Goal: Obtain resource: Download file/media

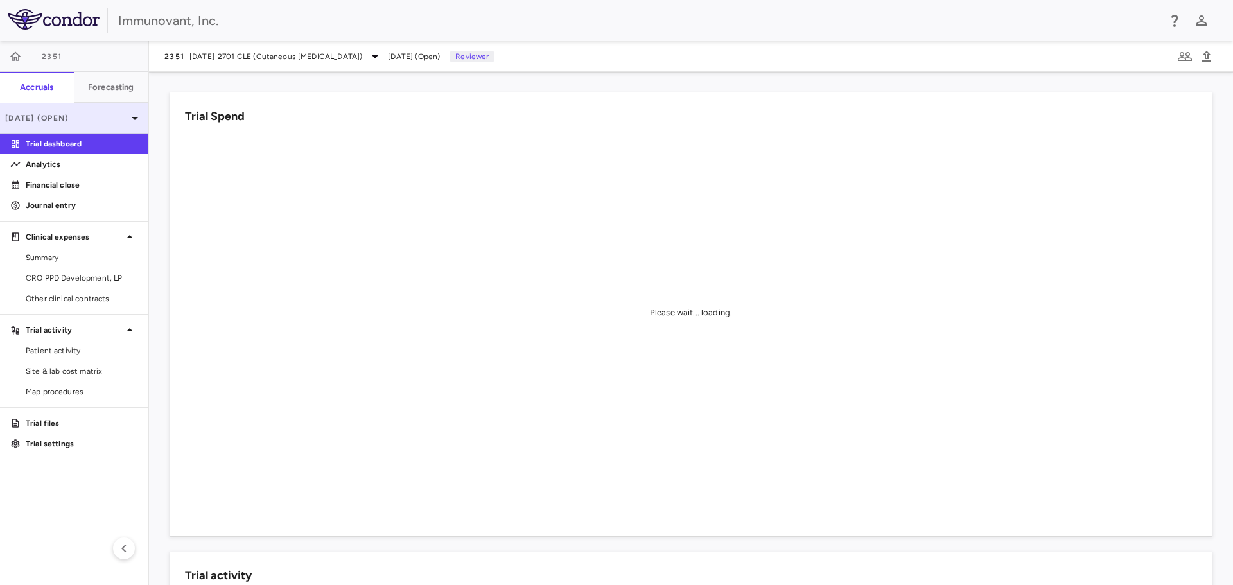
click at [64, 110] on div "[DATE] (Open)" at bounding box center [74, 118] width 148 height 31
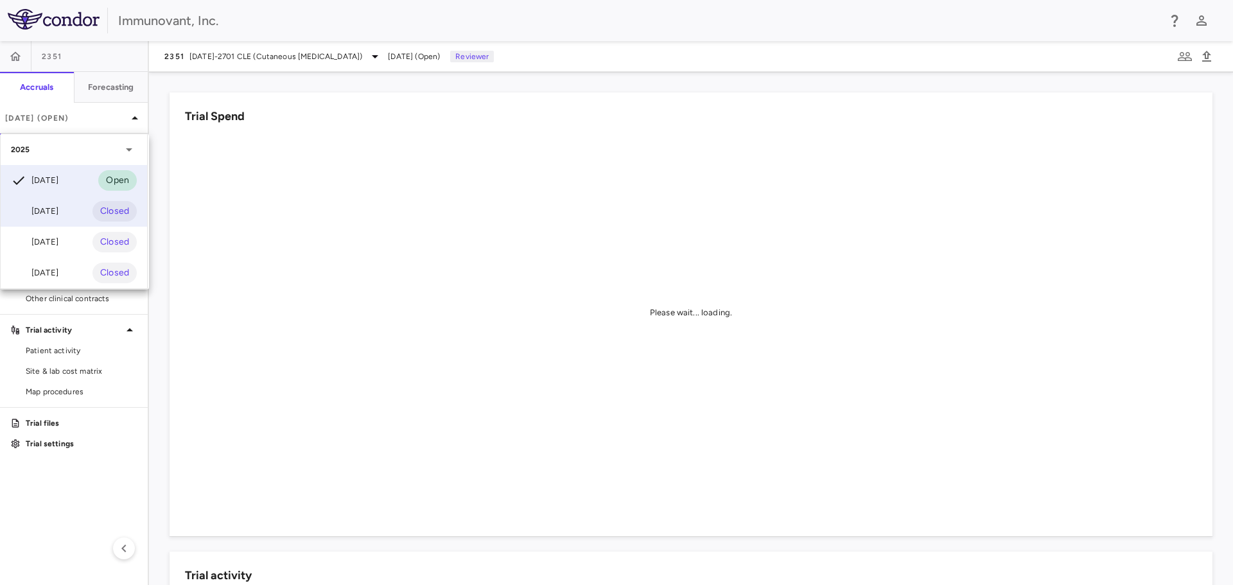
click at [58, 204] on div "[DATE]" at bounding box center [35, 211] width 48 height 15
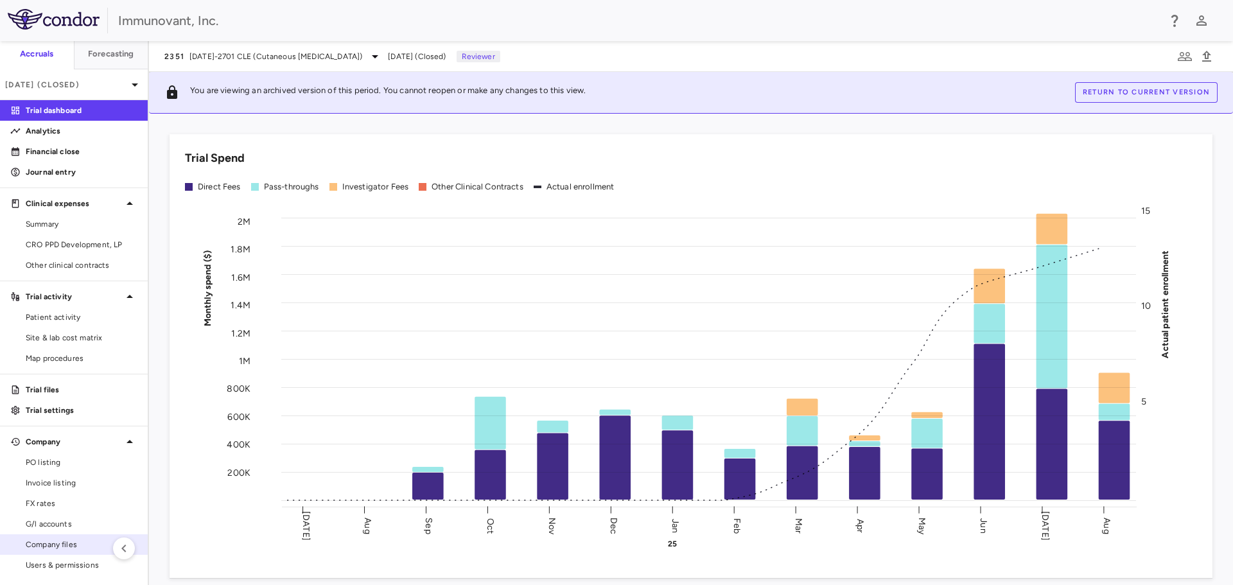
scroll to position [34, 0]
click at [55, 539] on span "Company files" at bounding box center [82, 544] width 112 height 12
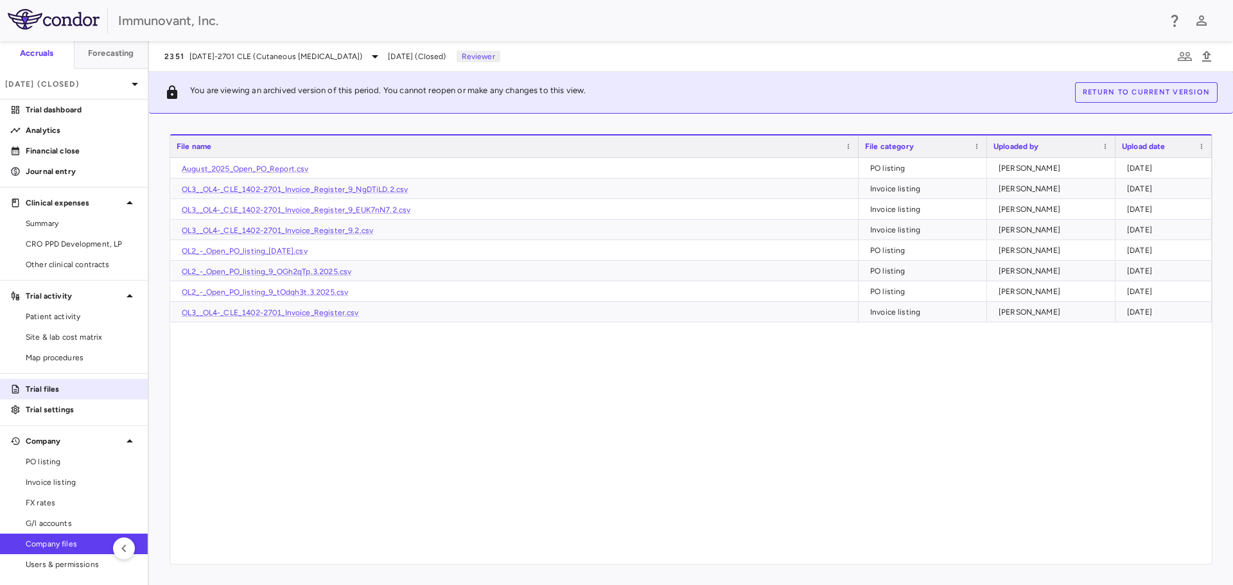
click at [73, 387] on p "Trial files" at bounding box center [82, 389] width 112 height 12
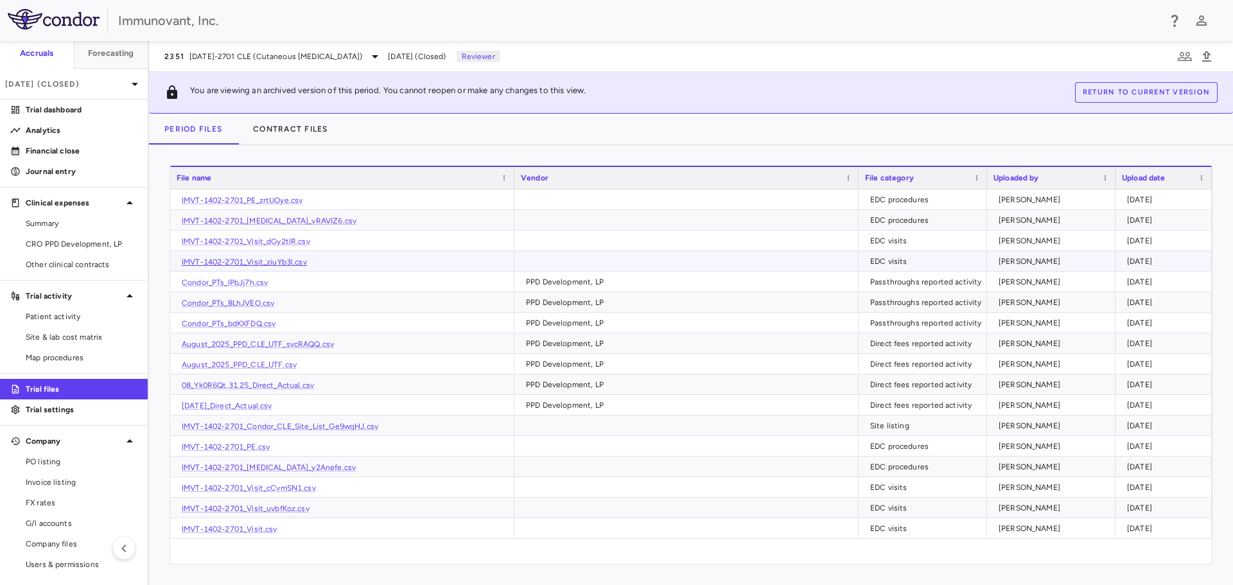
click at [276, 260] on link "IMVT-1402-2701_Visit_ziuYb3l.csv" at bounding box center [244, 262] width 125 height 9
click at [66, 244] on span "CRO PPD Development, LP" at bounding box center [82, 244] width 112 height 12
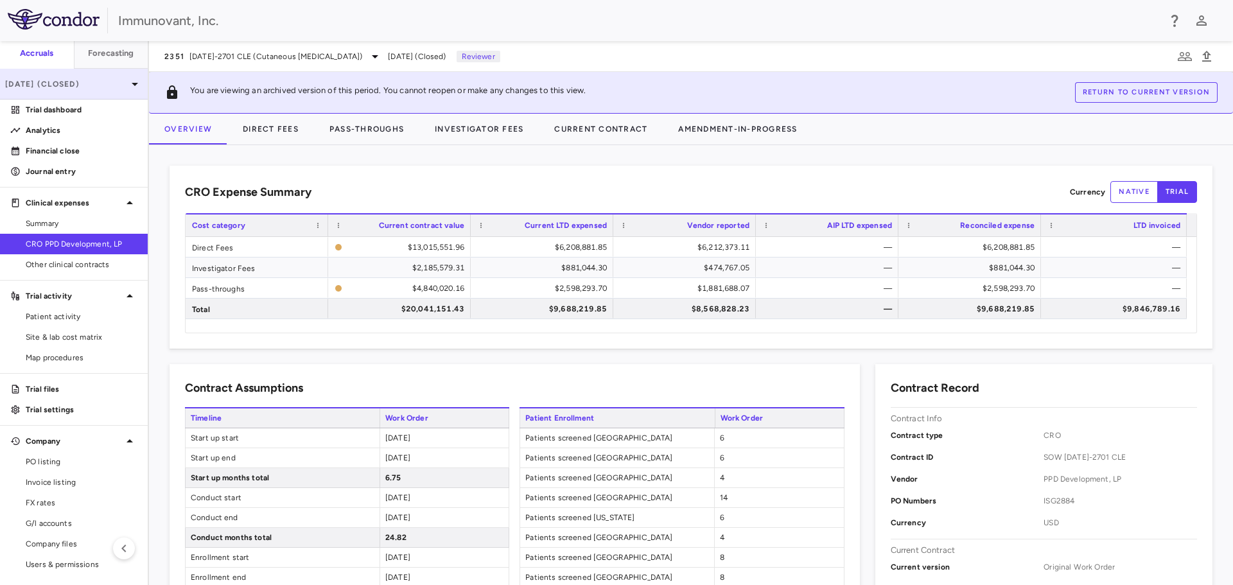
click at [127, 80] on icon at bounding box center [134, 83] width 15 height 15
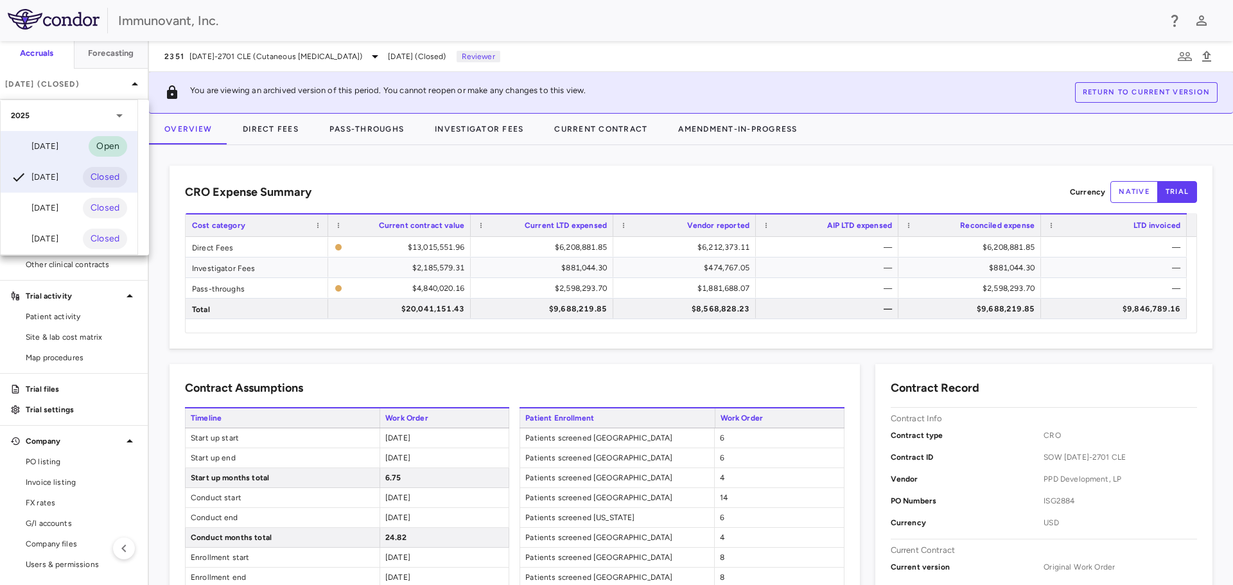
click at [69, 150] on div "[DATE] Open" at bounding box center [69, 146] width 137 height 31
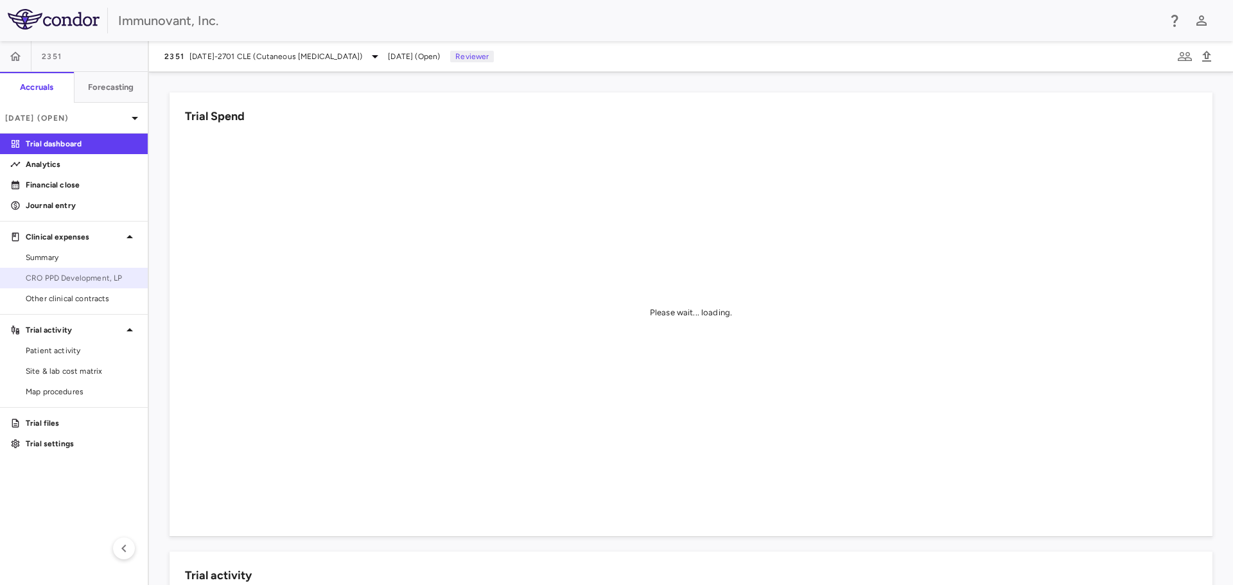
click at [64, 276] on span "CRO PPD Development, LP" at bounding box center [82, 278] width 112 height 12
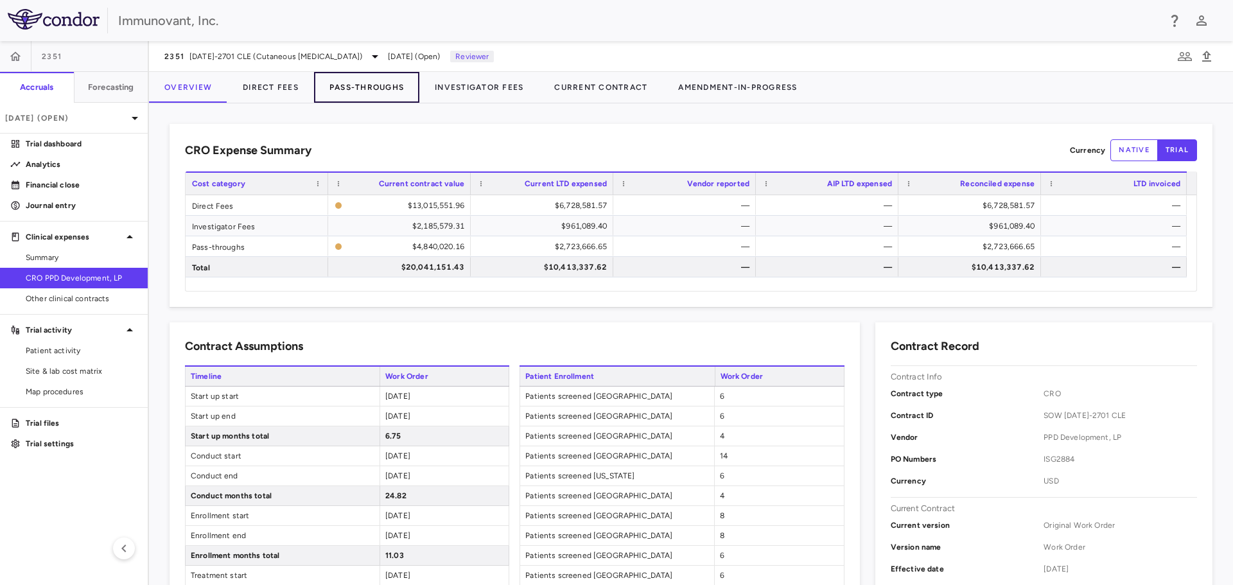
click at [382, 81] on button "Pass-Throughs" at bounding box center [366, 87] width 105 height 31
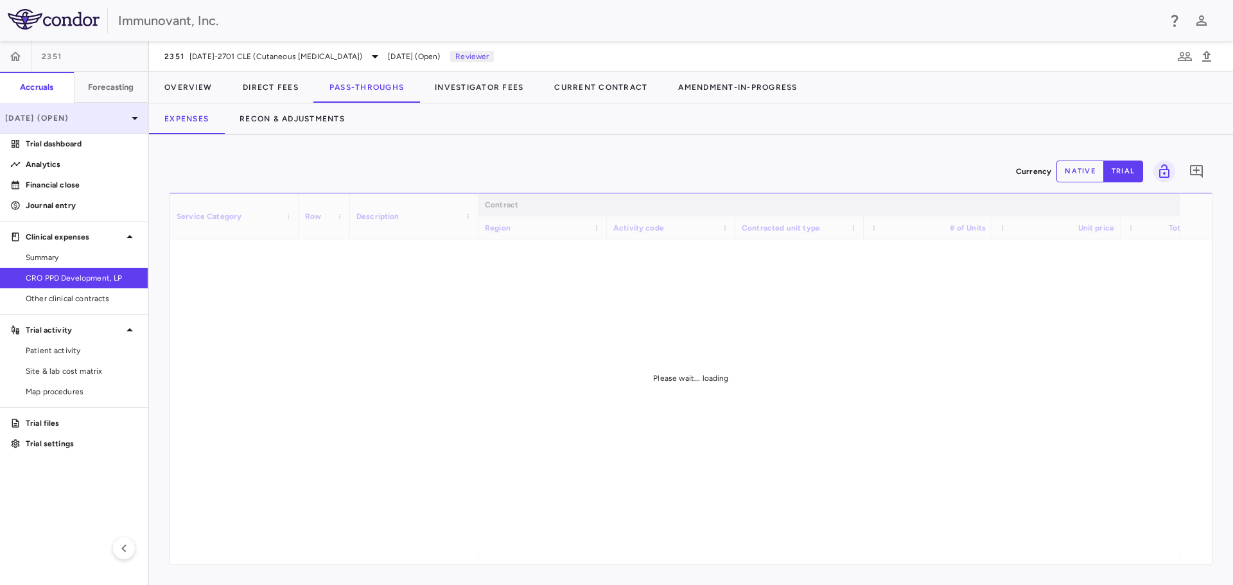
click at [45, 116] on p "[DATE] (Open)" at bounding box center [66, 118] width 122 height 12
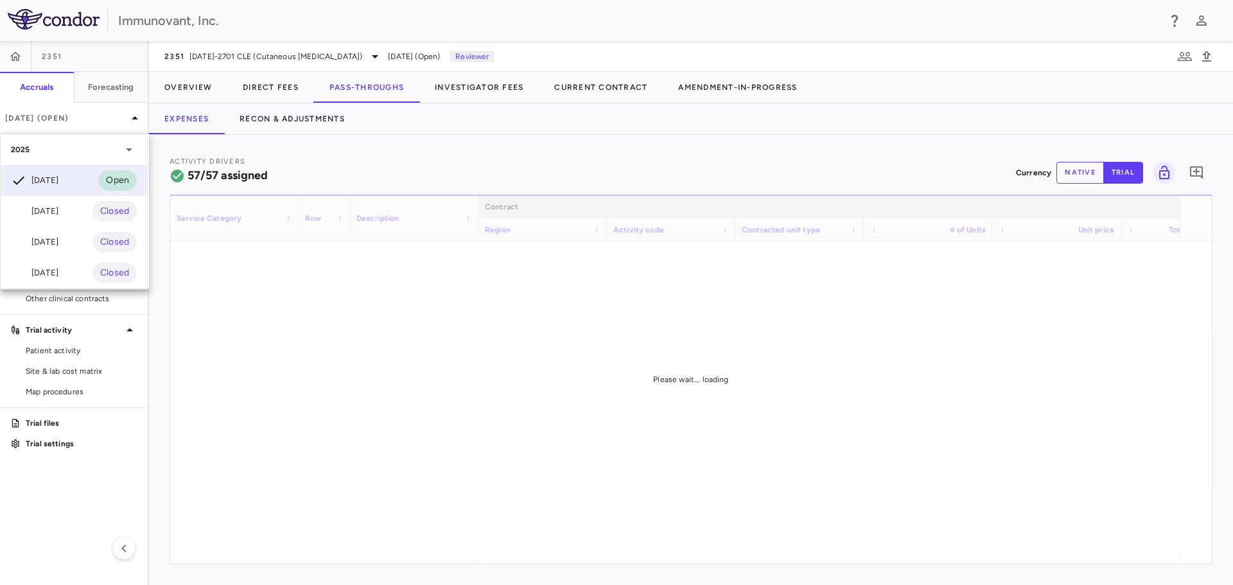
click at [51, 207] on div "[DATE]" at bounding box center [35, 211] width 48 height 15
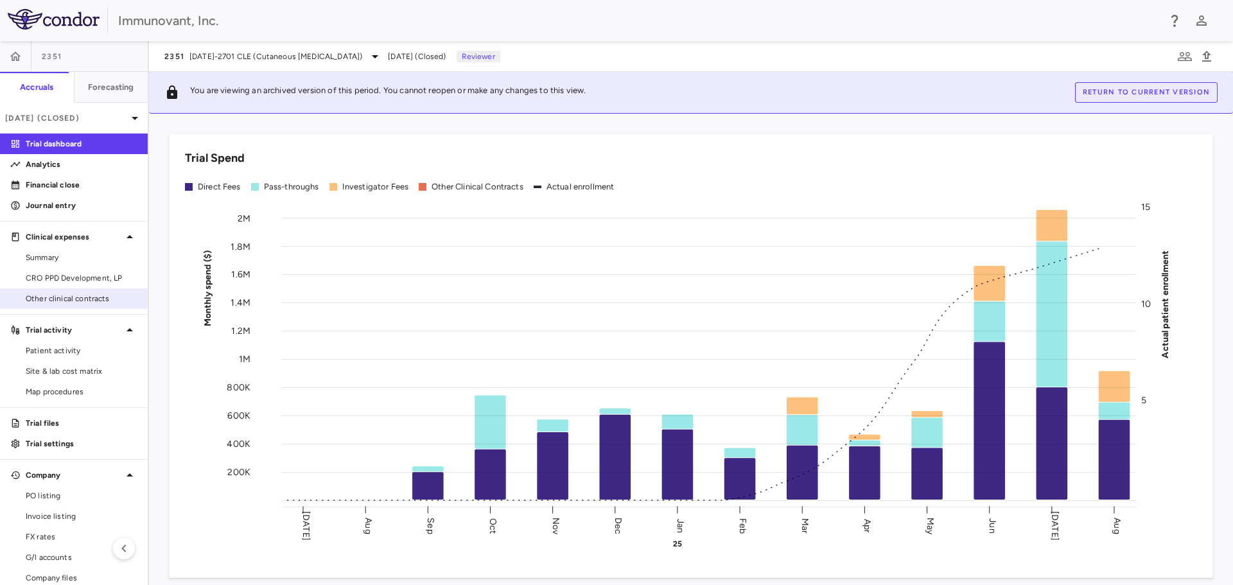
scroll to position [34, 0]
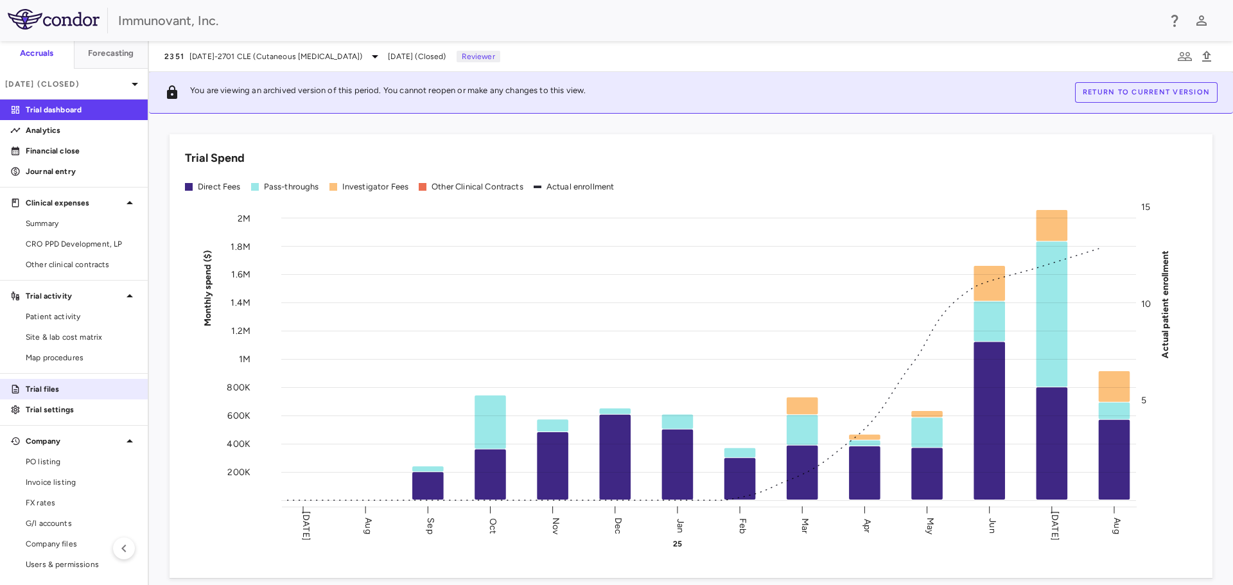
click at [71, 394] on p "Trial files" at bounding box center [82, 389] width 112 height 12
click at [52, 391] on p "Trial files" at bounding box center [82, 389] width 112 height 12
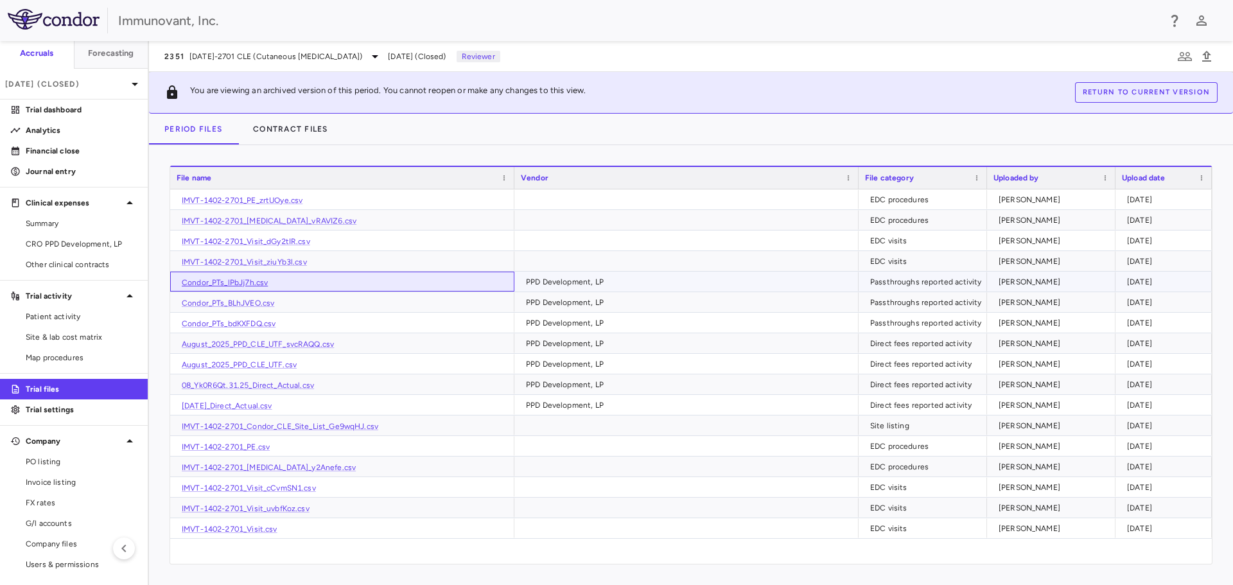
click at [238, 281] on link "Condor_PTs_lPbJj7h.csv" at bounding box center [225, 282] width 86 height 9
click at [55, 148] on p "Financial close" at bounding box center [82, 151] width 112 height 12
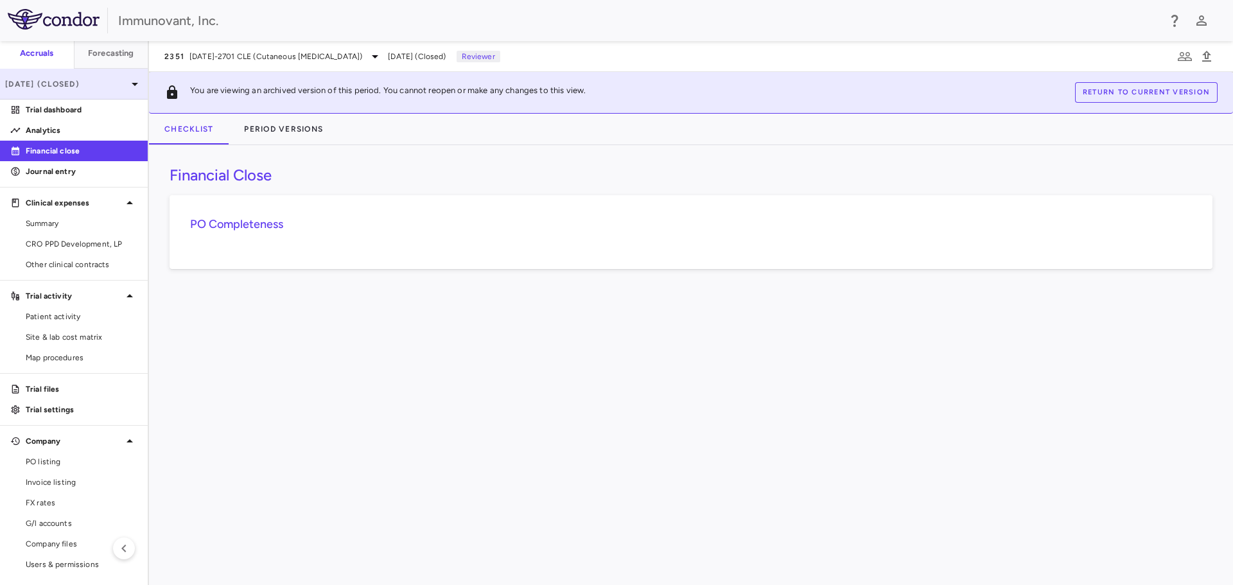
click at [68, 81] on p "[DATE] (Closed)" at bounding box center [66, 84] width 122 height 12
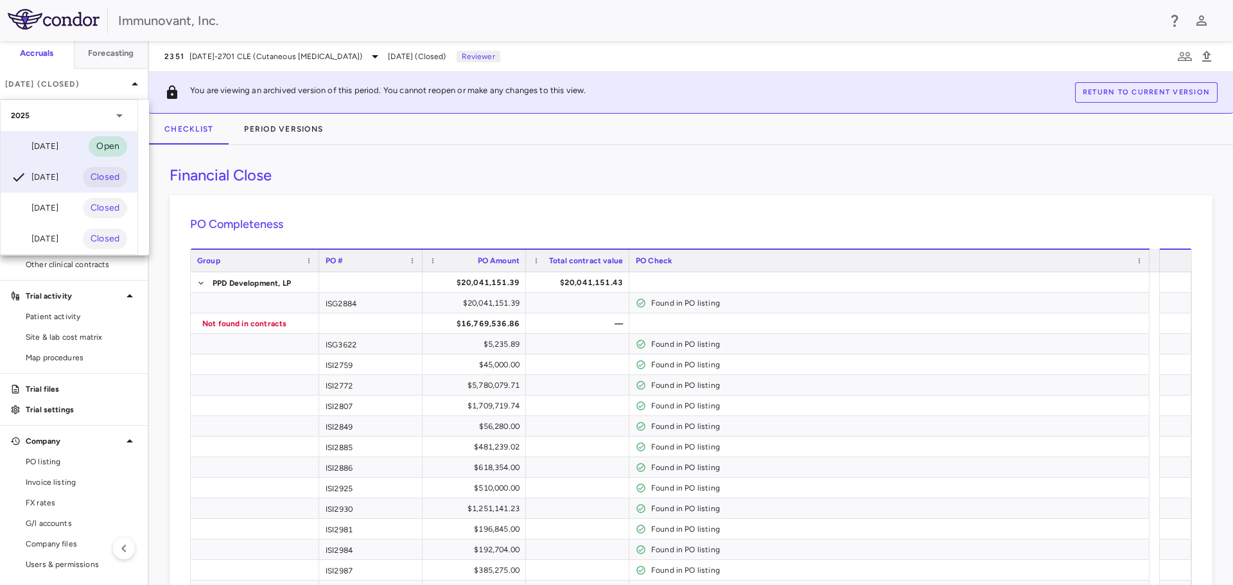
click at [57, 139] on div "[DATE]" at bounding box center [35, 146] width 48 height 15
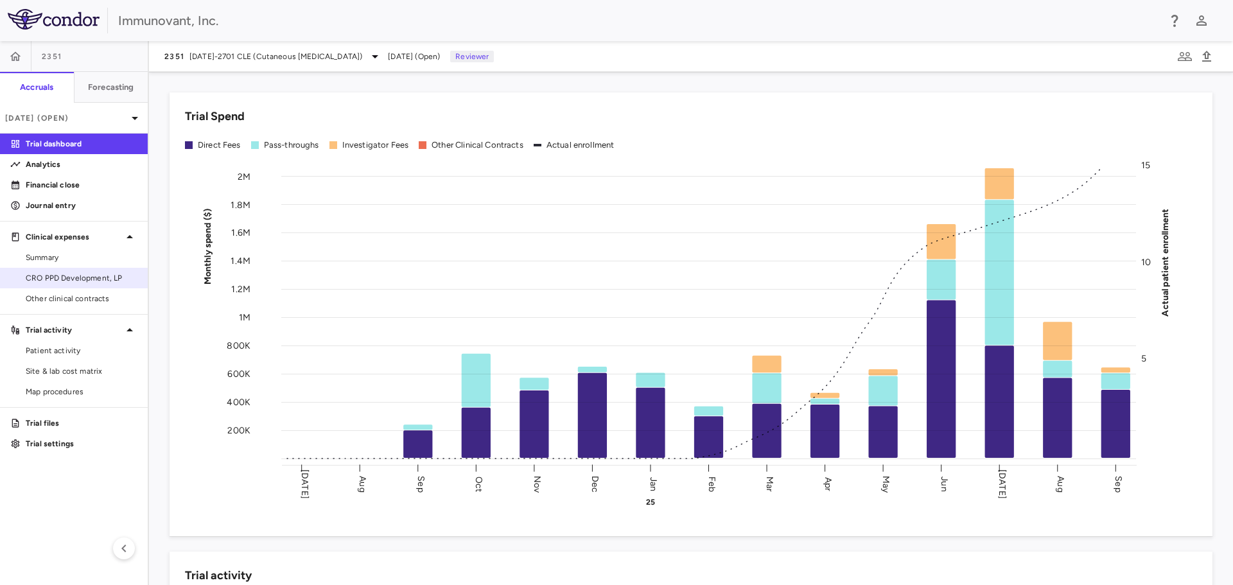
click at [63, 277] on span "CRO PPD Development, LP" at bounding box center [82, 278] width 112 height 12
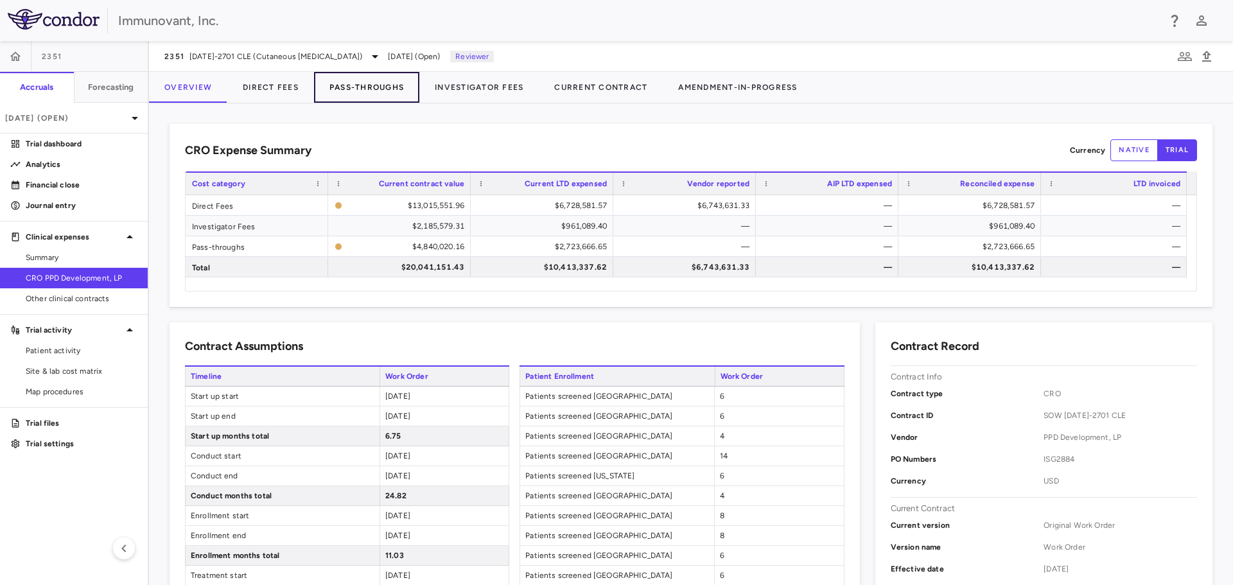
click at [377, 89] on button "Pass-Throughs" at bounding box center [366, 87] width 105 height 31
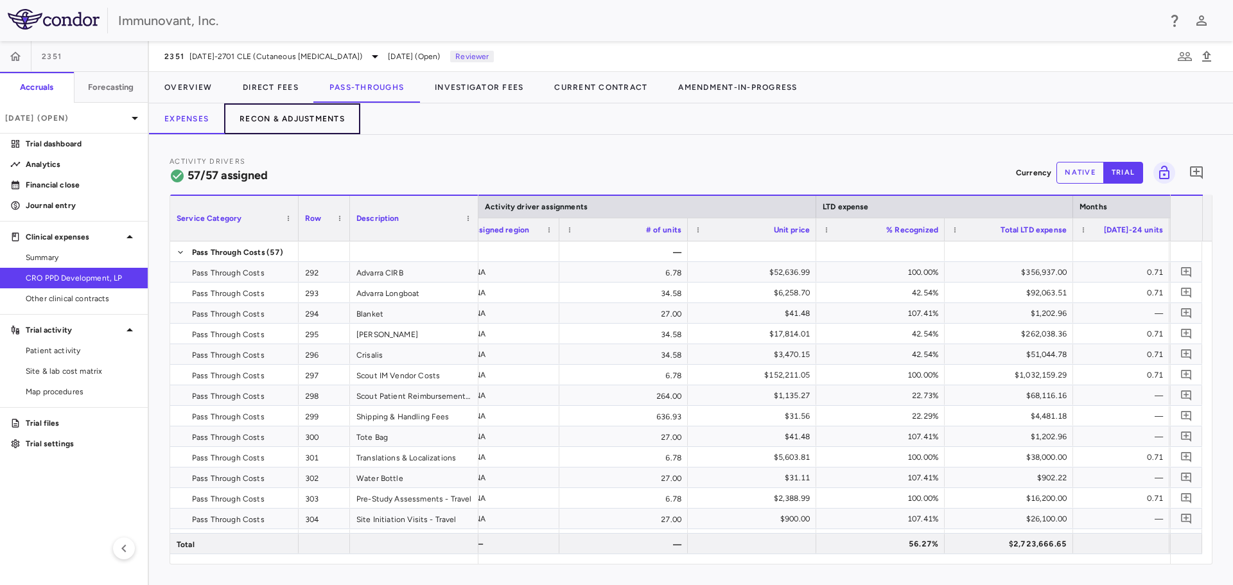
click at [290, 117] on button "Recon & Adjustments" at bounding box center [292, 118] width 136 height 31
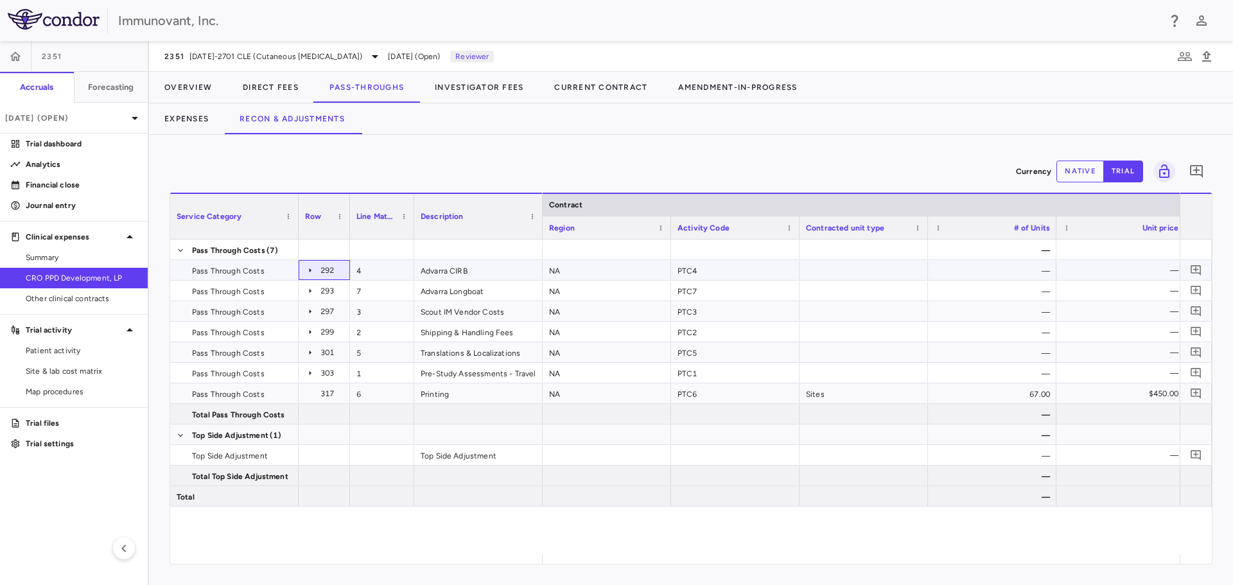
click at [306, 270] on icon at bounding box center [310, 270] width 10 height 10
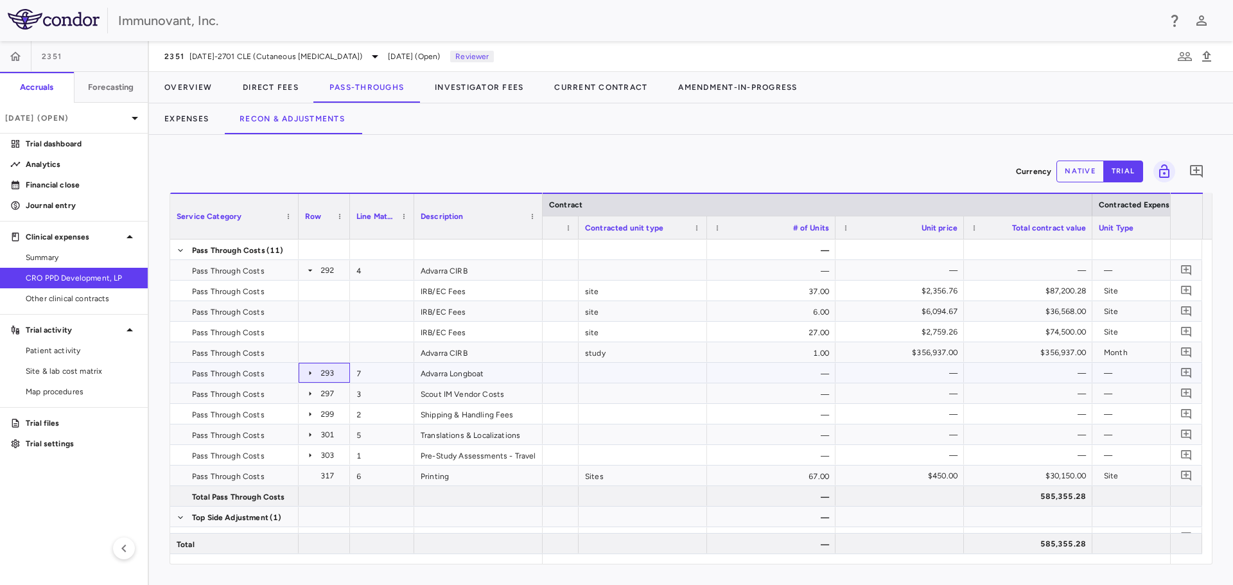
click at [306, 373] on icon at bounding box center [310, 373] width 10 height 10
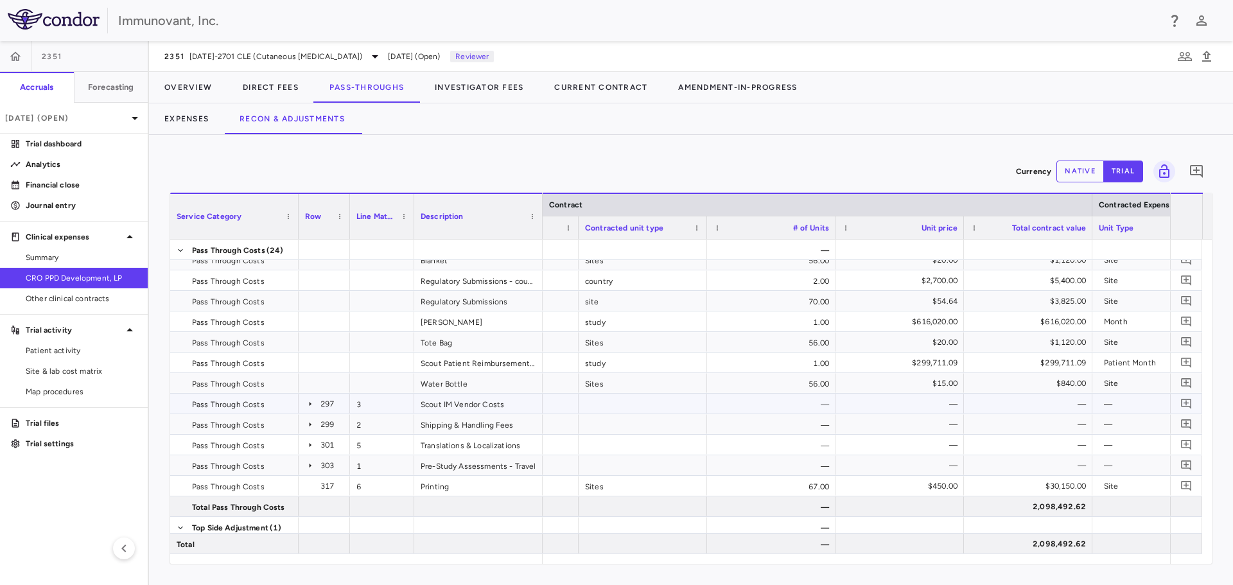
click at [311, 403] on icon at bounding box center [310, 404] width 10 height 10
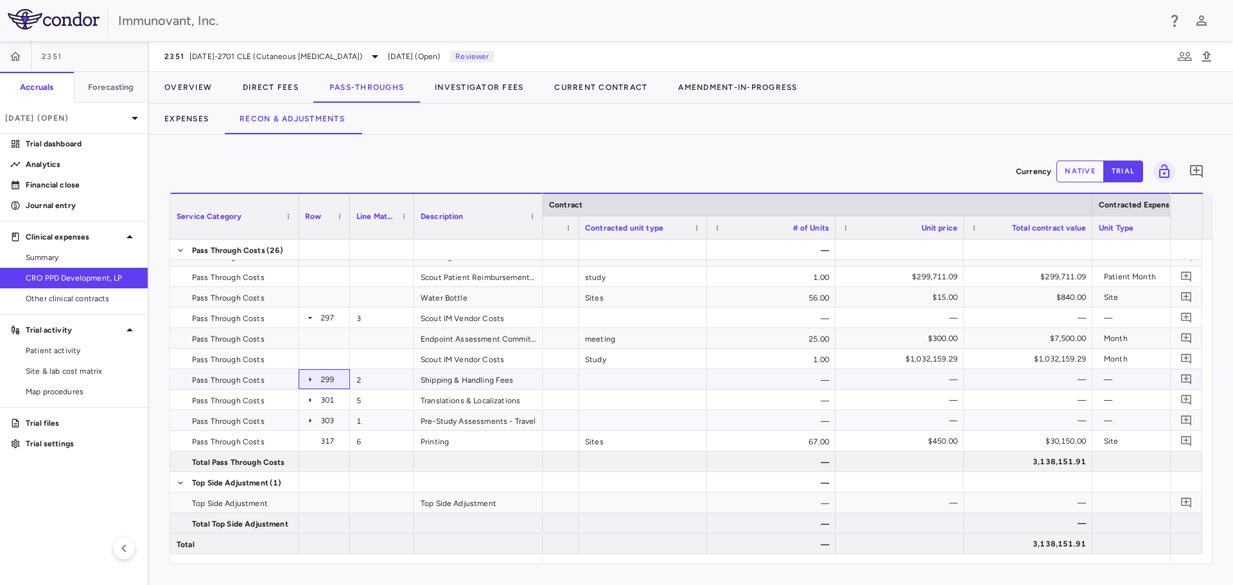
click at [312, 383] on icon at bounding box center [310, 379] width 10 height 10
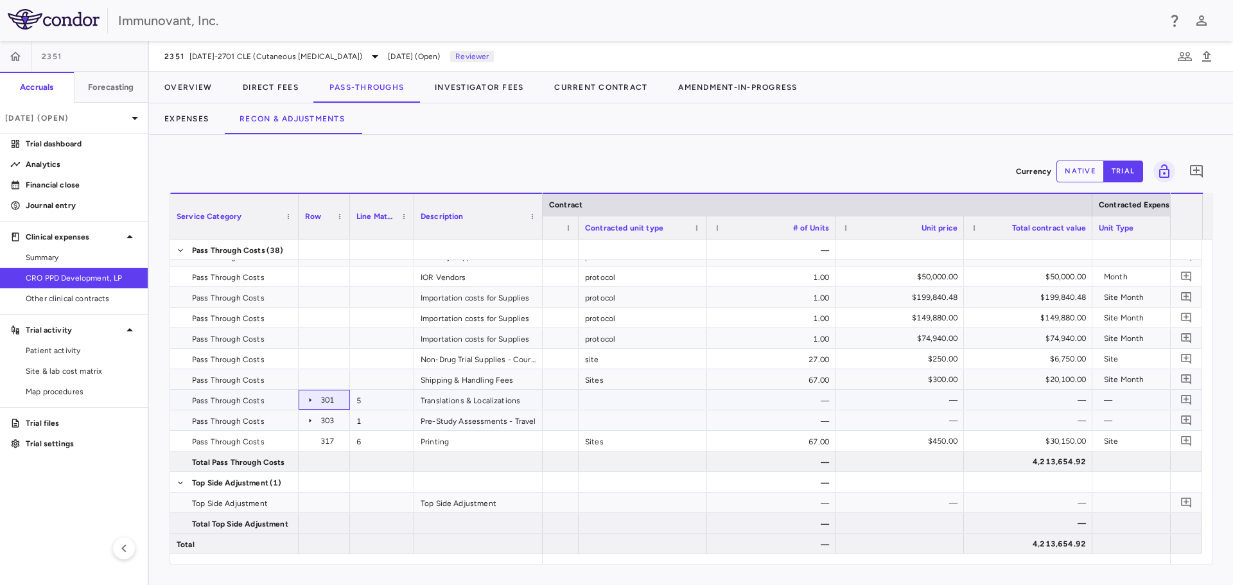
click at [312, 399] on icon at bounding box center [310, 400] width 10 height 10
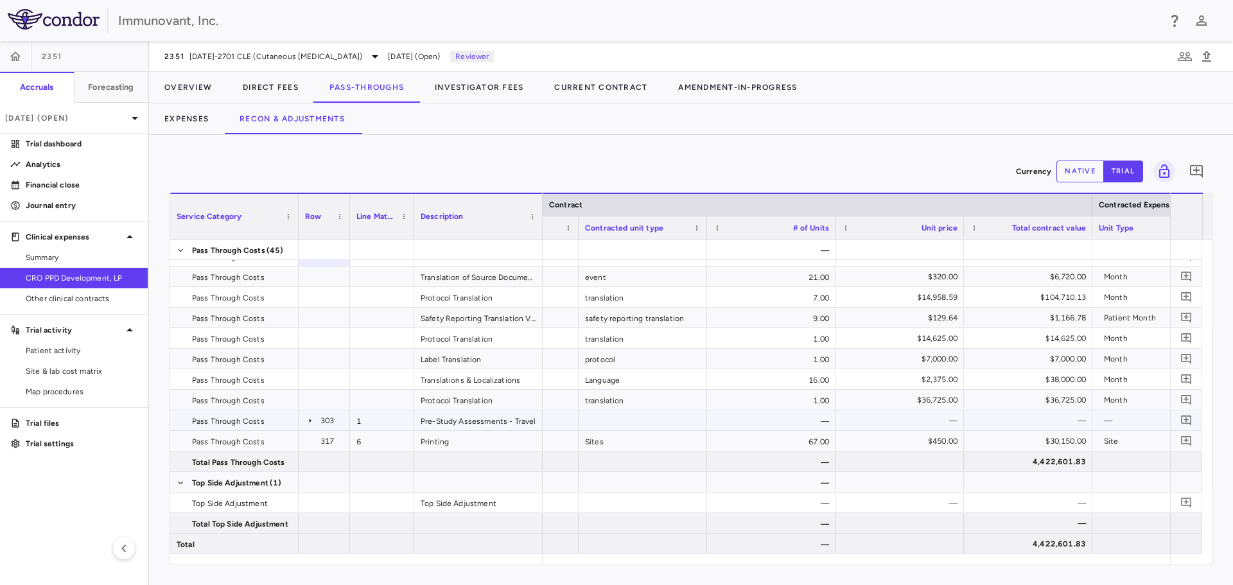
click at [315, 423] on icon at bounding box center [310, 421] width 10 height 10
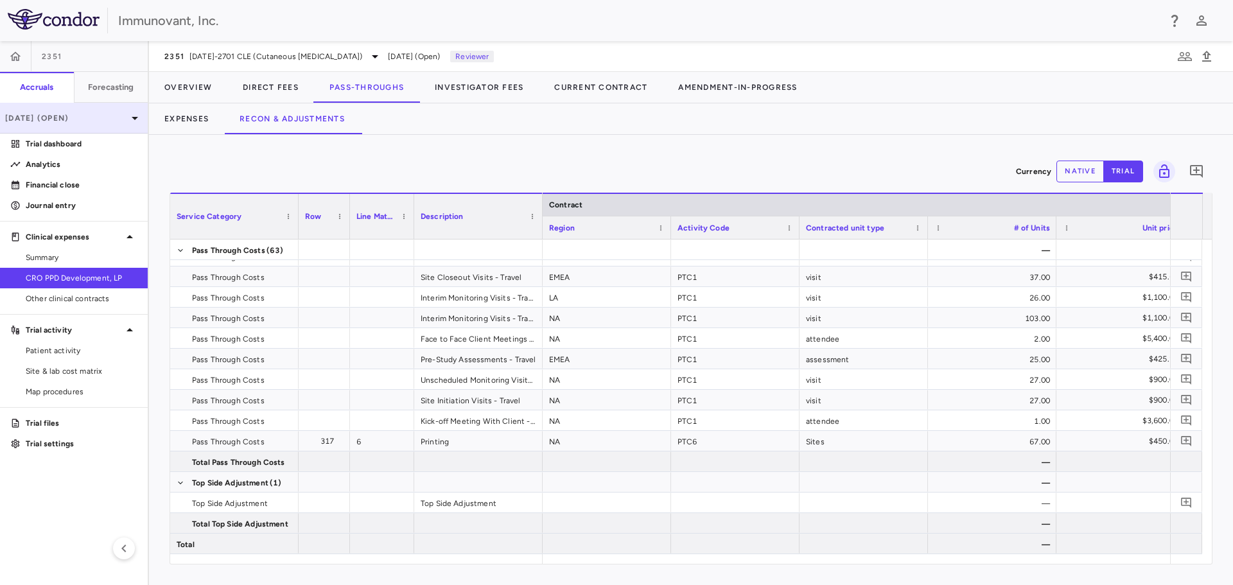
click at [75, 114] on p "[DATE] (Open)" at bounding box center [66, 118] width 122 height 12
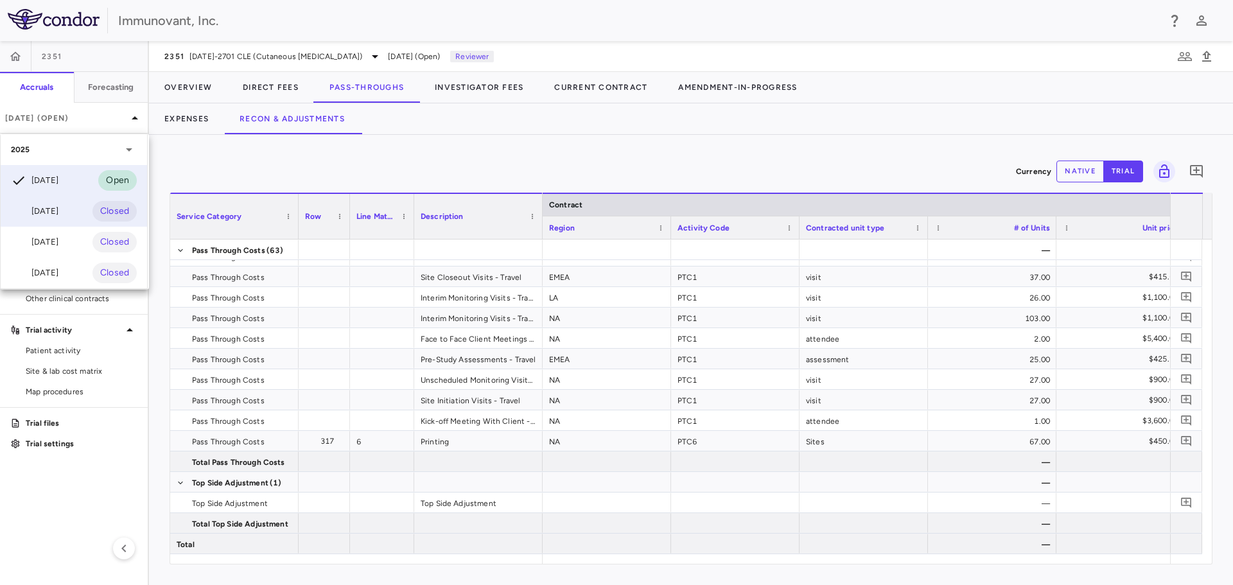
click at [58, 202] on div "[DATE] Closed" at bounding box center [74, 211] width 146 height 31
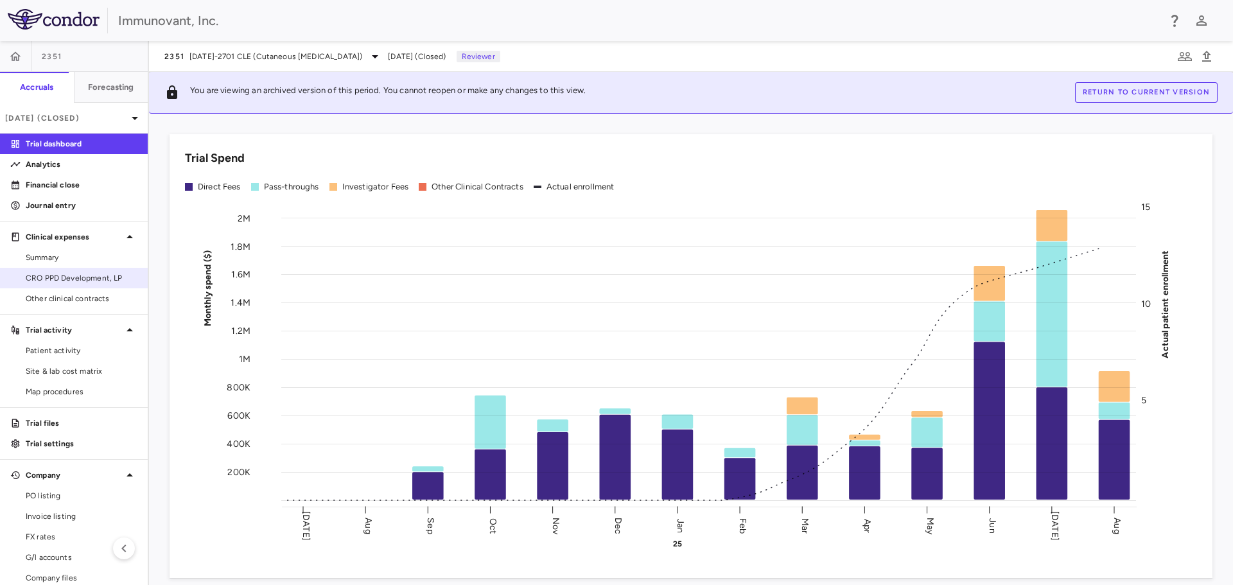
click at [87, 273] on span "CRO PPD Development, LP" at bounding box center [82, 278] width 112 height 12
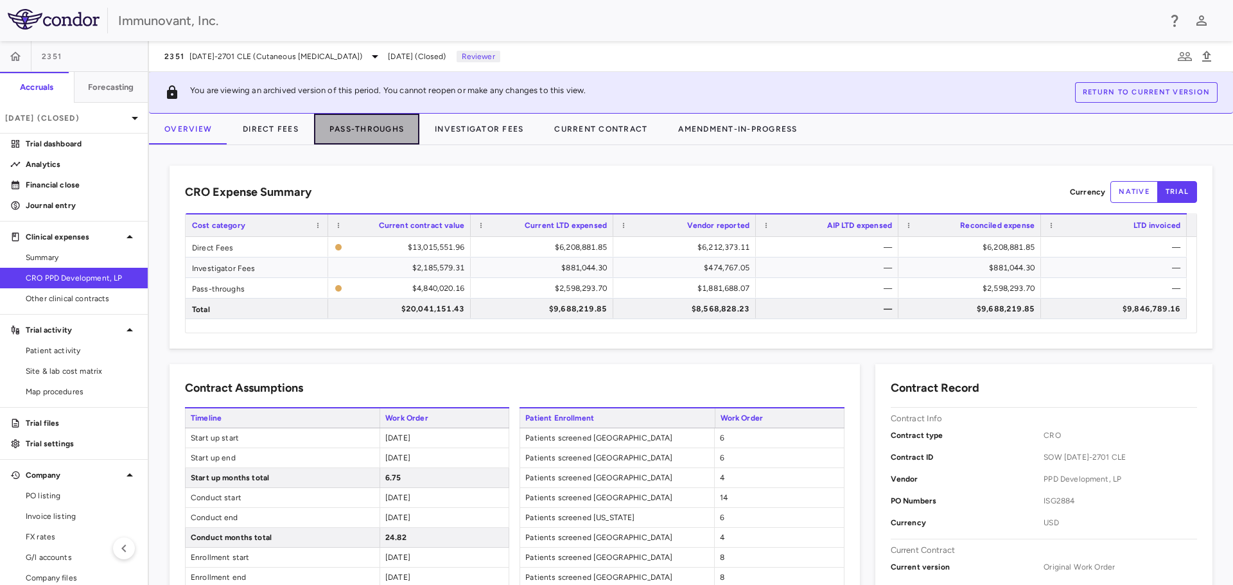
click at [349, 130] on button "Pass-Throughs" at bounding box center [366, 129] width 105 height 31
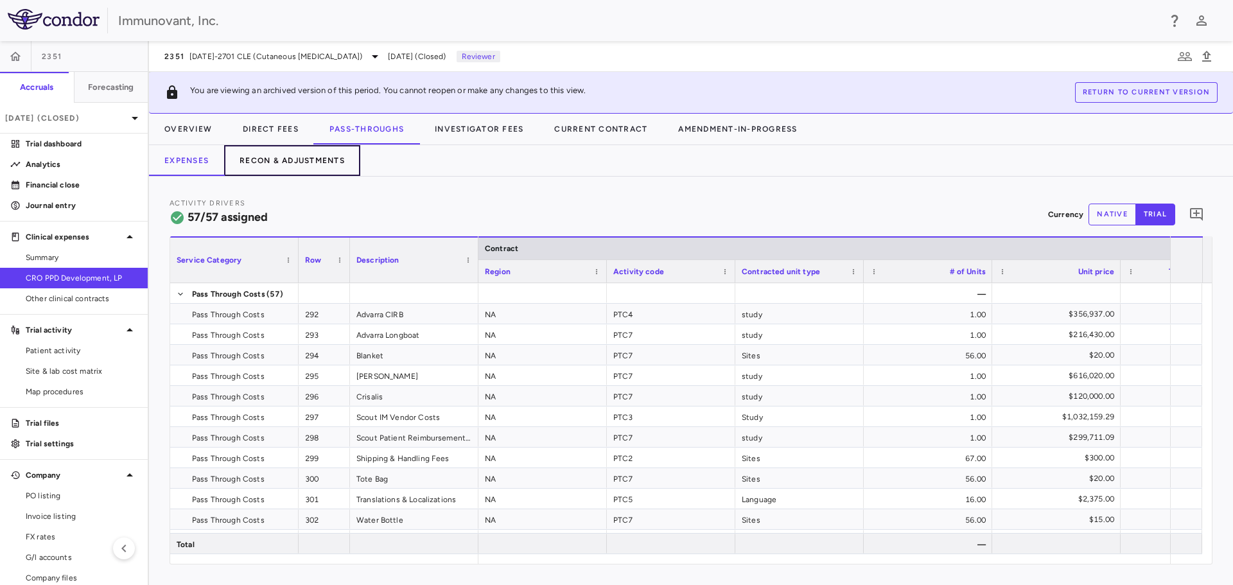
click at [305, 157] on button "Recon & Adjustments" at bounding box center [292, 160] width 136 height 31
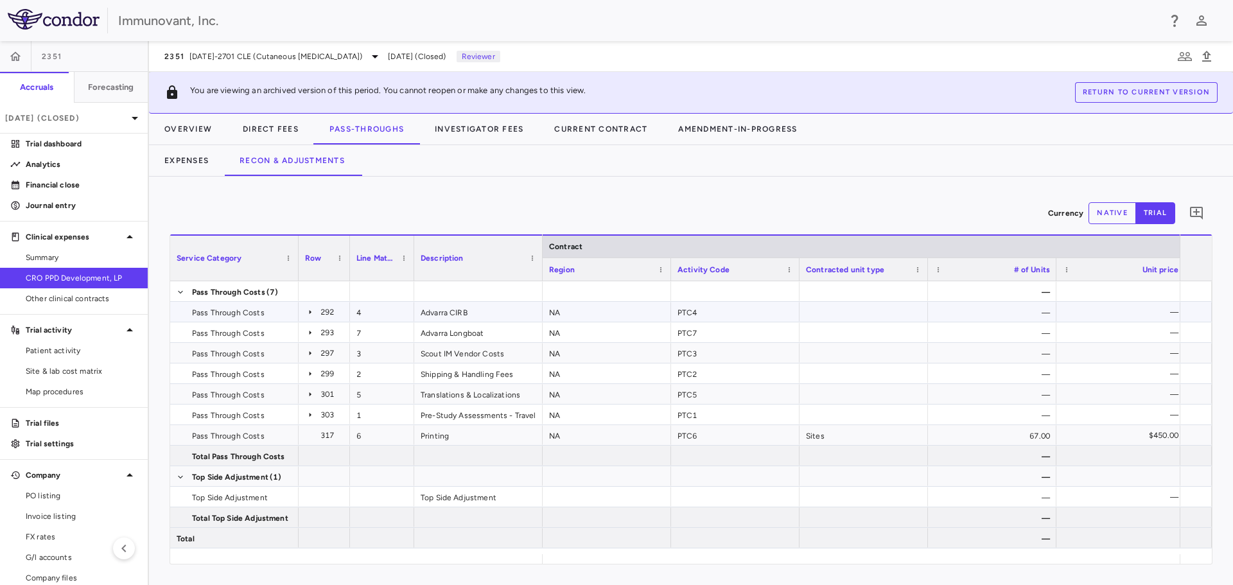
click at [307, 310] on icon at bounding box center [310, 312] width 10 height 10
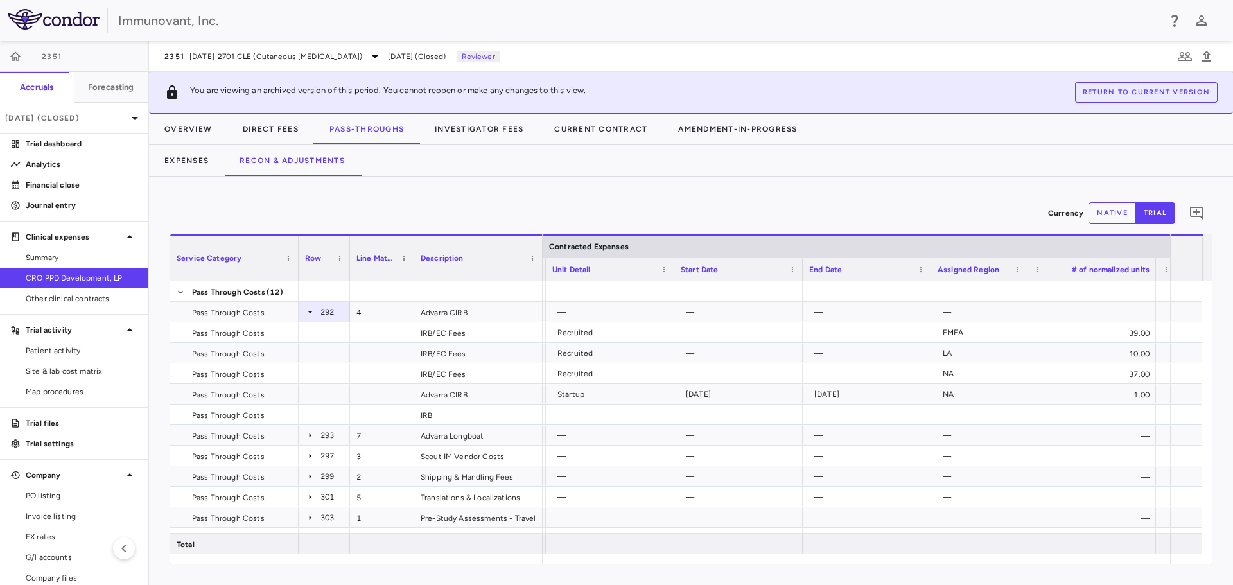
scroll to position [0, 990]
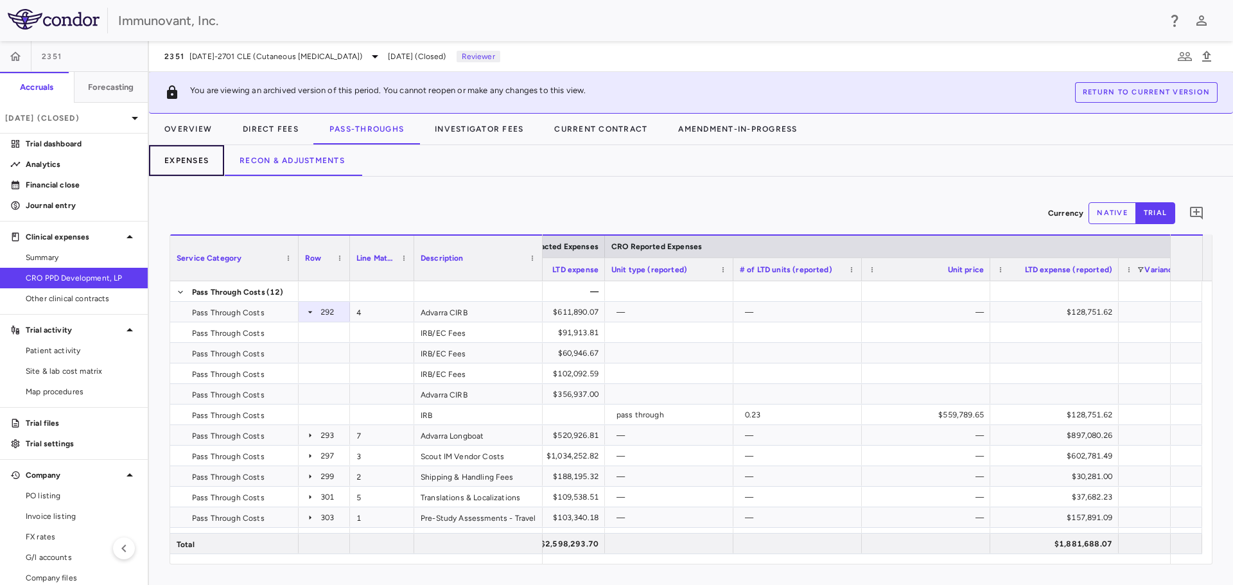
click at [208, 168] on button "Expenses" at bounding box center [186, 160] width 75 height 31
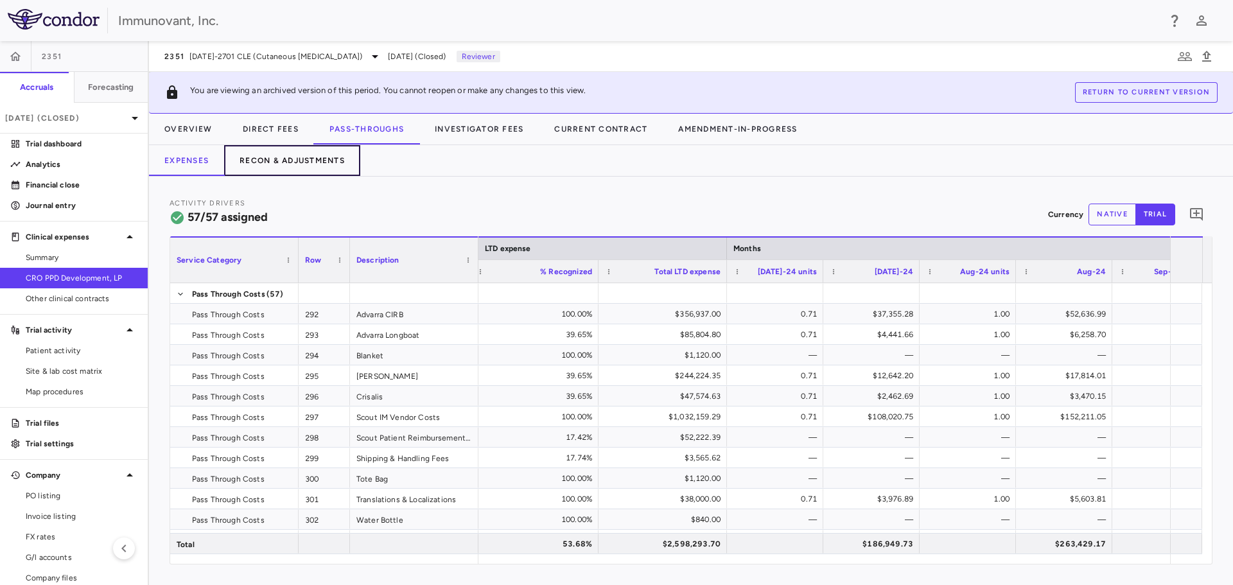
click at [301, 156] on button "Recon & Adjustments" at bounding box center [292, 160] width 136 height 31
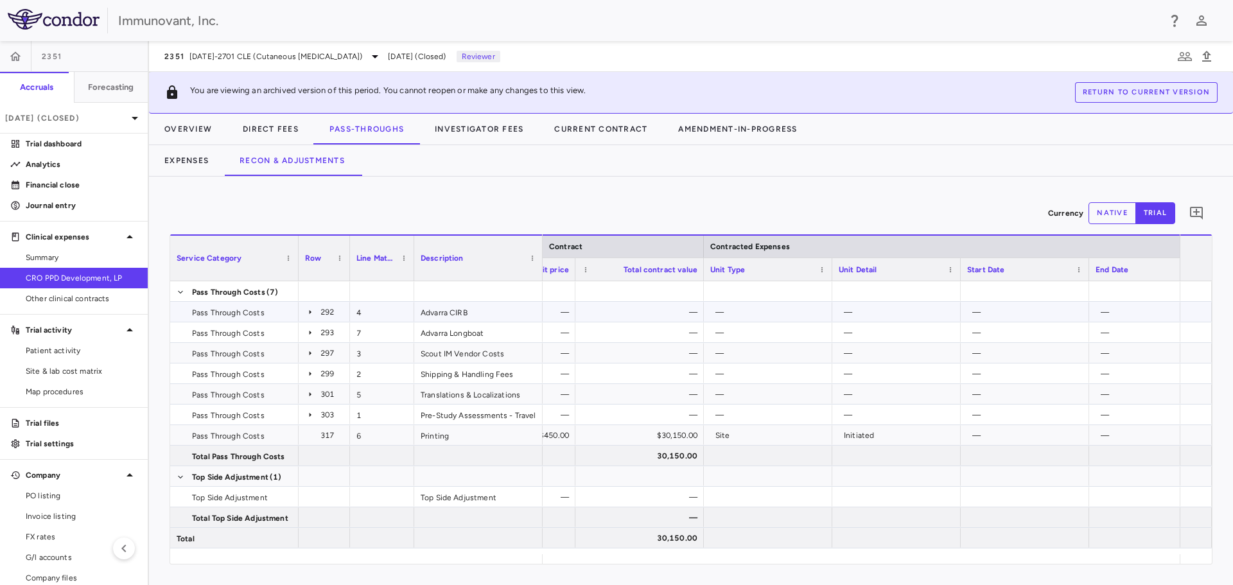
click at [310, 312] on icon at bounding box center [311, 312] width 2 height 4
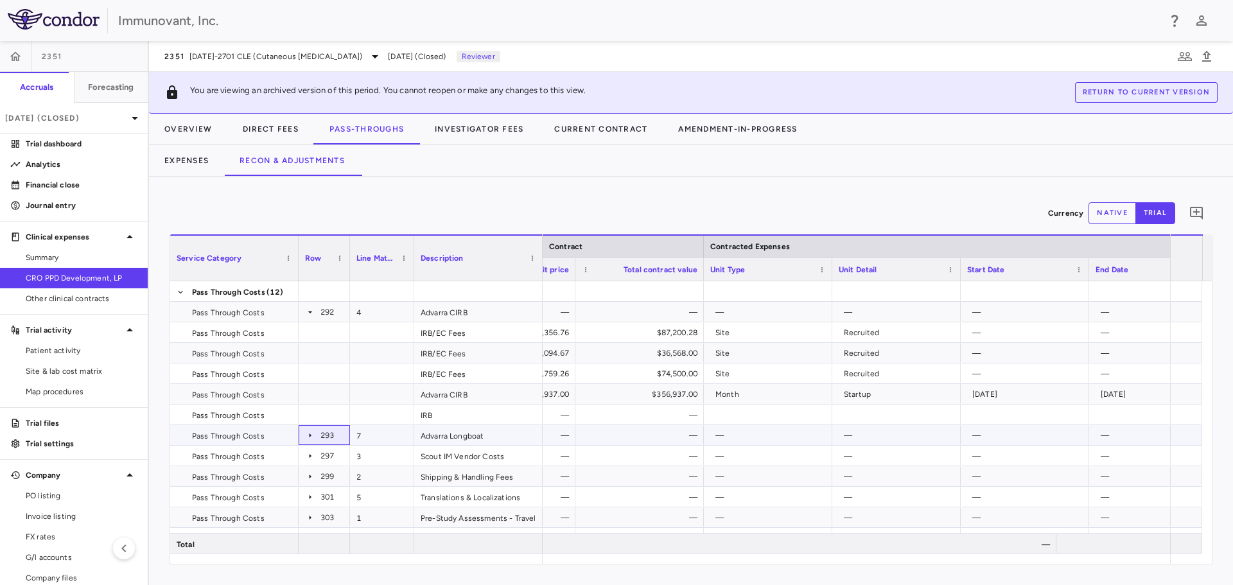
click at [310, 437] on icon at bounding box center [311, 435] width 2 height 4
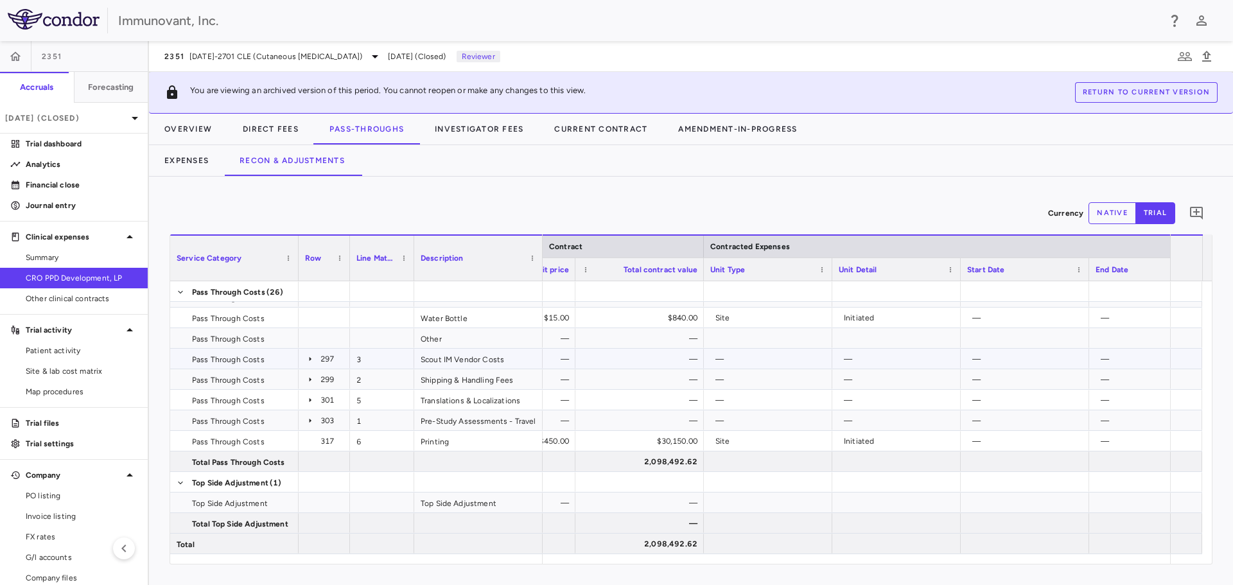
click at [310, 356] on icon at bounding box center [310, 359] width 10 height 10
click at [313, 382] on icon at bounding box center [310, 379] width 10 height 10
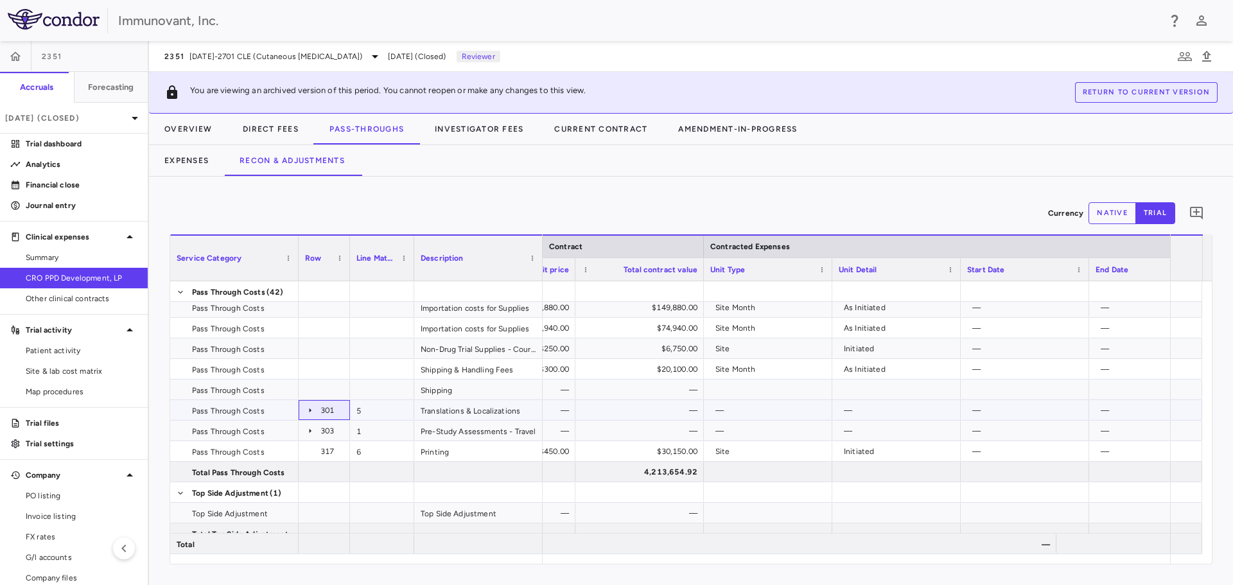
click at [310, 410] on icon at bounding box center [311, 410] width 2 height 4
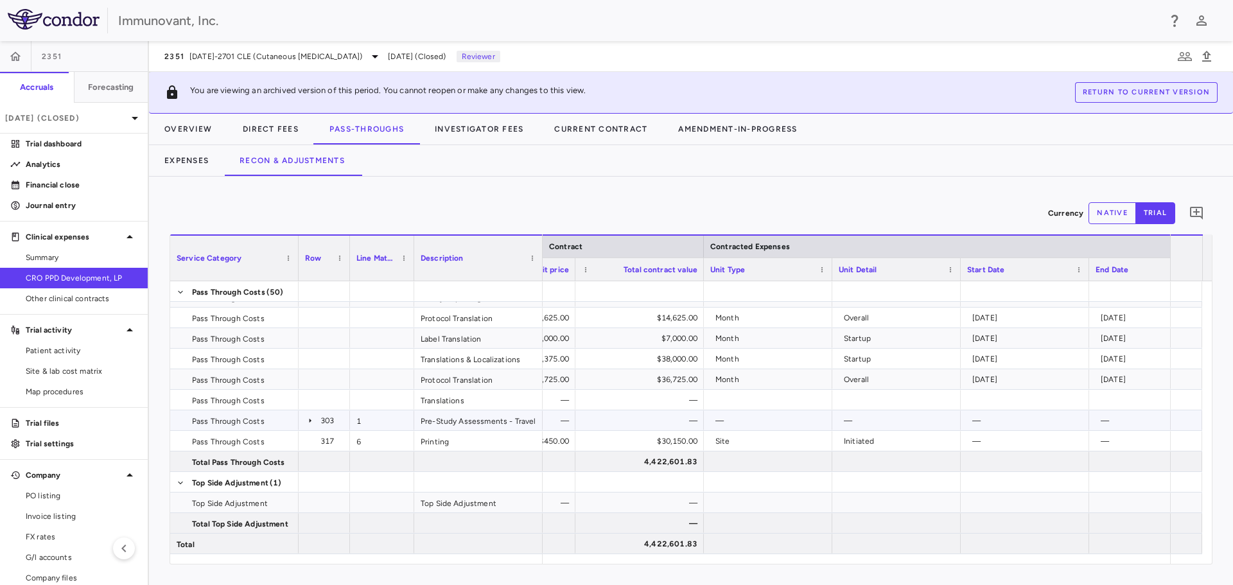
click at [309, 421] on icon at bounding box center [310, 421] width 10 height 10
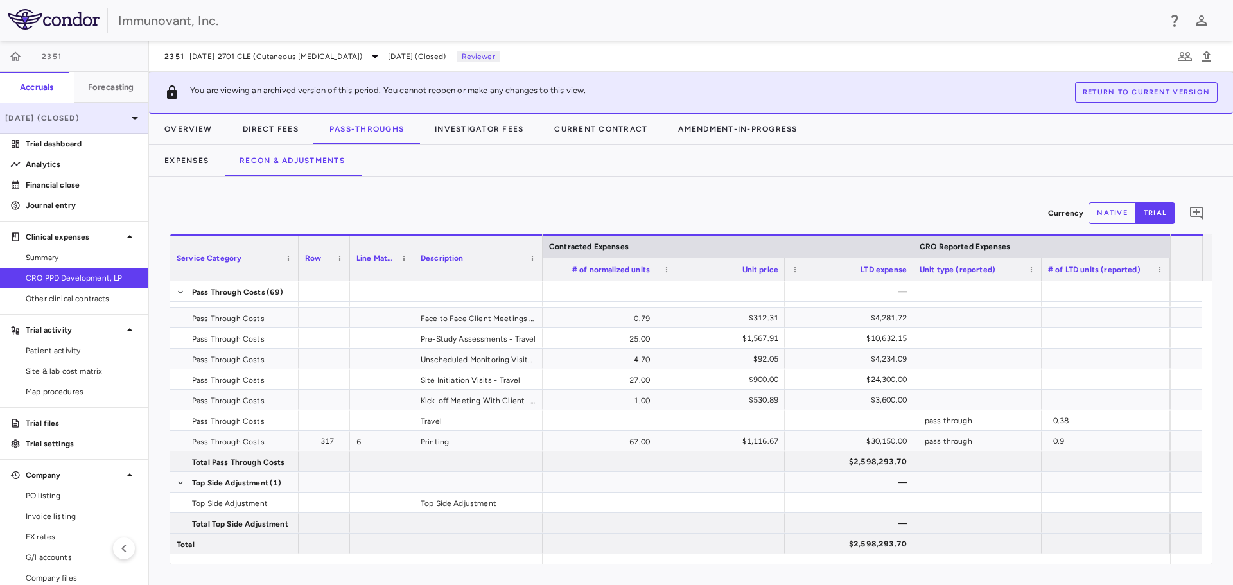
click at [76, 119] on p "[DATE] (Closed)" at bounding box center [66, 118] width 122 height 12
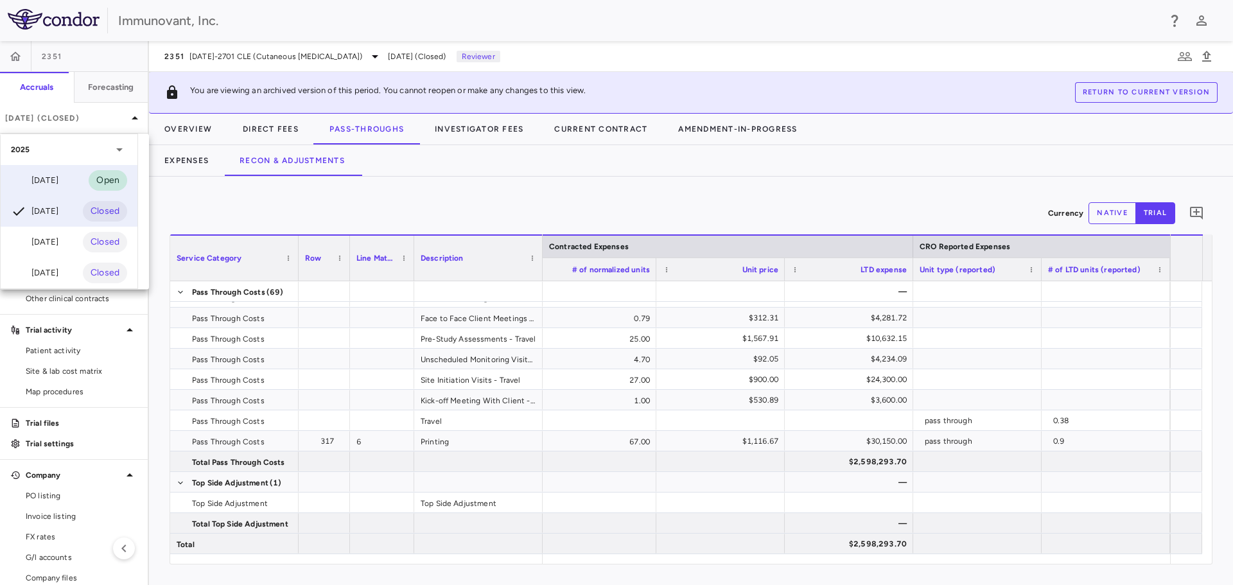
click at [58, 173] on div "[DATE]" at bounding box center [35, 180] width 48 height 15
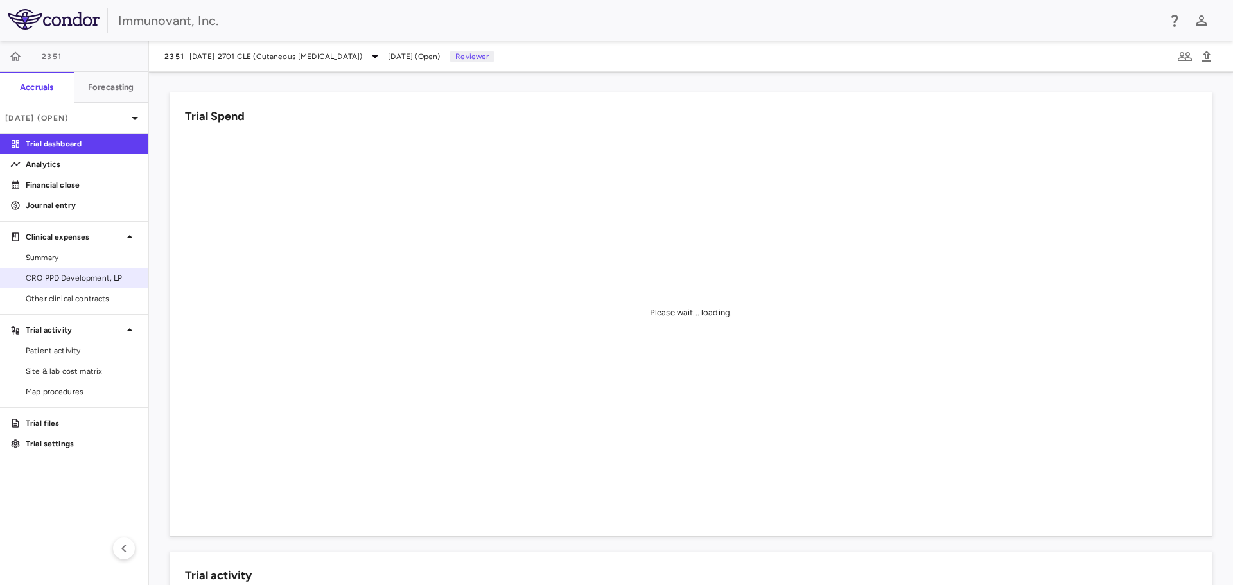
click at [66, 276] on span "CRO PPD Development, LP" at bounding box center [82, 278] width 112 height 12
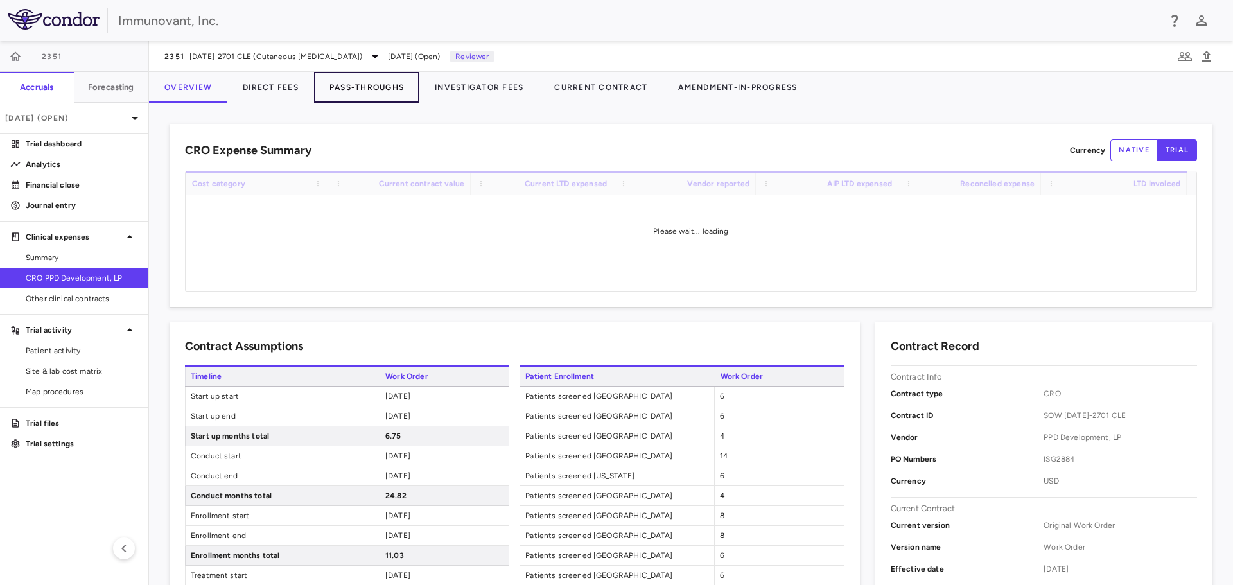
click at [378, 91] on button "Pass-Throughs" at bounding box center [366, 87] width 105 height 31
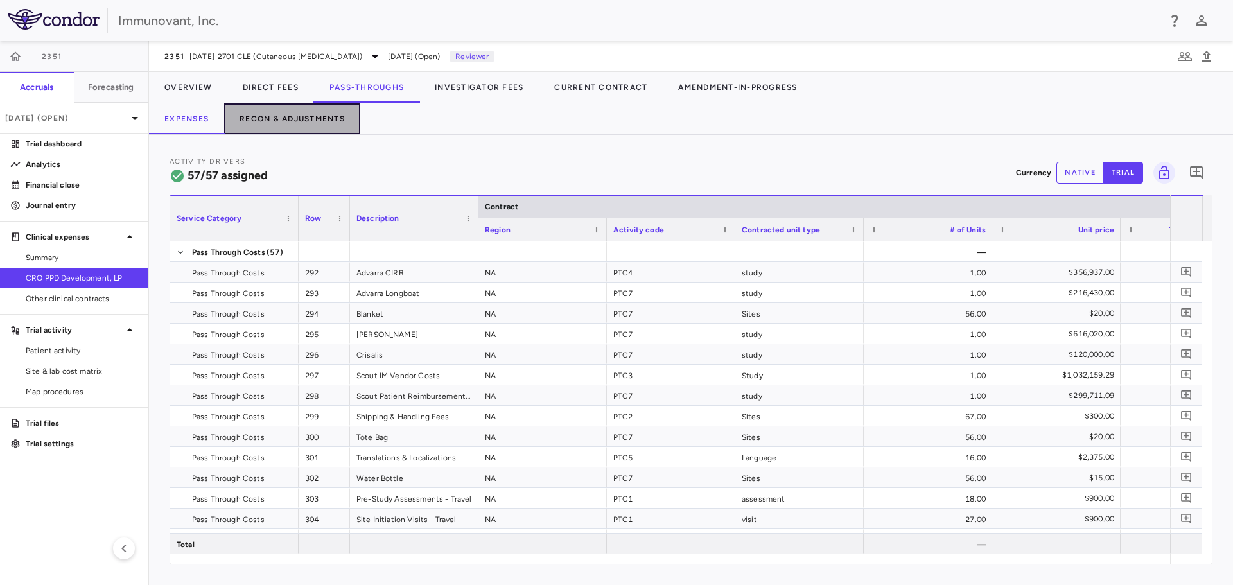
click at [286, 118] on button "Recon & Adjustments" at bounding box center [292, 118] width 136 height 31
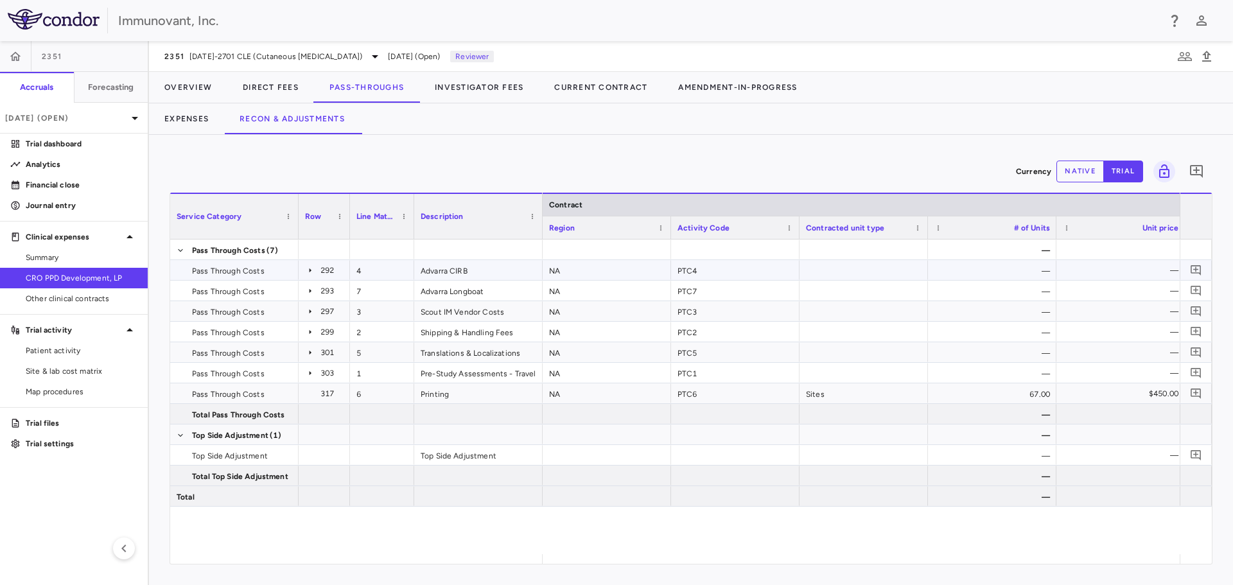
click at [308, 271] on icon at bounding box center [310, 270] width 10 height 10
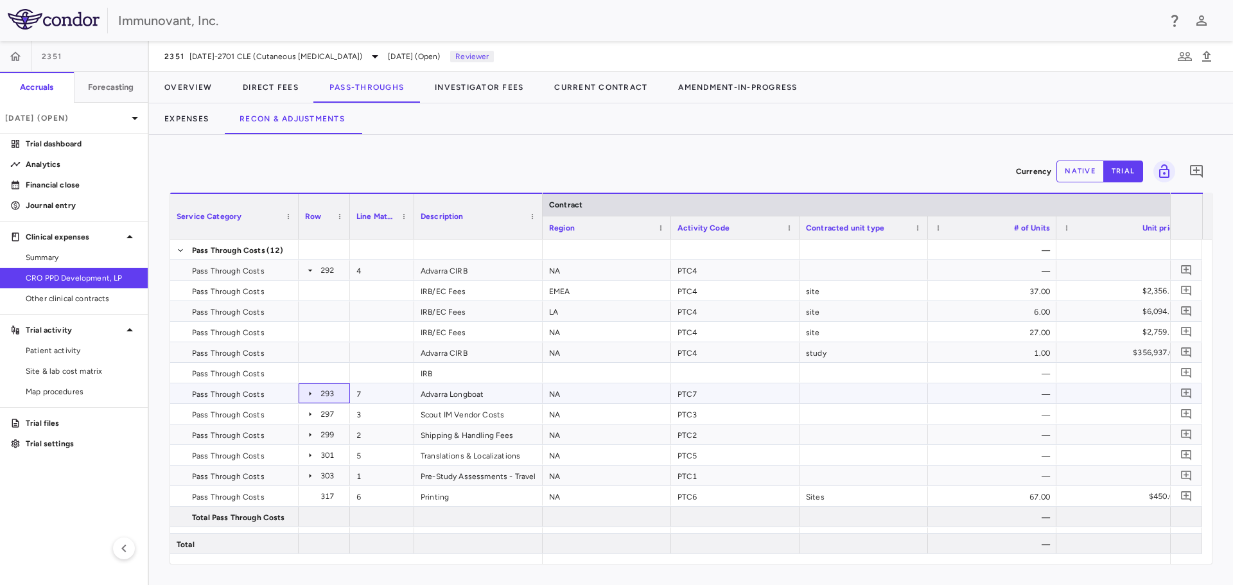
click at [310, 388] on div "293" at bounding box center [324, 393] width 39 height 19
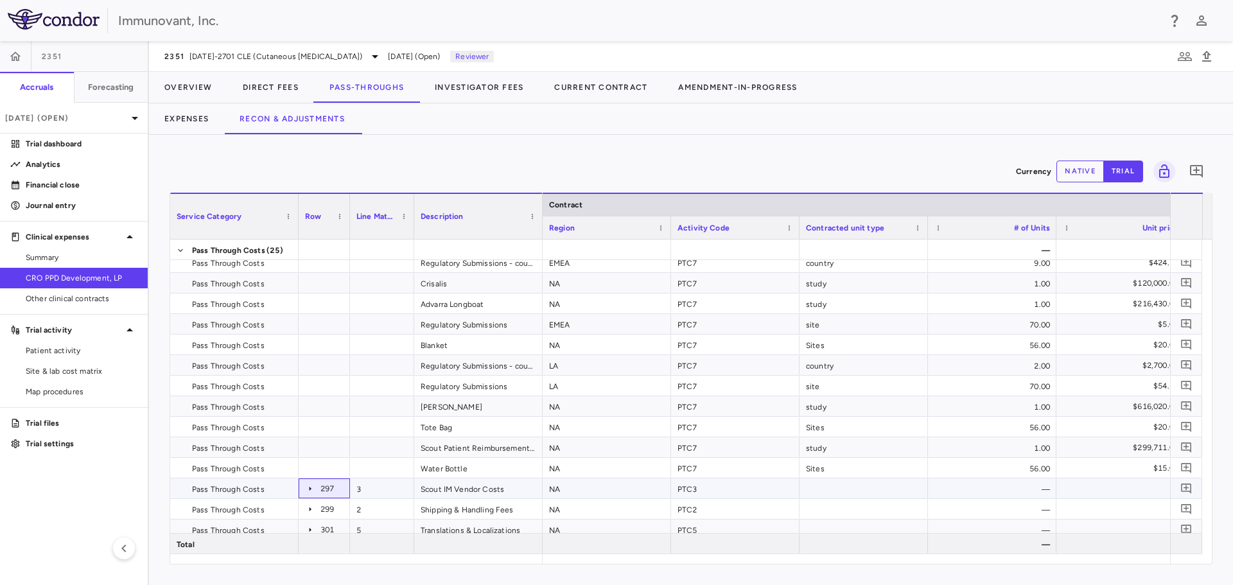
click at [309, 491] on icon at bounding box center [310, 489] width 10 height 10
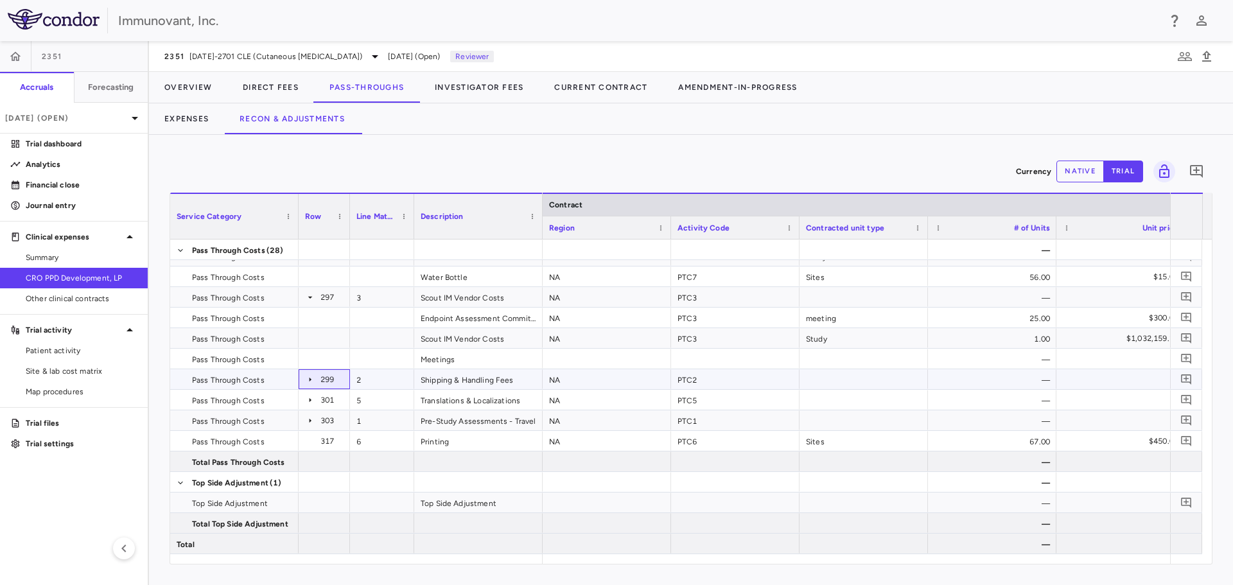
click at [312, 383] on icon at bounding box center [310, 379] width 10 height 10
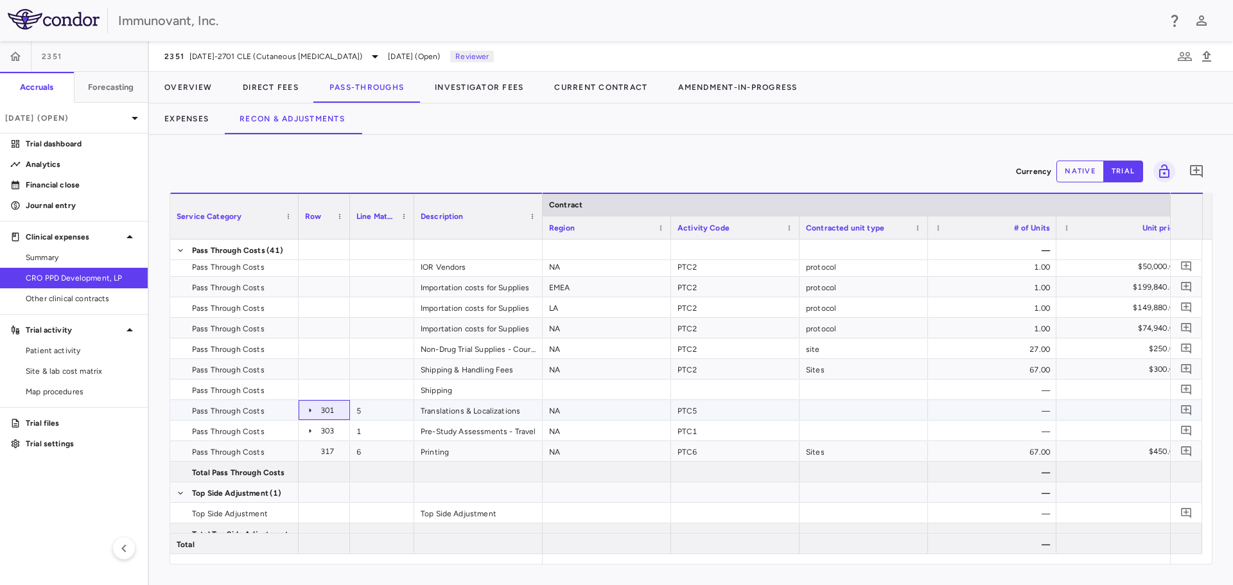
click at [308, 414] on icon at bounding box center [310, 410] width 10 height 10
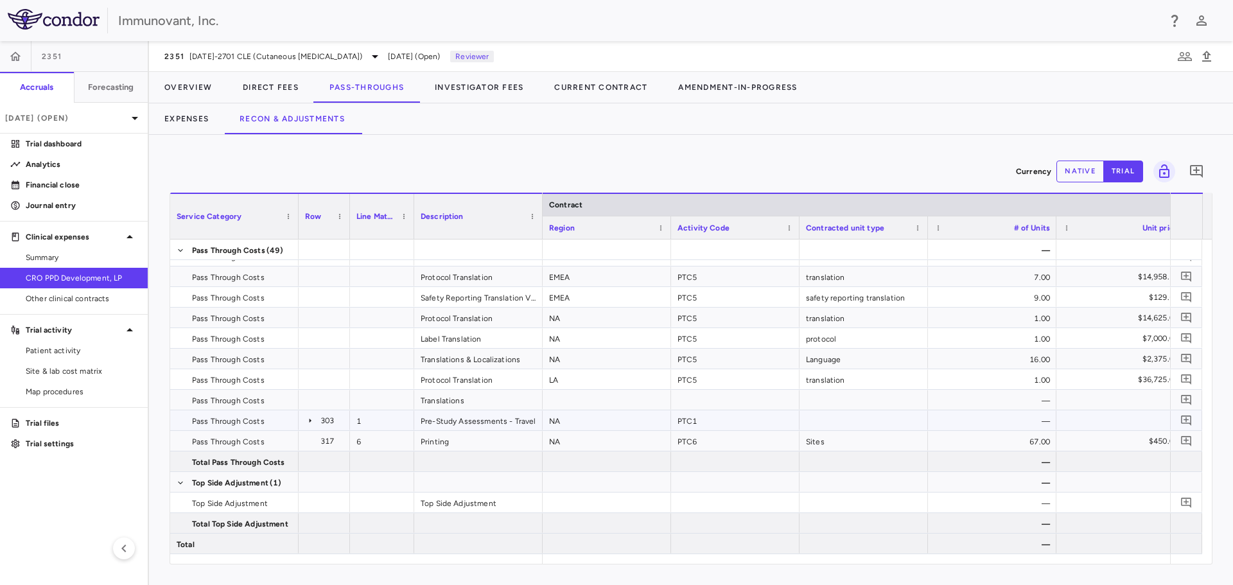
click at [310, 420] on icon at bounding box center [311, 420] width 2 height 4
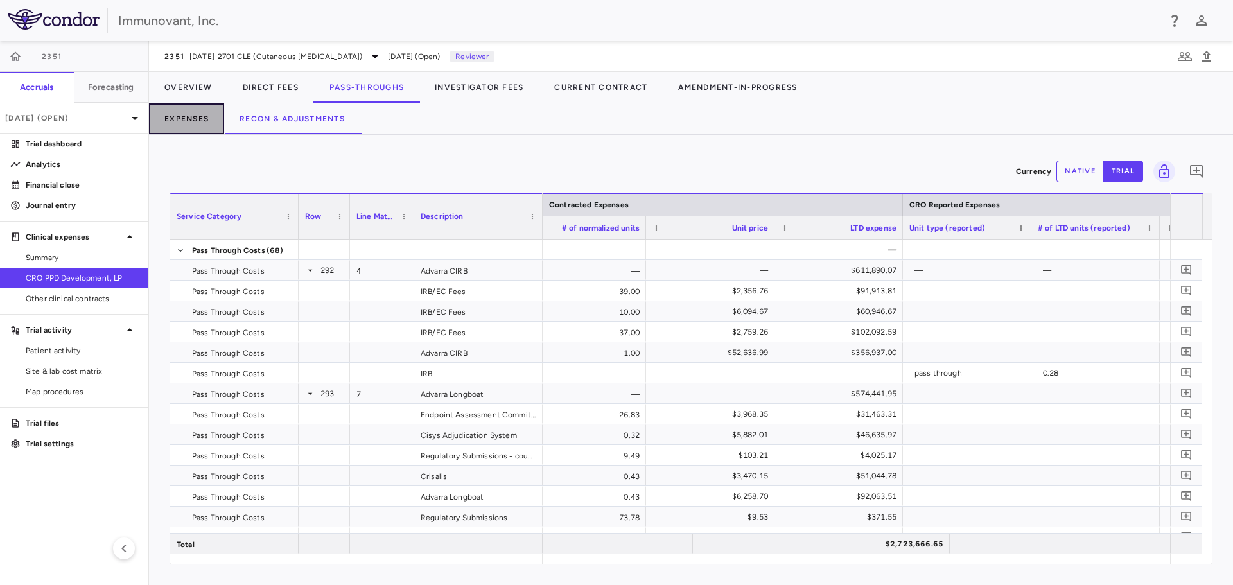
click at [191, 118] on button "Expenses" at bounding box center [186, 118] width 75 height 31
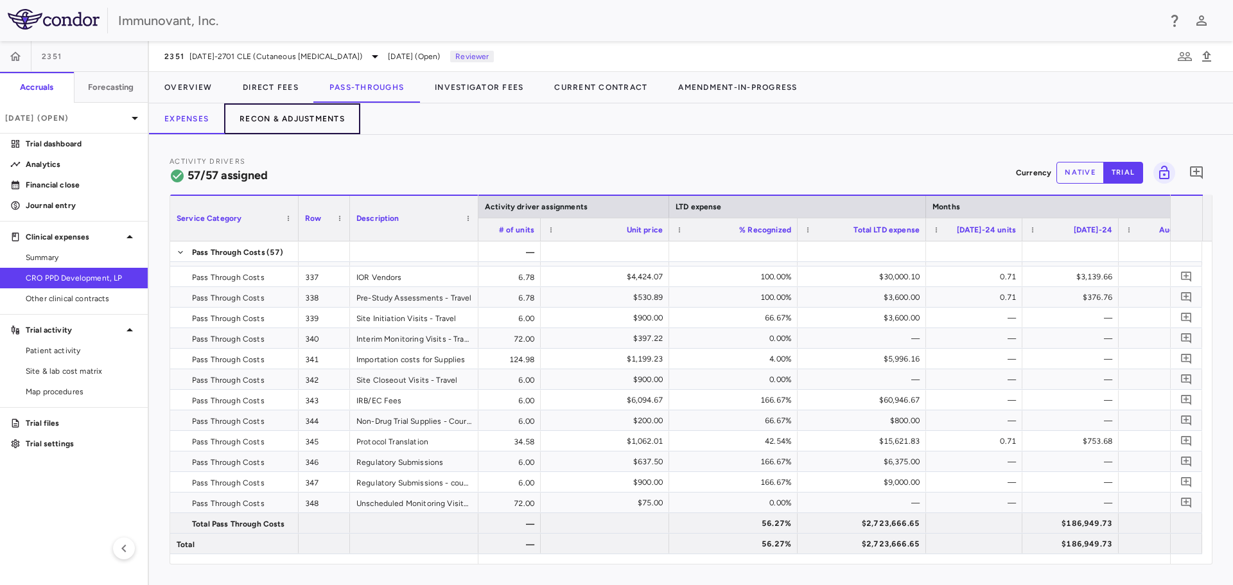
click at [304, 119] on button "Recon & Adjustments" at bounding box center [292, 118] width 136 height 31
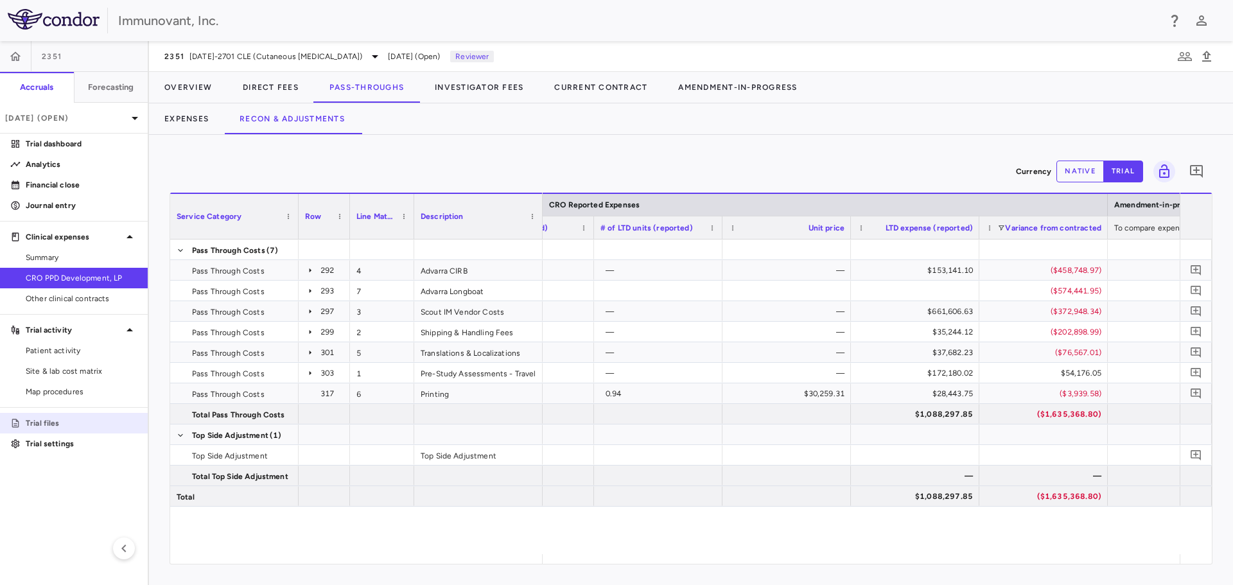
click at [46, 421] on p "Trial files" at bounding box center [82, 423] width 112 height 12
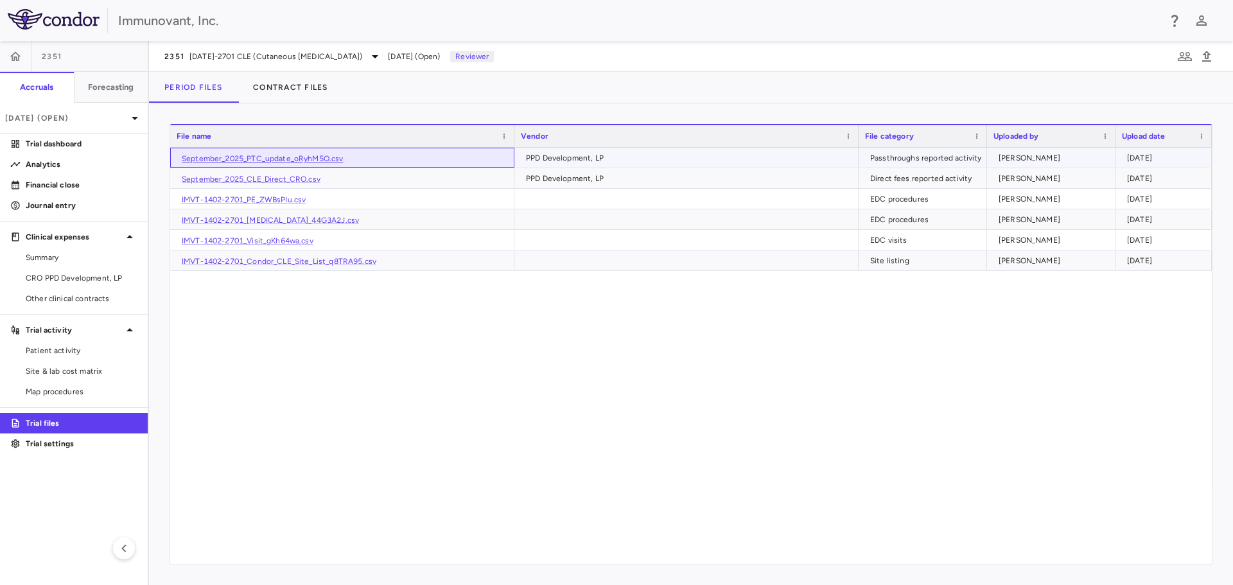
click at [278, 155] on link "September_2025_PTC_update_oRyhM5O.csv" at bounding box center [263, 158] width 162 height 9
click at [88, 278] on span "CRO PPD Development, LP" at bounding box center [82, 278] width 112 height 12
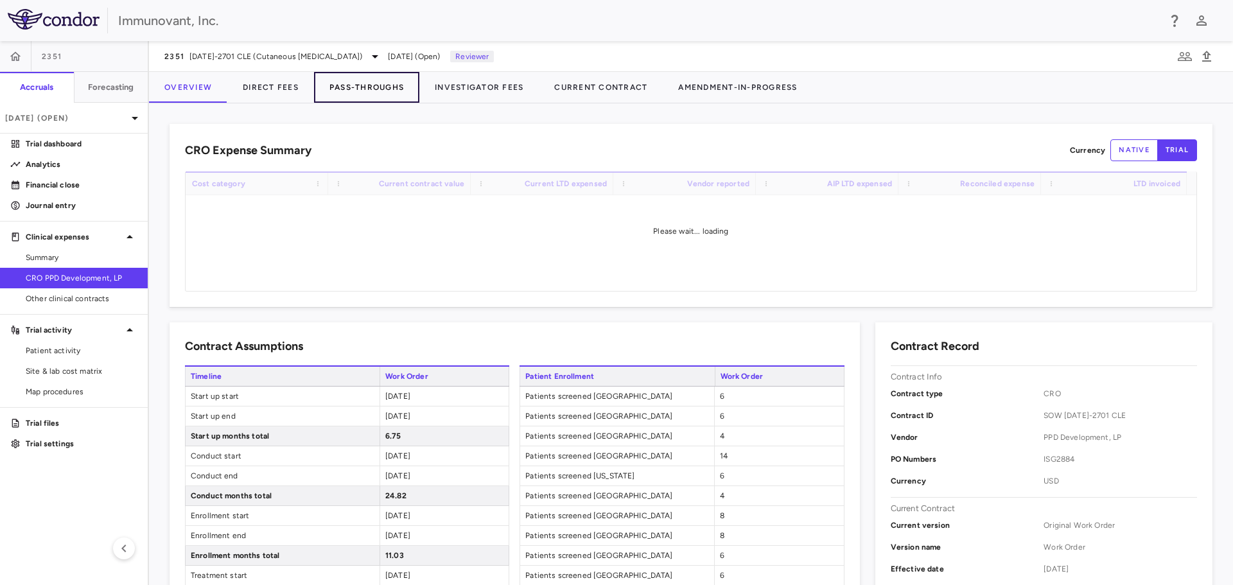
click at [355, 87] on button "Pass-Throughs" at bounding box center [366, 87] width 105 height 31
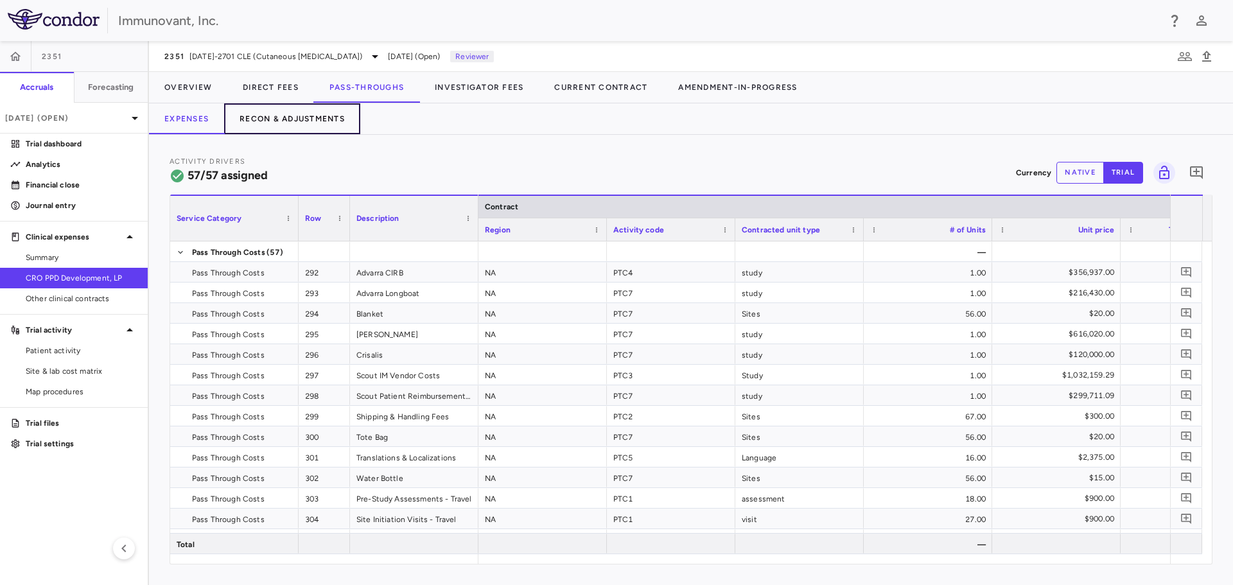
click at [302, 114] on button "Recon & Adjustments" at bounding box center [292, 118] width 136 height 31
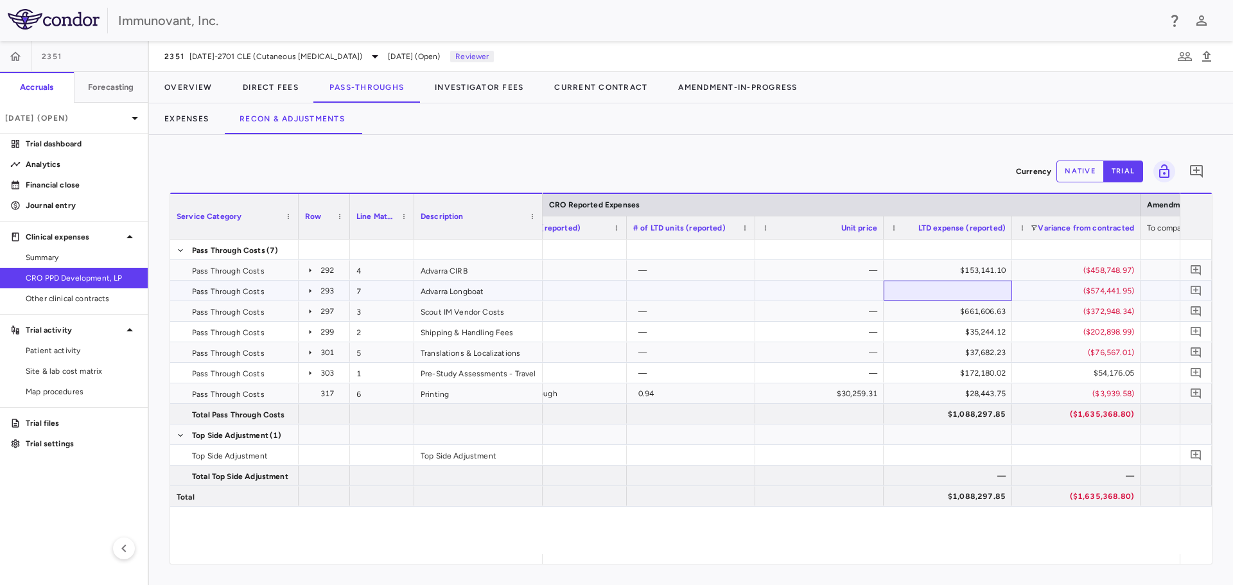
click at [961, 295] on div at bounding box center [948, 291] width 128 height 20
click at [1080, 172] on button "native" at bounding box center [1081, 172] width 48 height 22
click at [960, 288] on div at bounding box center [948, 291] width 128 height 20
click at [1118, 175] on button "trial" at bounding box center [1123, 172] width 40 height 22
click at [307, 288] on icon at bounding box center [310, 291] width 10 height 10
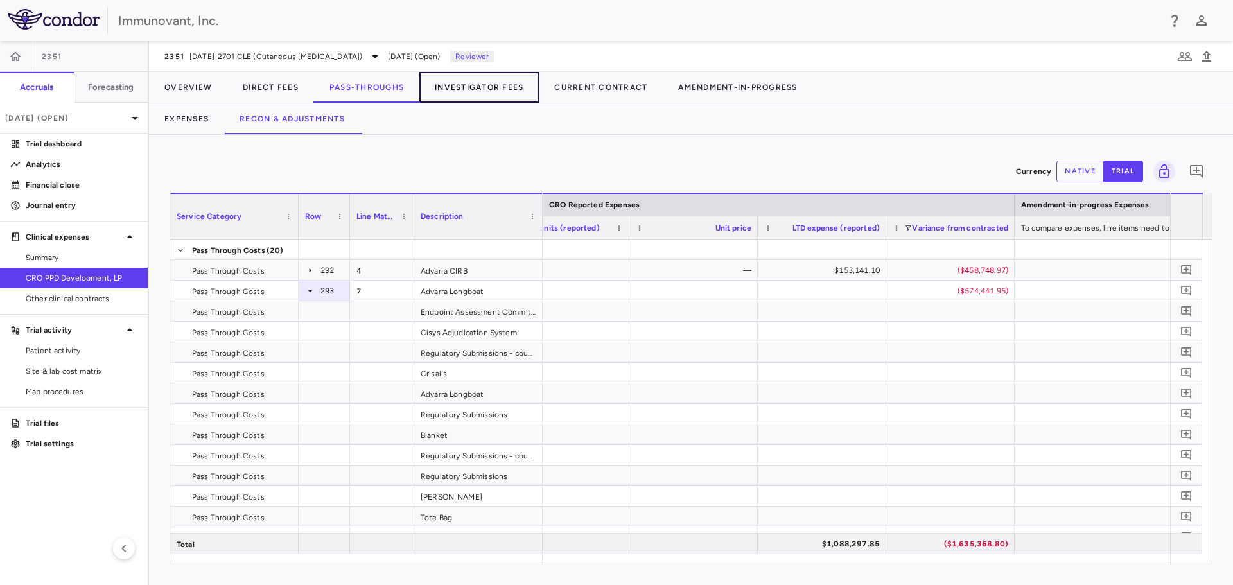
click at [490, 83] on button "Investigator Fees" at bounding box center [478, 87] width 119 height 31
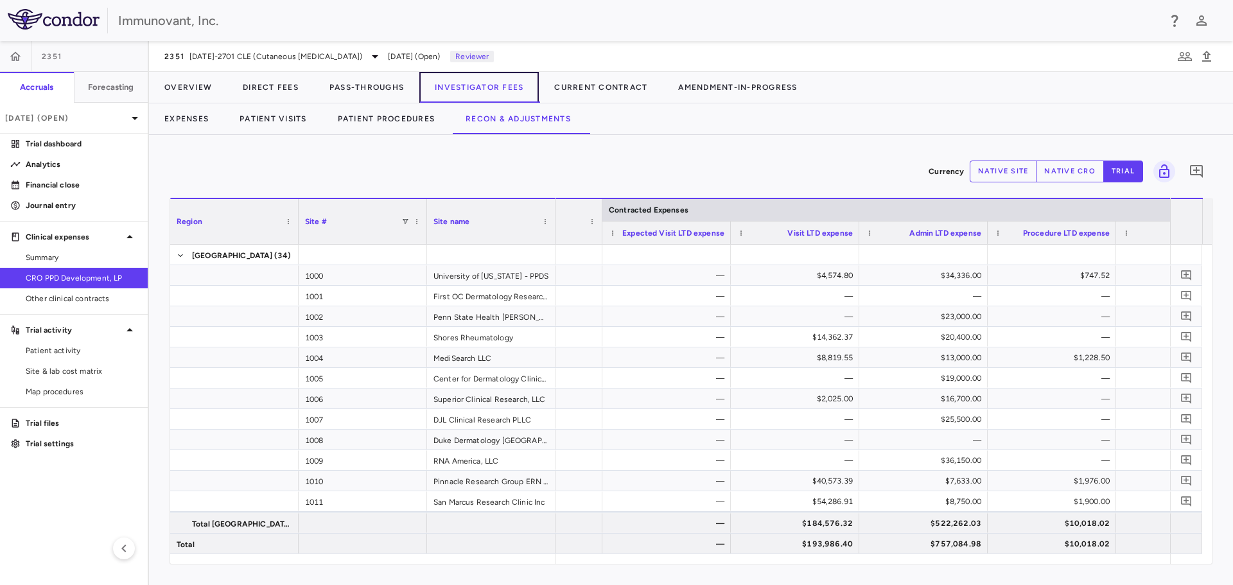
scroll to position [0, 126]
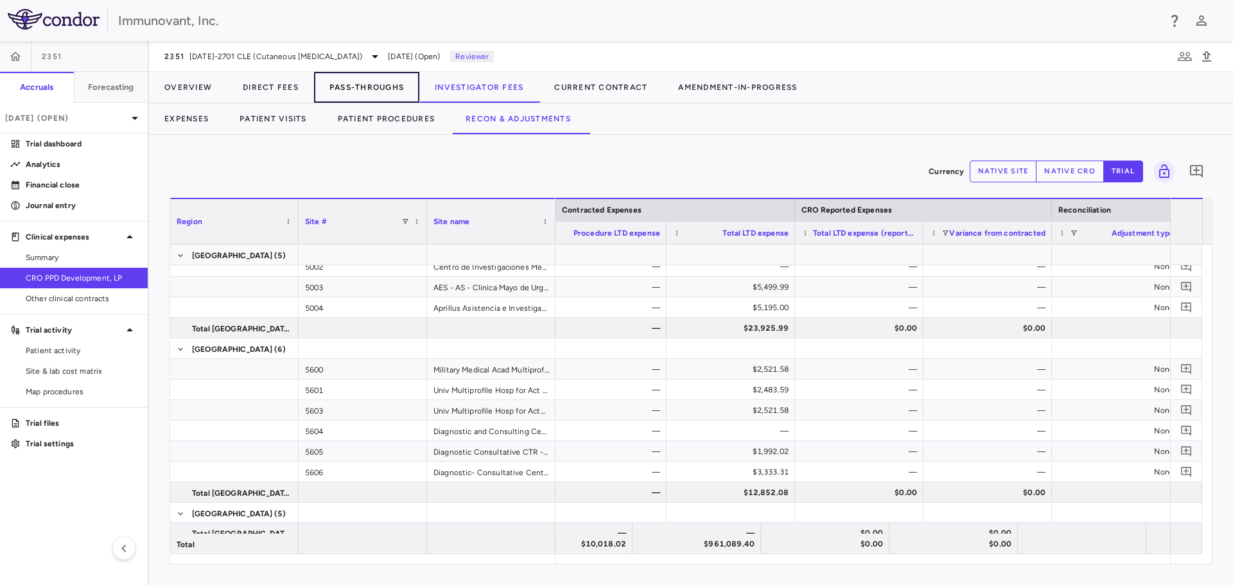
click at [353, 81] on button "Pass-Throughs" at bounding box center [366, 87] width 105 height 31
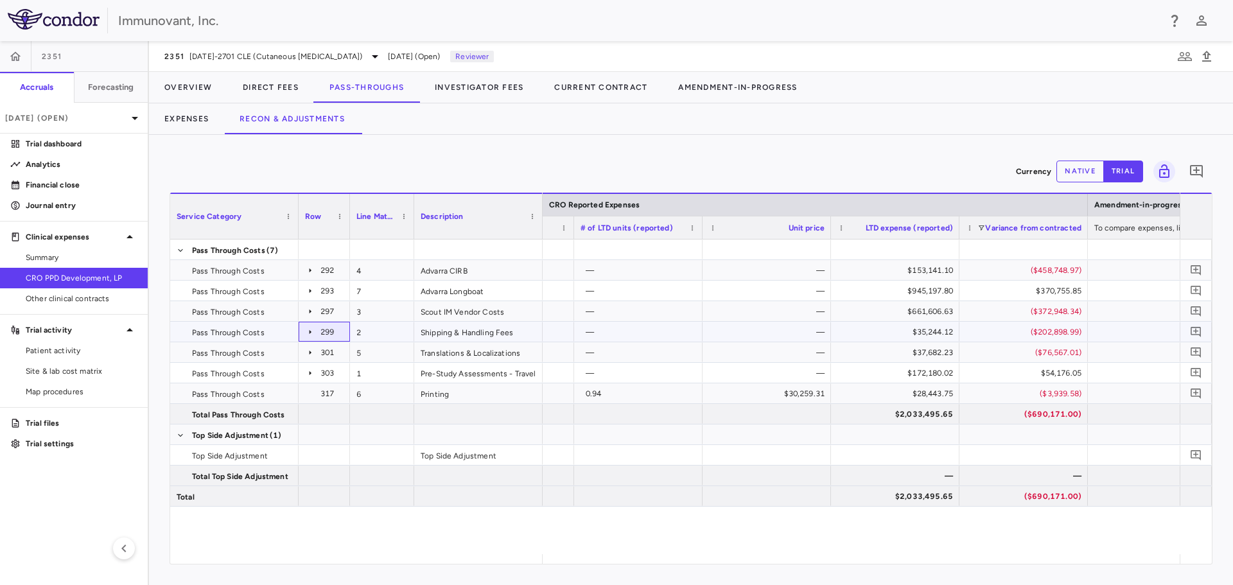
click at [308, 333] on icon at bounding box center [310, 332] width 10 height 10
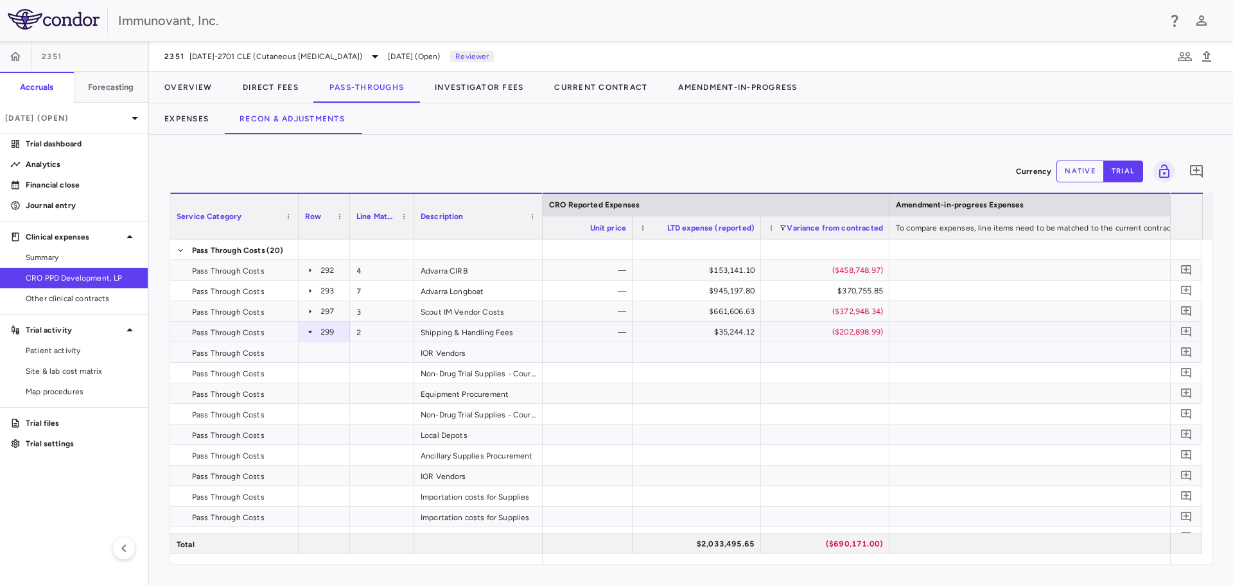
click at [308, 333] on icon at bounding box center [310, 332] width 10 height 10
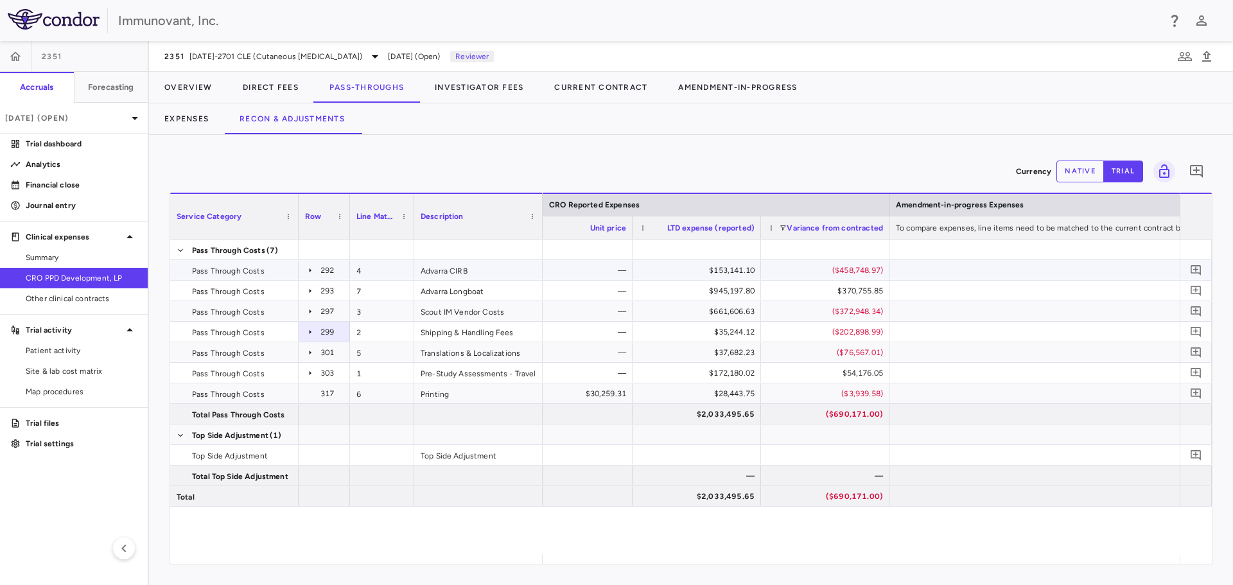
click at [310, 270] on icon at bounding box center [311, 270] width 2 height 4
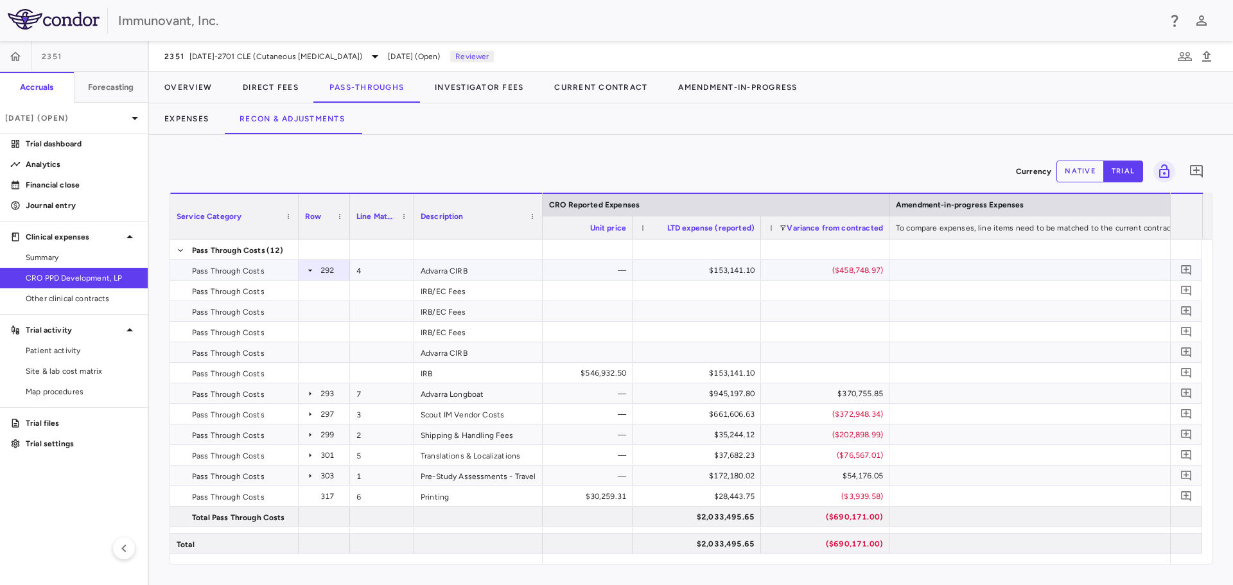
click at [312, 269] on icon at bounding box center [310, 270] width 10 height 10
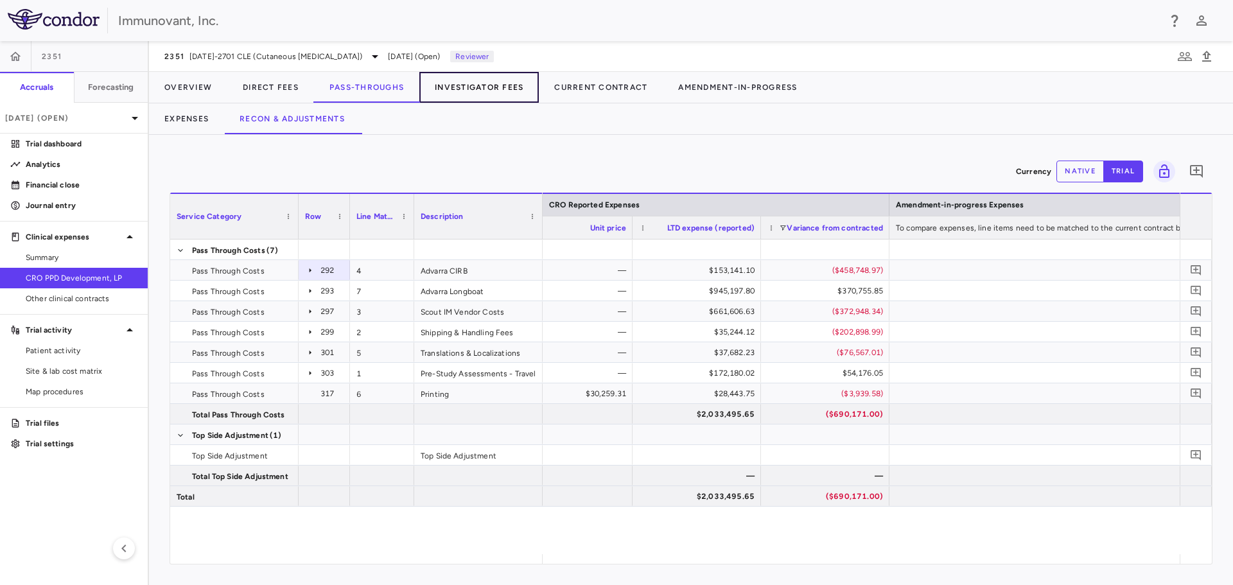
click at [486, 82] on button "Investigator Fees" at bounding box center [478, 87] width 119 height 31
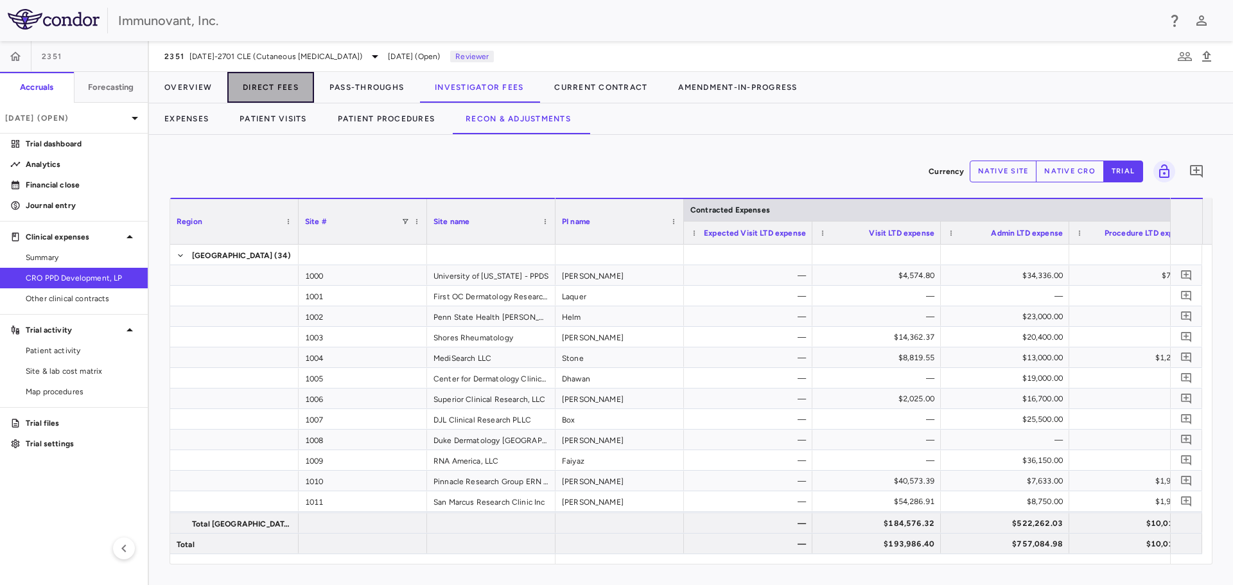
click at [263, 85] on button "Direct Fees" at bounding box center [270, 87] width 87 height 31
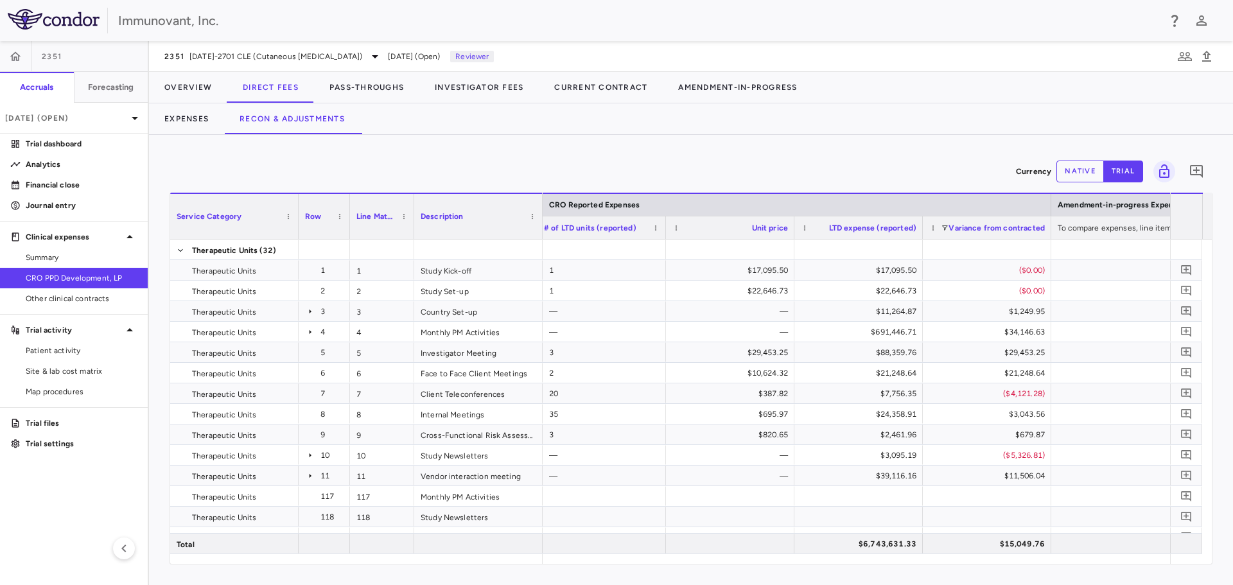
click at [940, 225] on div "Variance from contracted" at bounding box center [987, 227] width 116 height 22
click at [944, 225] on span at bounding box center [945, 228] width 8 height 8
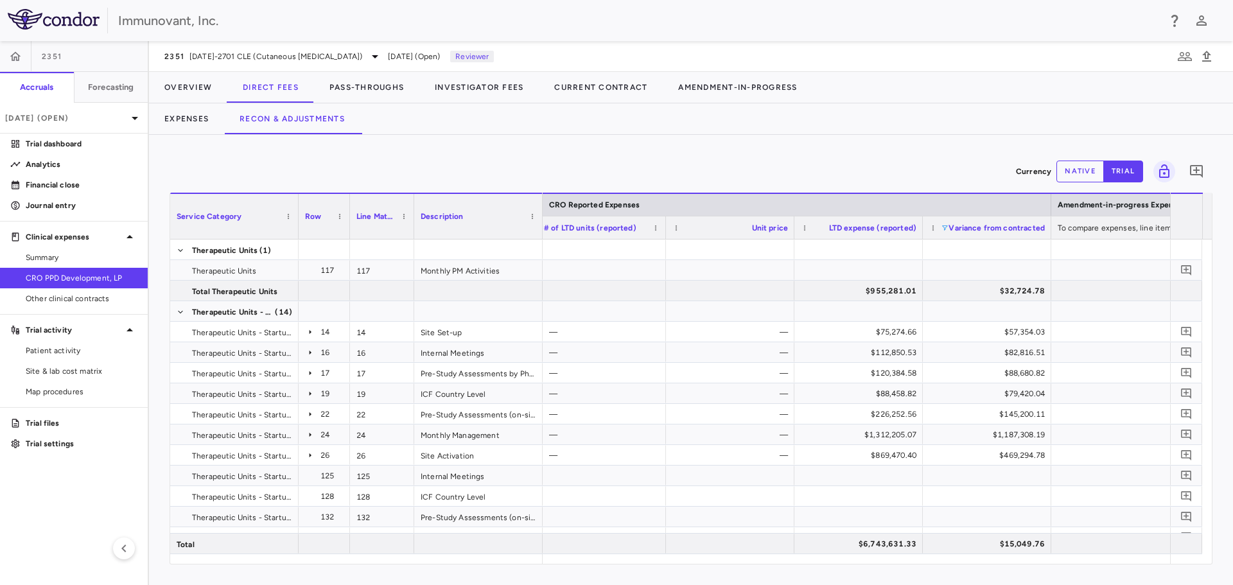
click at [972, 154] on div "Currency native trial 0 Press ENTER to sort. Press ALT DOWN to open column menu…" at bounding box center [691, 360] width 1084 height 450
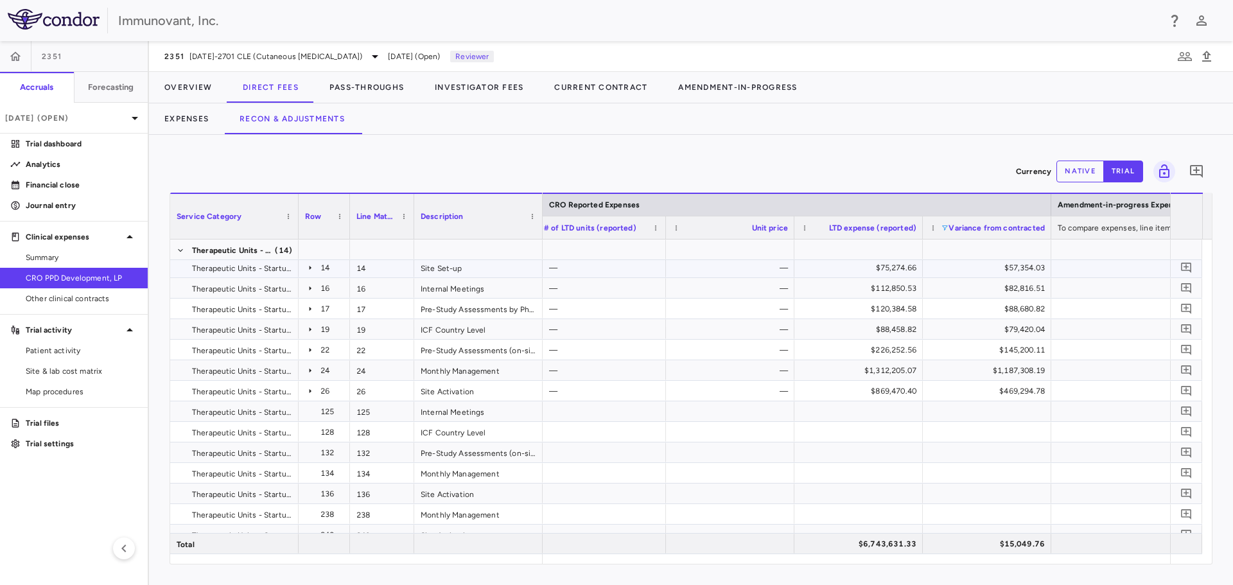
click at [312, 270] on icon at bounding box center [310, 268] width 10 height 10
click at [309, 270] on icon at bounding box center [310, 268] width 10 height 10
click at [308, 291] on icon at bounding box center [310, 288] width 10 height 10
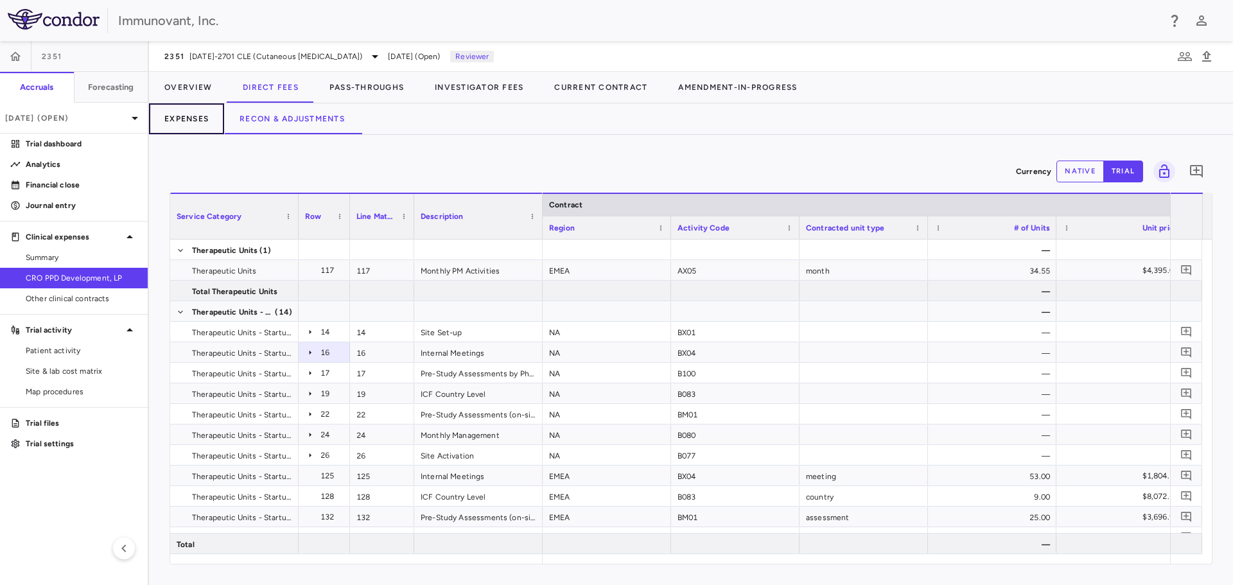
click at [180, 111] on button "Expenses" at bounding box center [186, 118] width 75 height 31
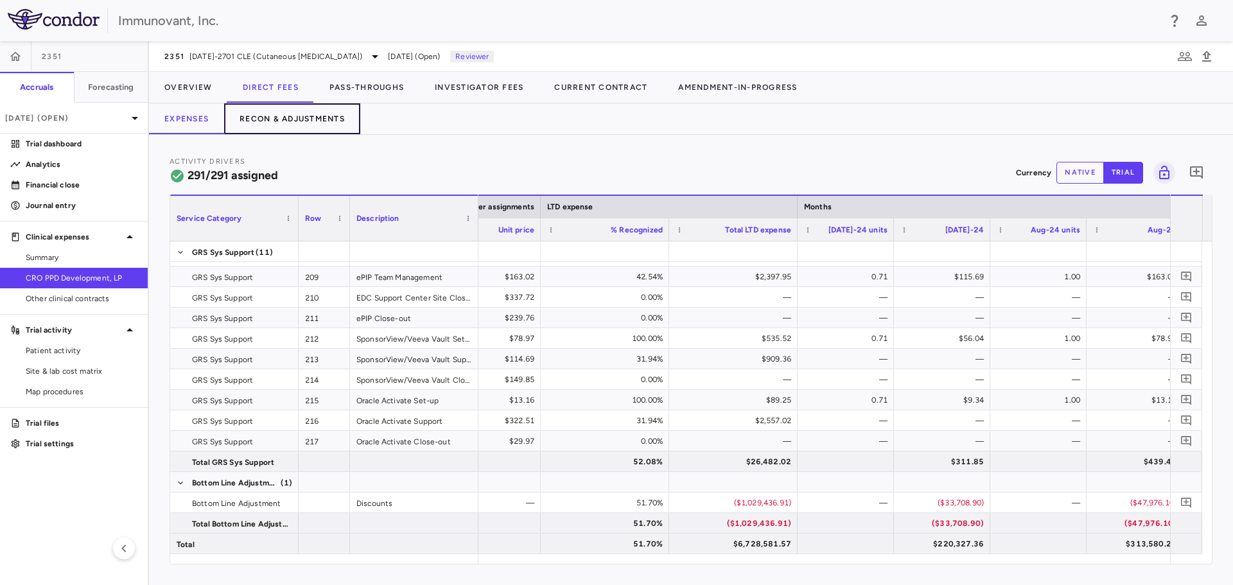
click at [316, 116] on button "Recon & Adjustments" at bounding box center [292, 118] width 136 height 31
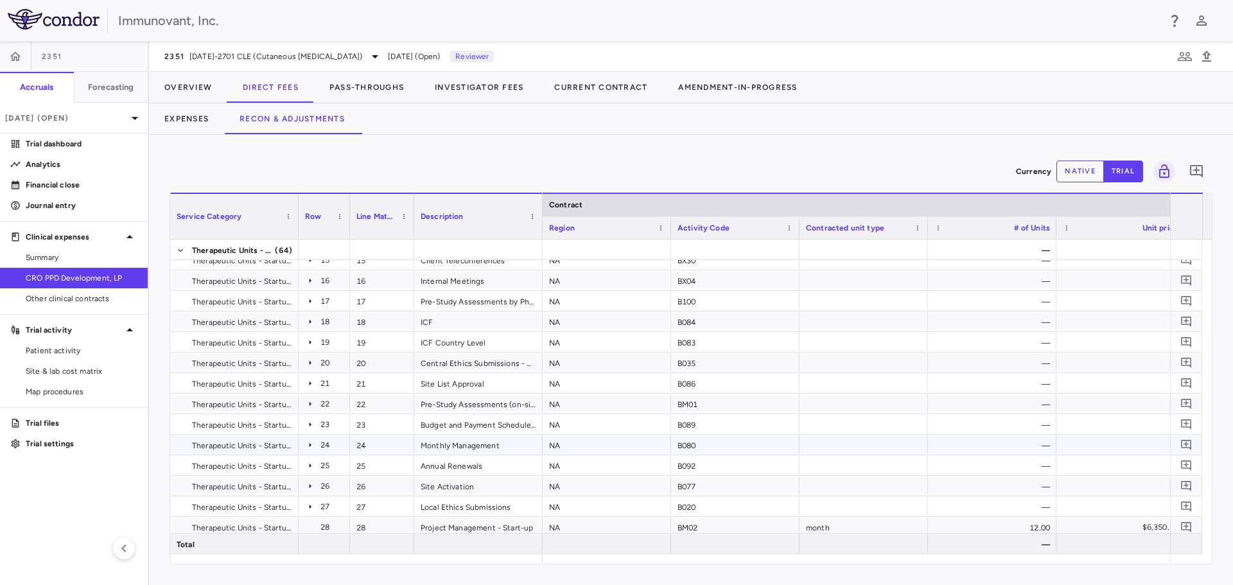
click at [310, 444] on icon at bounding box center [311, 445] width 2 height 4
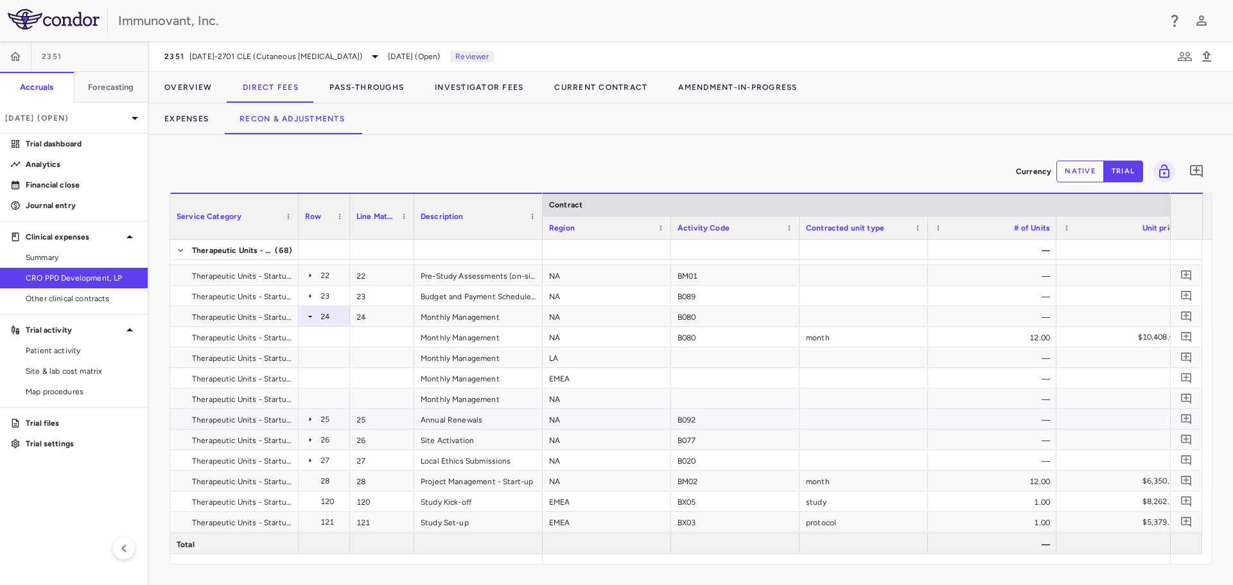
click at [310, 417] on icon at bounding box center [310, 419] width 10 height 10
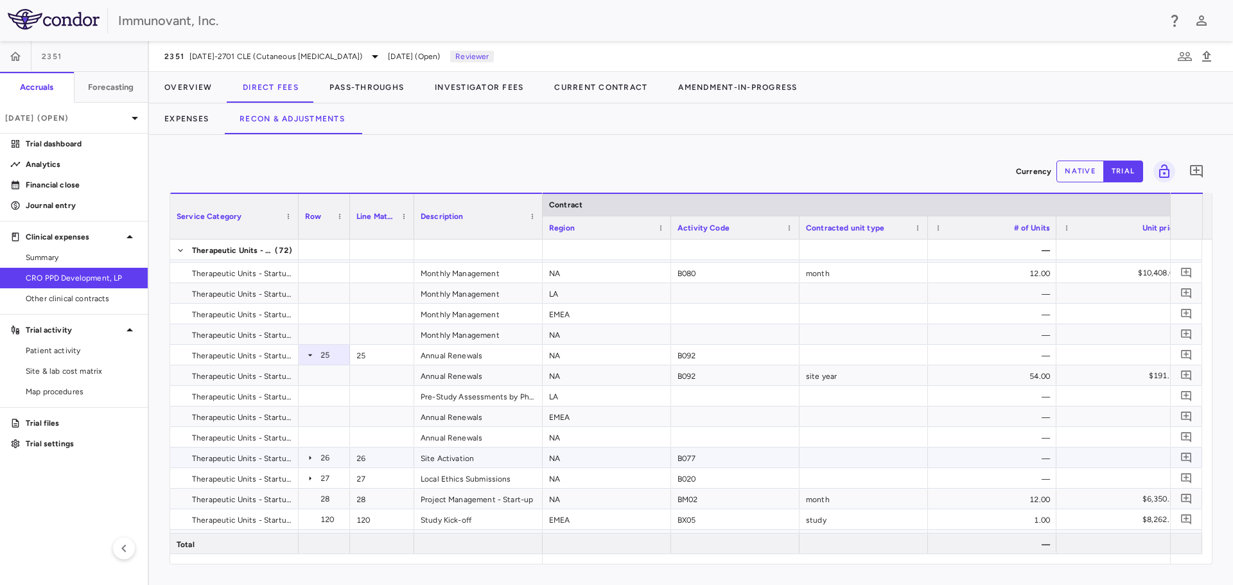
click at [311, 458] on icon at bounding box center [311, 457] width 2 height 4
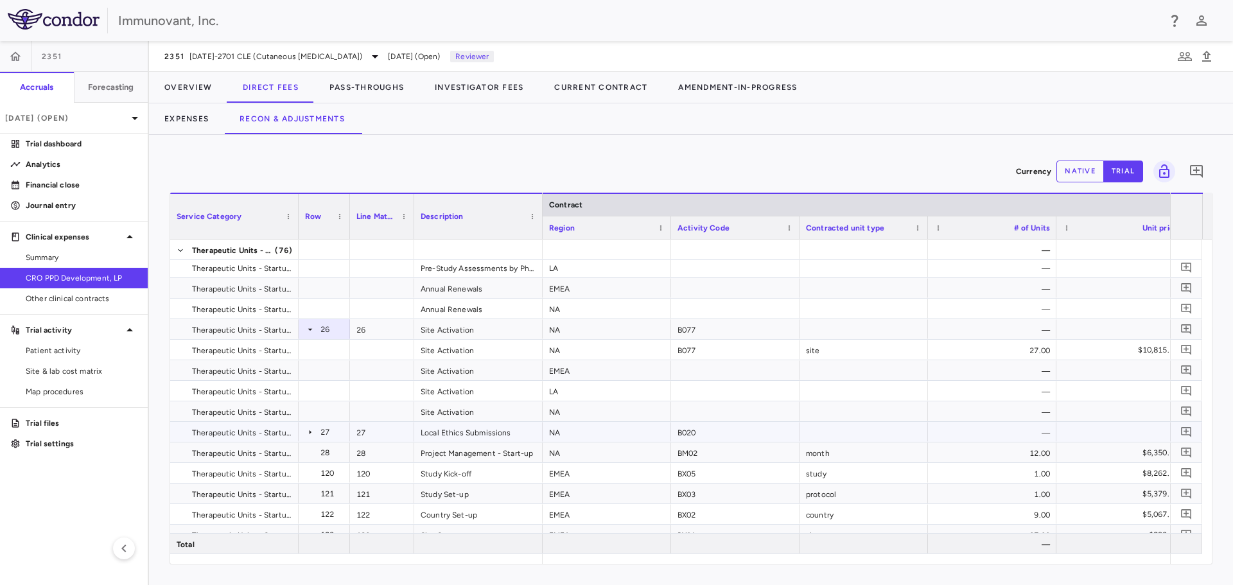
click at [307, 429] on icon at bounding box center [310, 432] width 10 height 10
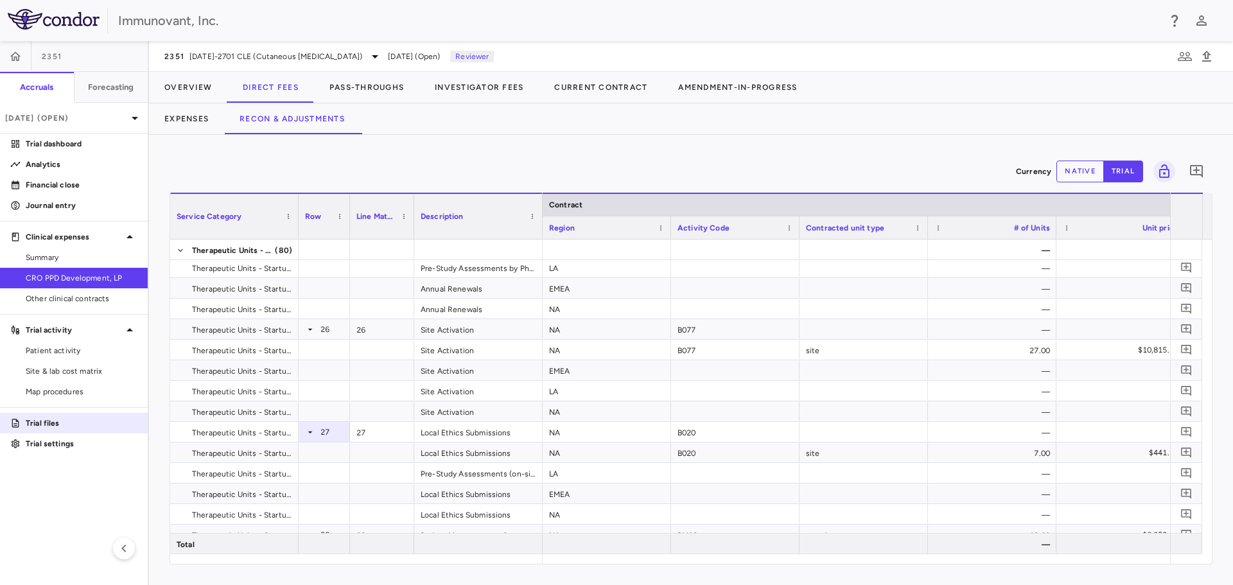
click at [48, 425] on p "Trial files" at bounding box center [82, 423] width 112 height 12
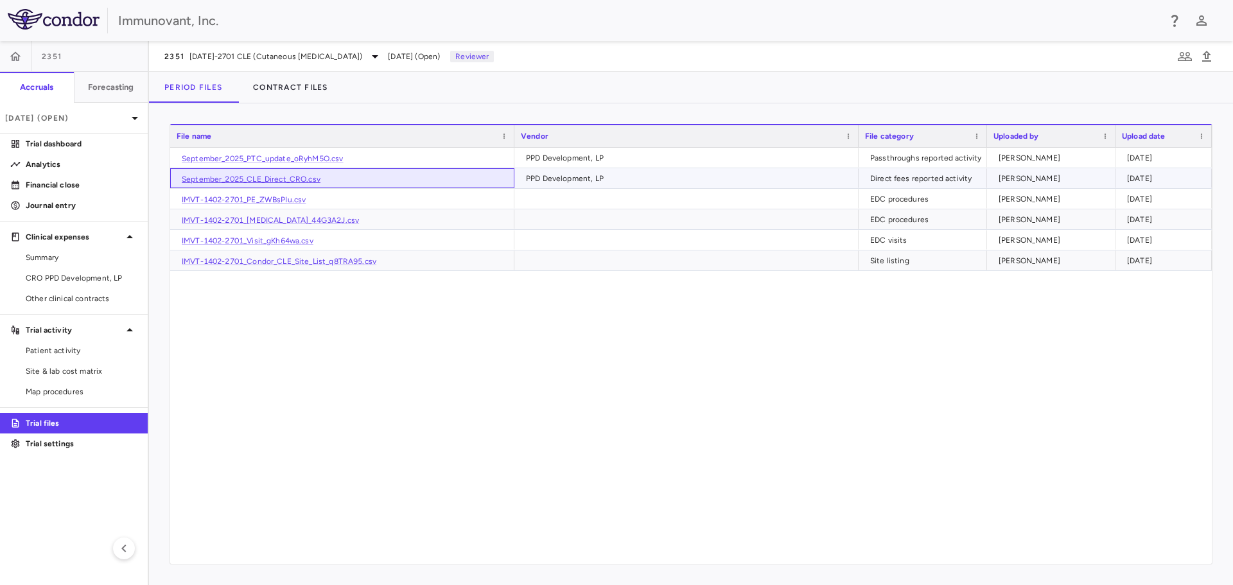
click at [251, 176] on link "September_2025_CLE_Direct_CRO.csv" at bounding box center [251, 179] width 139 height 9
click at [54, 277] on span "CRO PPD Development, LP" at bounding box center [82, 278] width 112 height 12
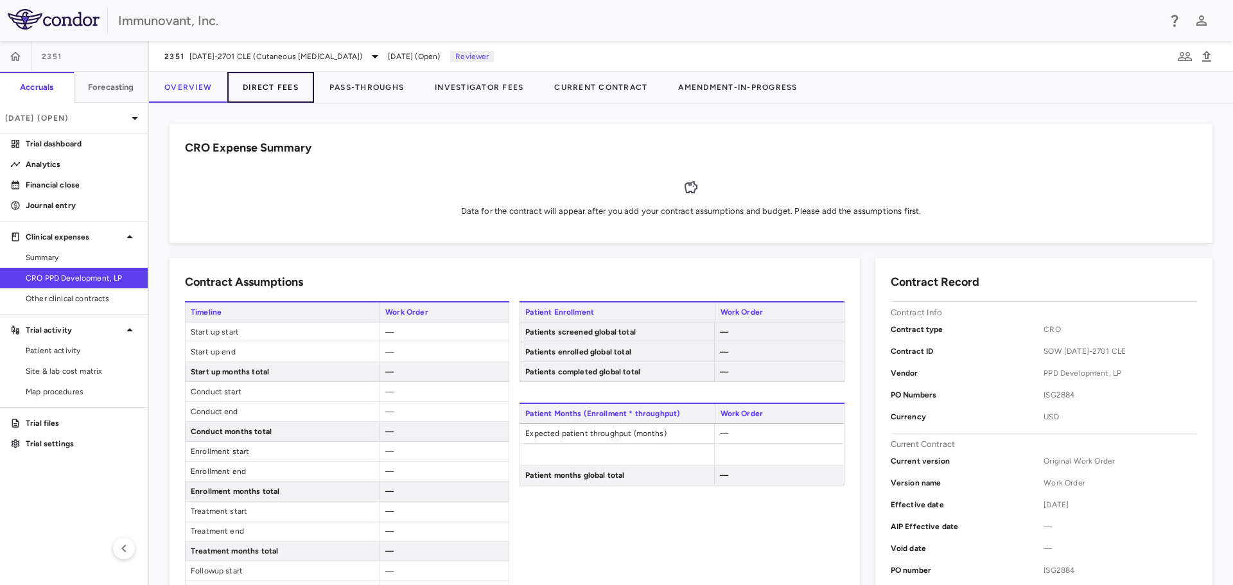
click at [265, 78] on button "Direct Fees" at bounding box center [270, 87] width 87 height 31
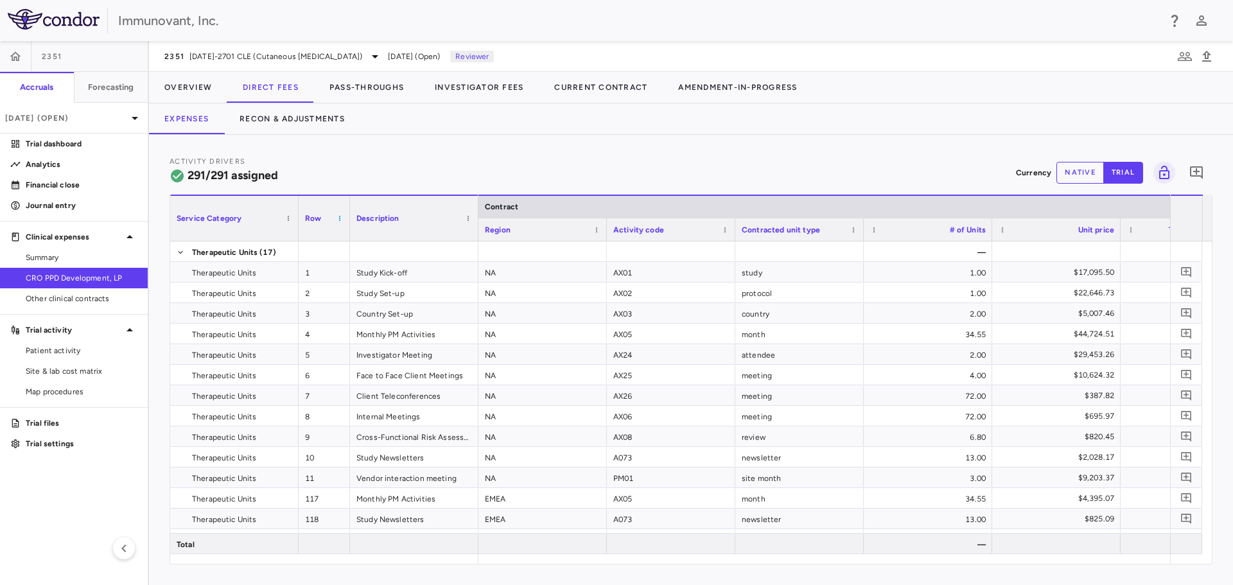
click at [343, 219] on span at bounding box center [340, 219] width 8 height 8
click at [382, 236] on span "Sort Ascending" at bounding box center [401, 238] width 104 height 18
click at [344, 220] on div "Row 1" at bounding box center [324, 218] width 51 height 46
click at [335, 217] on div "Row 1" at bounding box center [324, 218] width 39 height 45
click at [338, 216] on span at bounding box center [340, 219] width 8 height 8
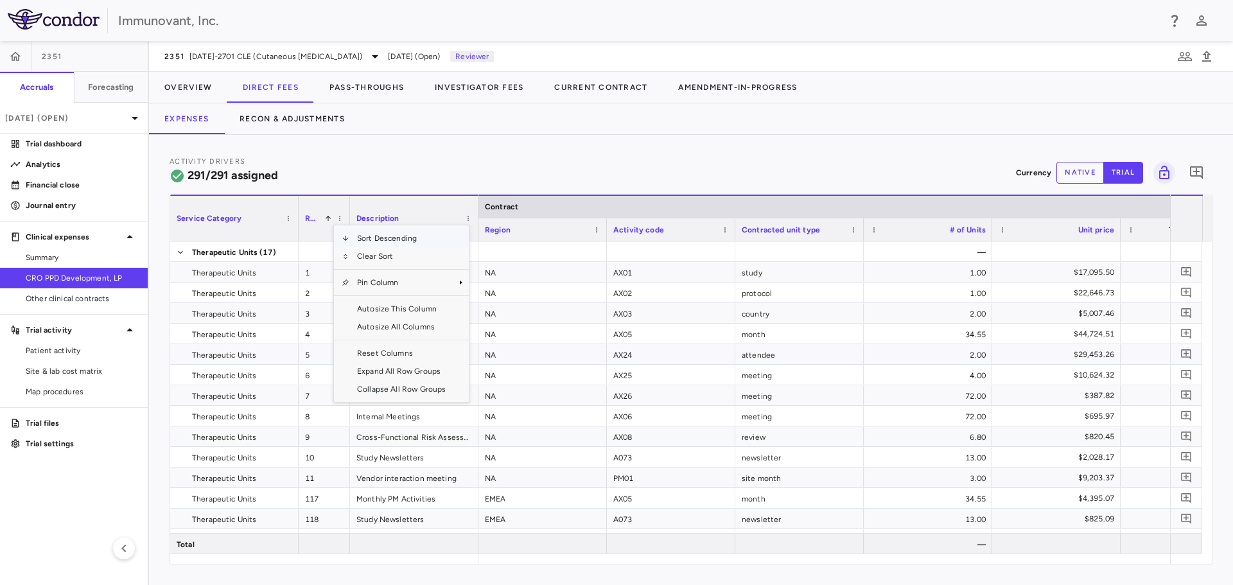
click at [371, 240] on span "Sort Descending" at bounding box center [401, 238] width 104 height 18
click at [339, 218] on span at bounding box center [340, 219] width 8 height 8
click at [362, 254] on span "Clear Sort" at bounding box center [401, 256] width 104 height 18
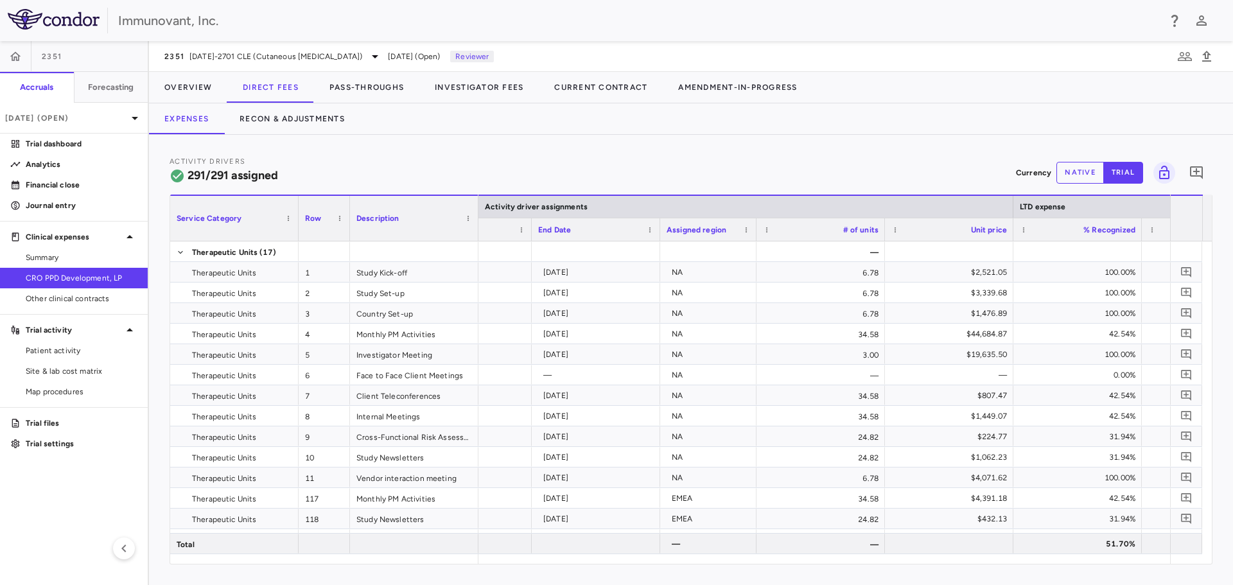
scroll to position [0, 1337]
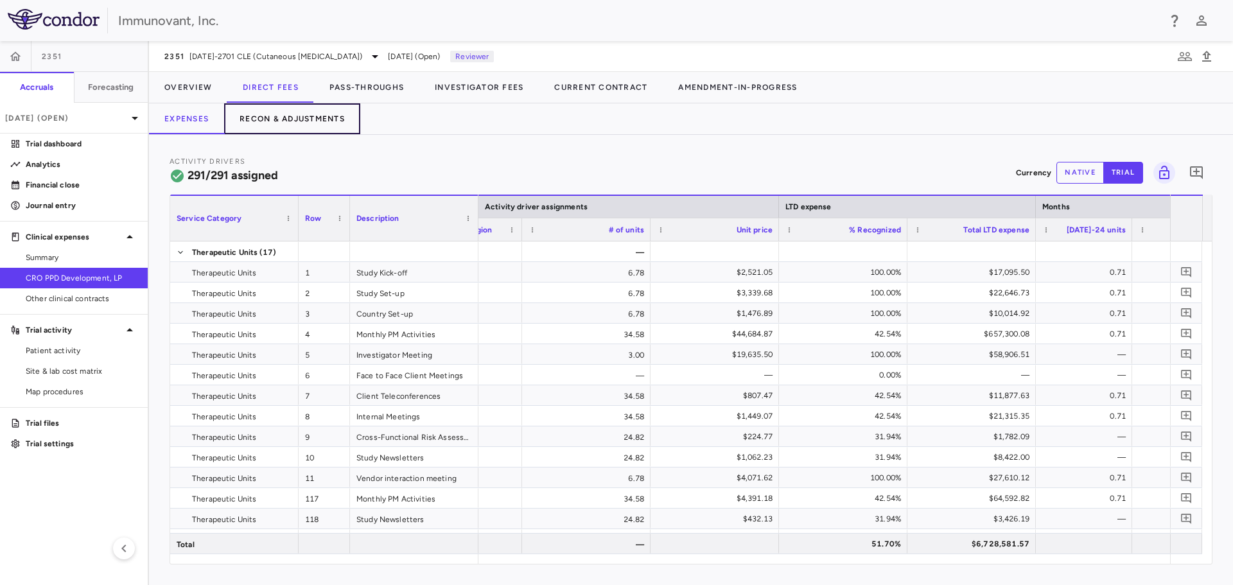
click at [286, 118] on button "Recon & Adjustments" at bounding box center [292, 118] width 136 height 31
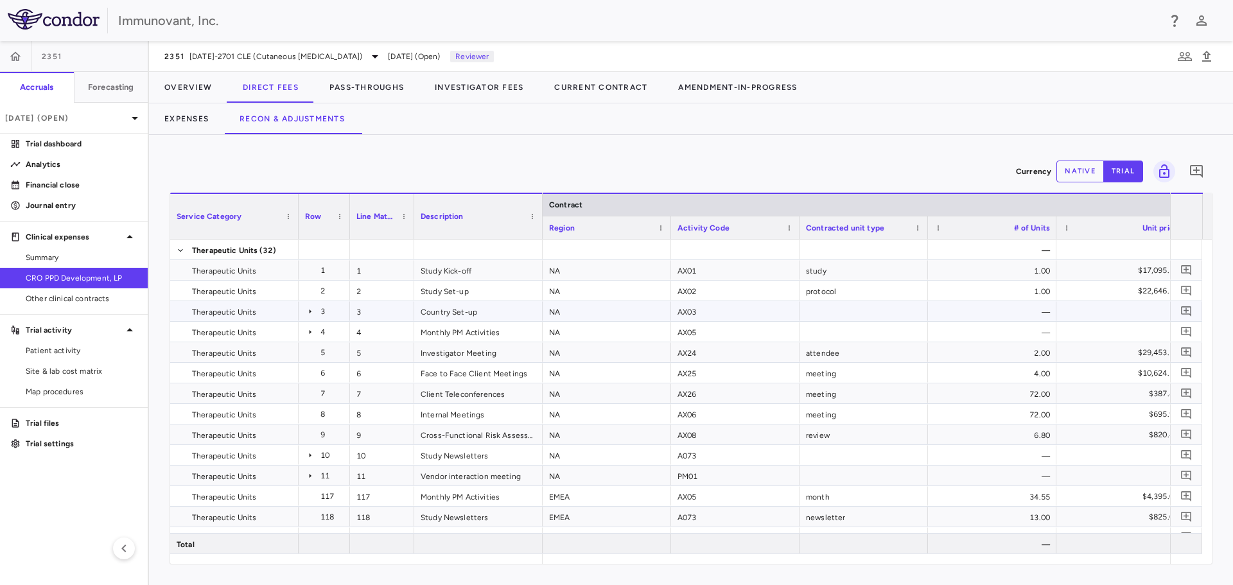
click at [309, 309] on icon at bounding box center [310, 311] width 10 height 10
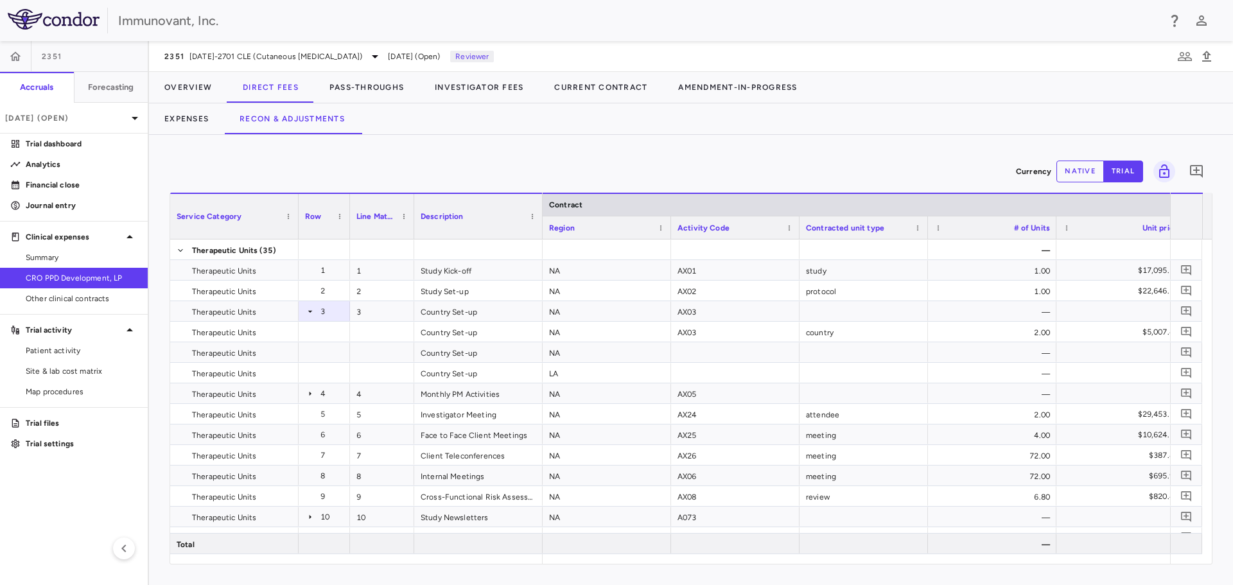
scroll to position [0, 122]
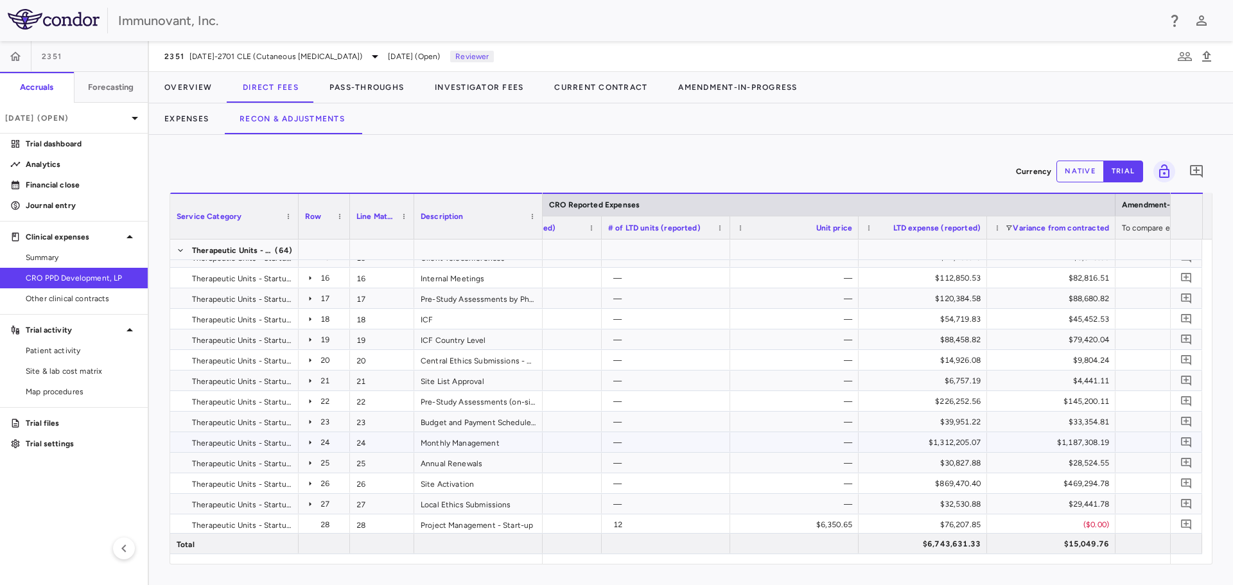
click at [310, 442] on icon at bounding box center [311, 442] width 2 height 4
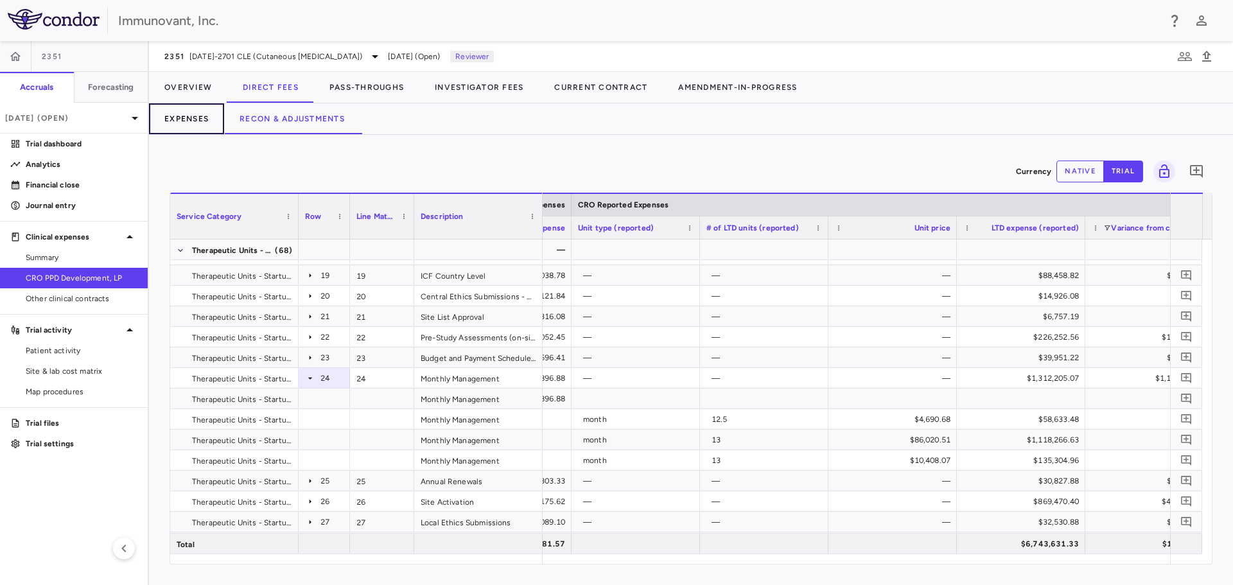
click at [177, 117] on button "Expenses" at bounding box center [186, 118] width 75 height 31
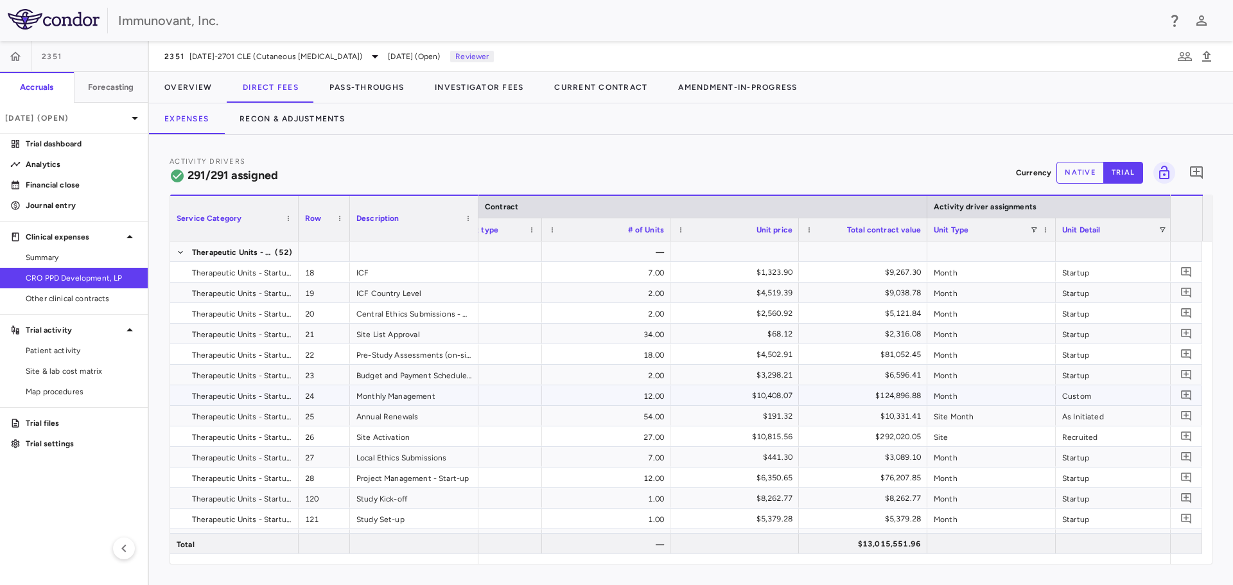
click at [468, 395] on div "Monthly Management" at bounding box center [414, 395] width 128 height 20
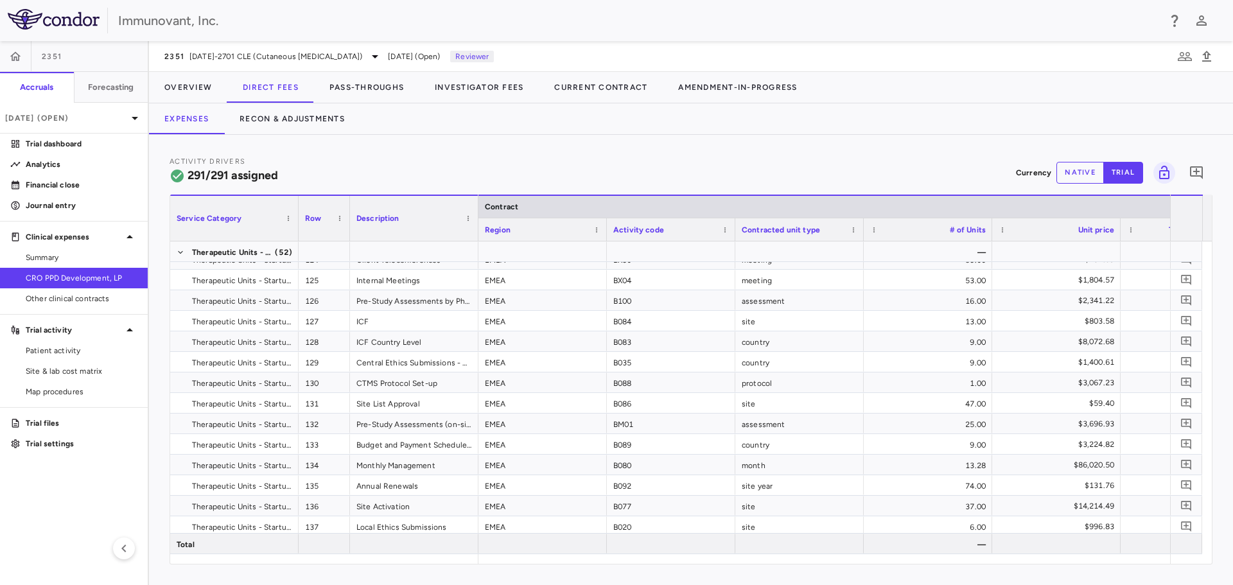
scroll to position [0, 125]
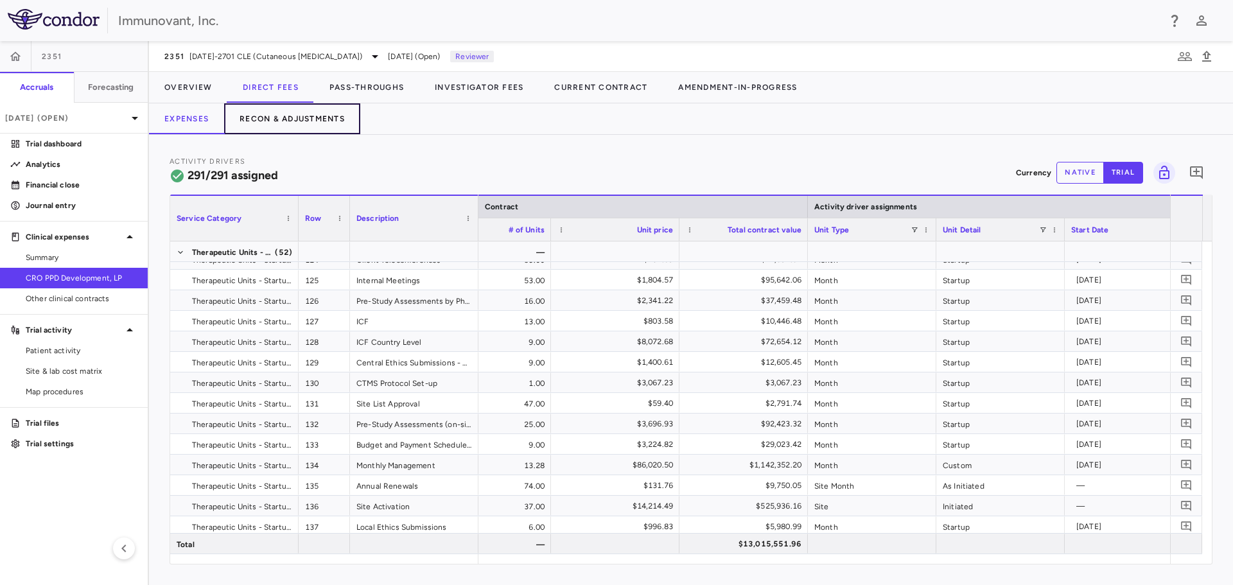
click at [288, 114] on button "Recon & Adjustments" at bounding box center [292, 118] width 136 height 31
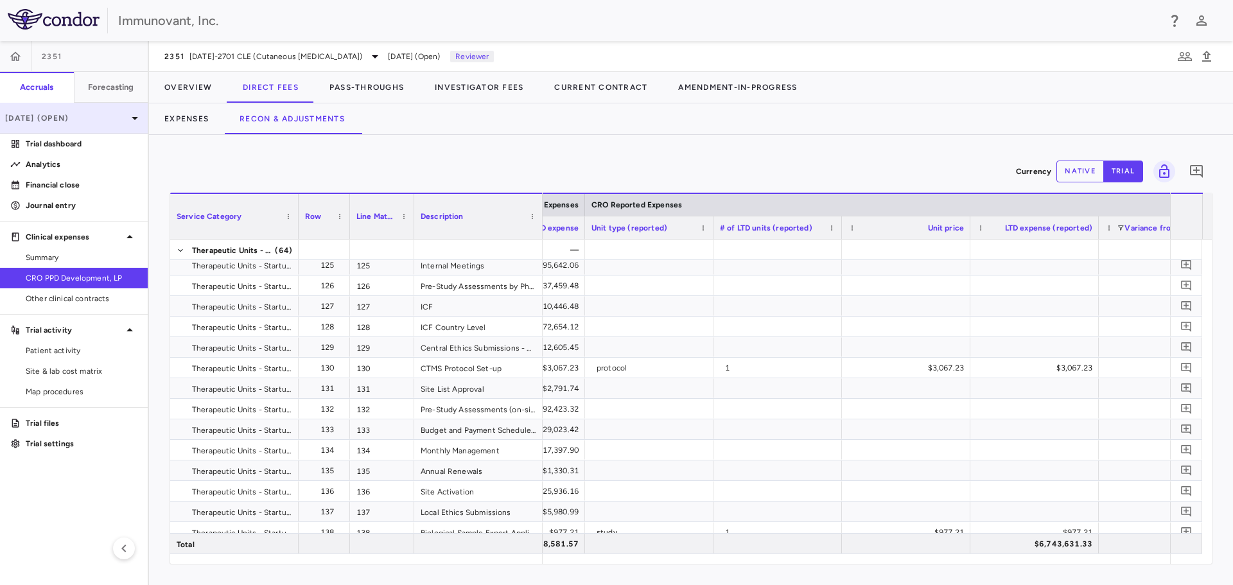
click at [82, 119] on p "[DATE] (Open)" at bounding box center [66, 118] width 122 height 12
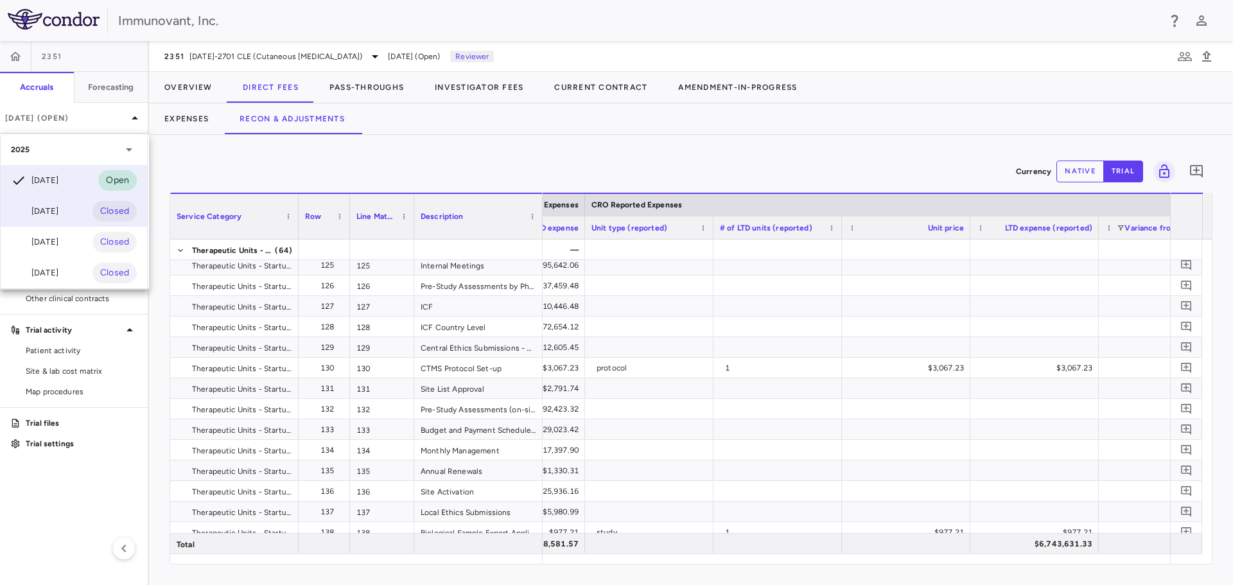
click at [80, 210] on div "[DATE] Closed" at bounding box center [74, 211] width 146 height 31
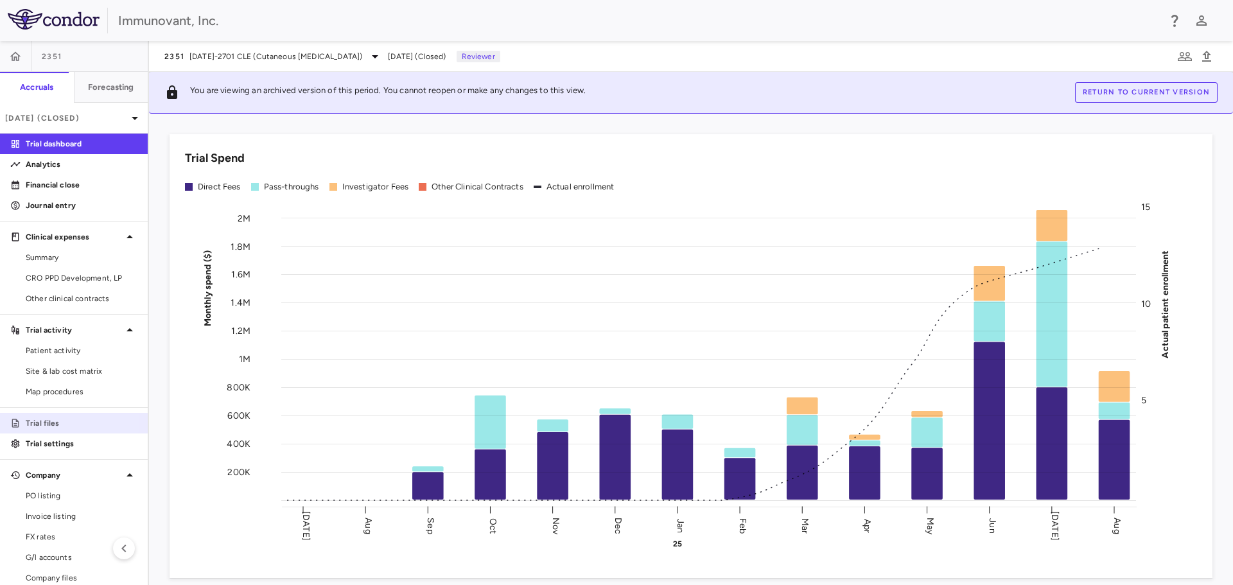
click at [60, 423] on p "Trial files" at bounding box center [82, 423] width 112 height 12
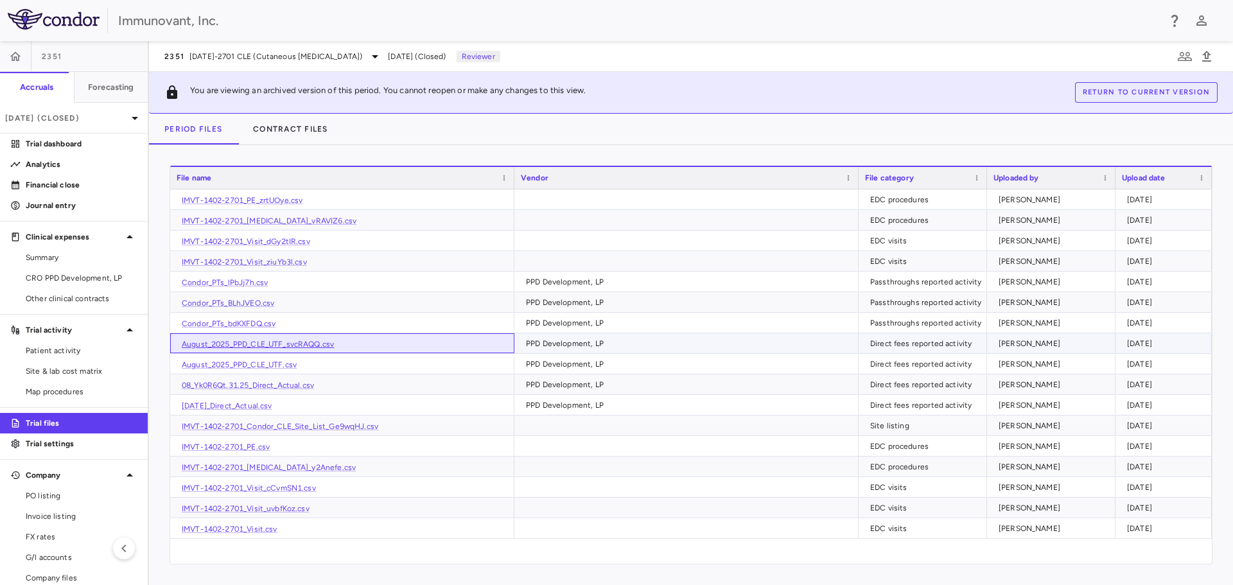
click at [297, 344] on link "August_2025_PPD_CLE_UTF_svcRAQQ.csv" at bounding box center [258, 344] width 152 height 9
click at [94, 107] on div "[DATE] (Closed)" at bounding box center [74, 118] width 148 height 31
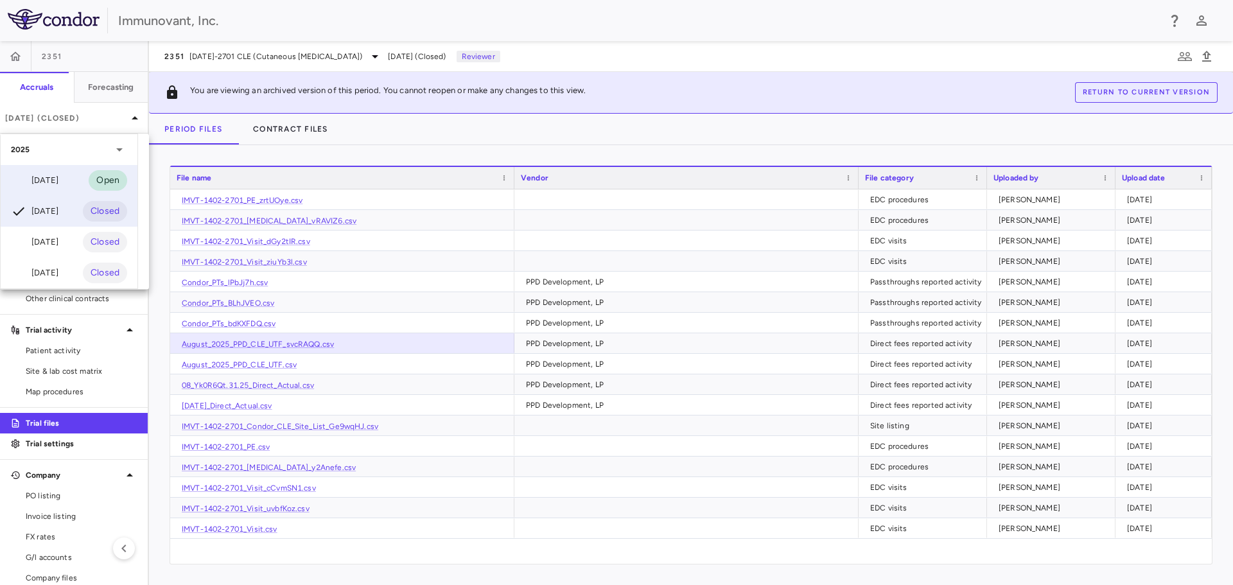
click at [70, 175] on div "[DATE] Open" at bounding box center [69, 180] width 137 height 31
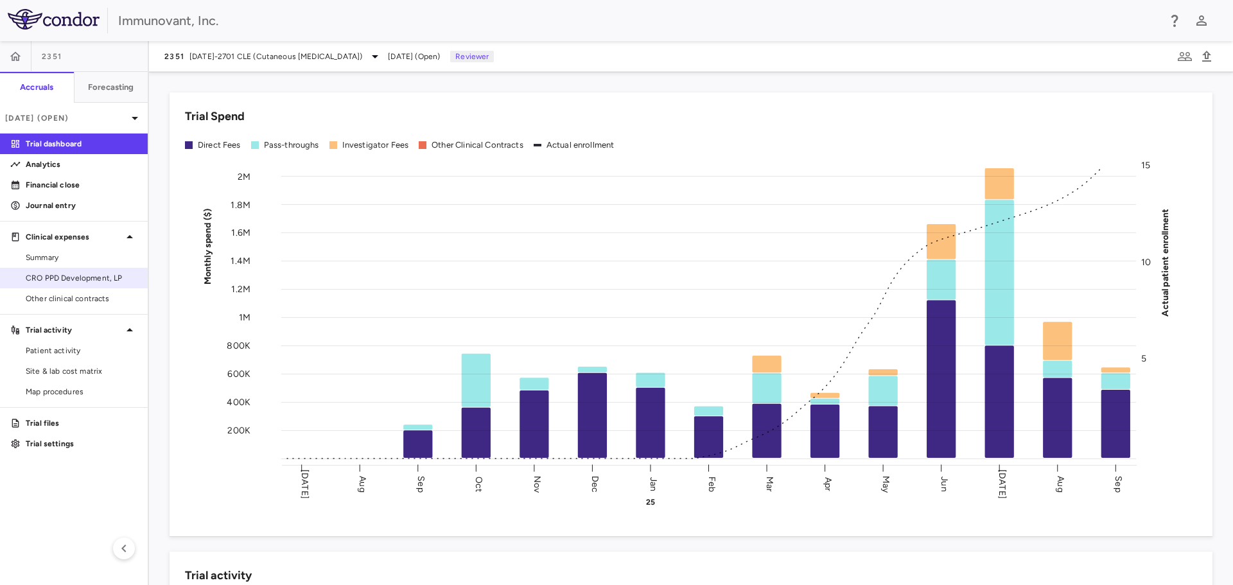
click at [80, 273] on span "CRO PPD Development, LP" at bounding box center [82, 278] width 112 height 12
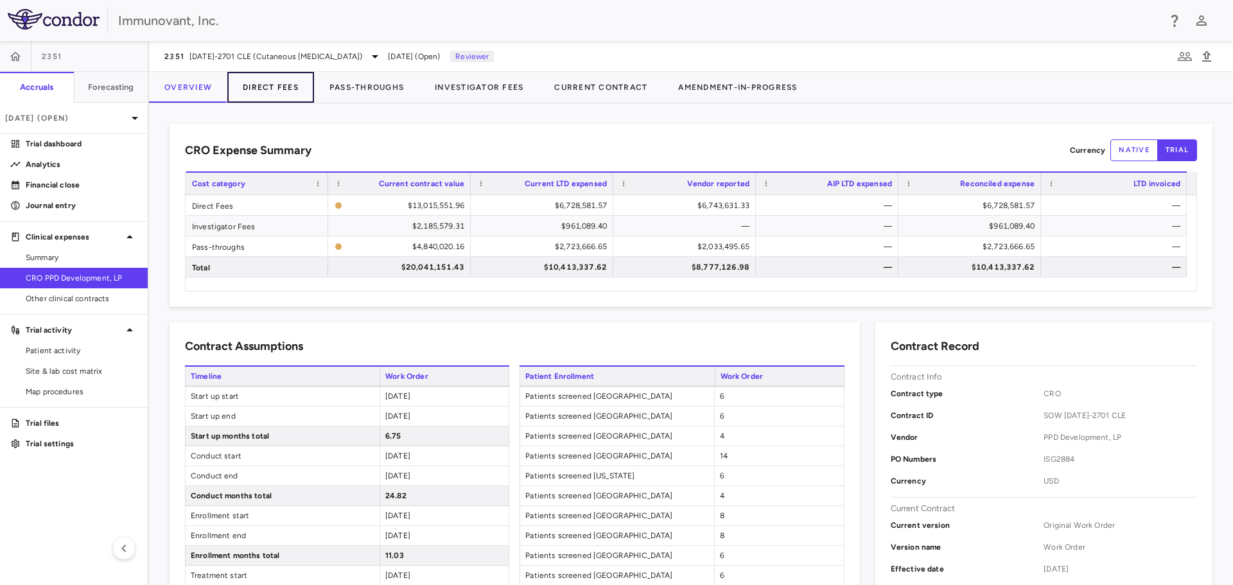
click at [267, 84] on button "Direct Fees" at bounding box center [270, 87] width 87 height 31
